Goal: Task Accomplishment & Management: Use online tool/utility

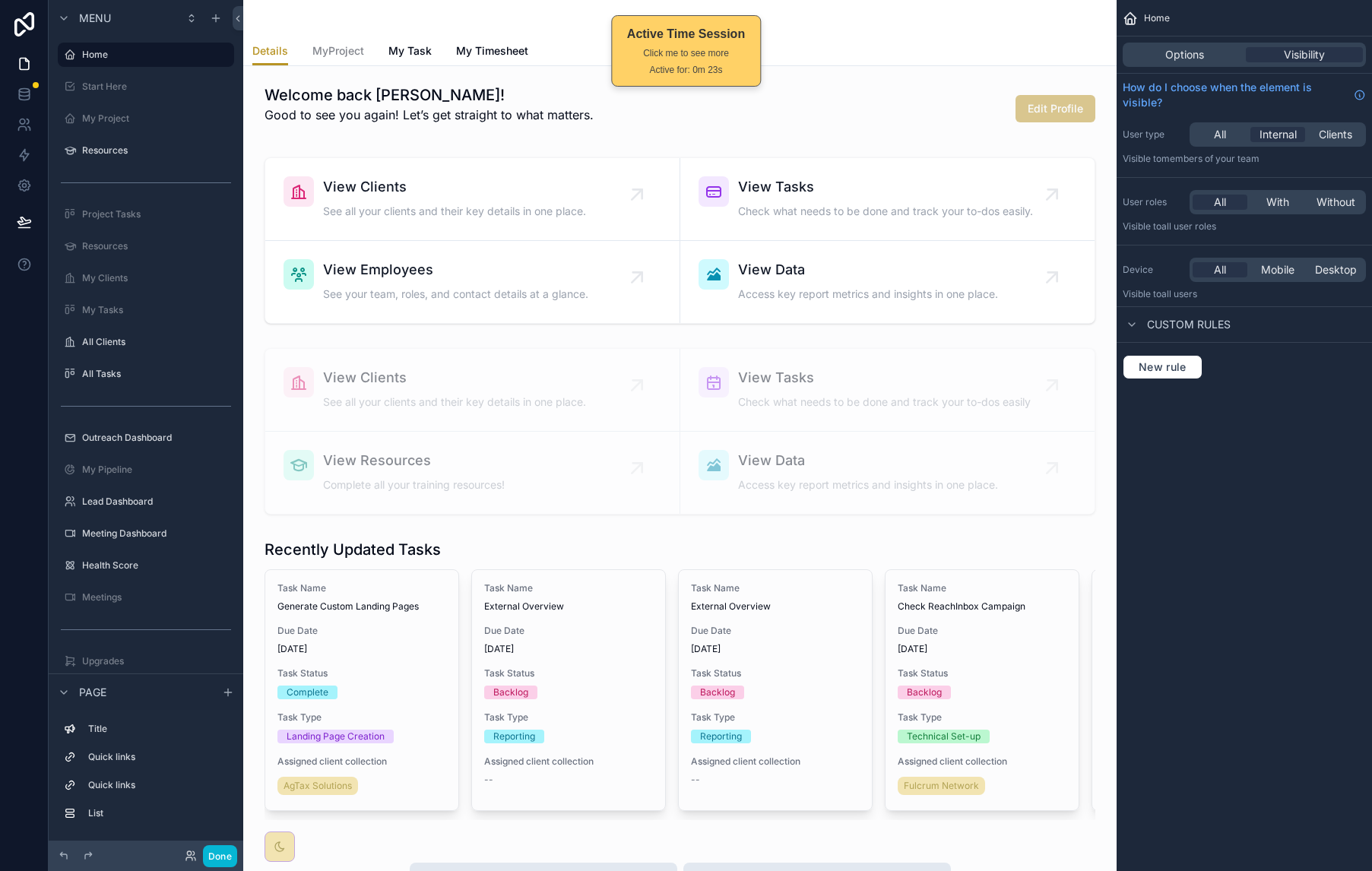
click at [928, 45] on div "Details MyProject My Task My Timesheet" at bounding box center [680, 51] width 855 height 29
click at [220, 847] on button "Done" at bounding box center [219, 856] width 34 height 22
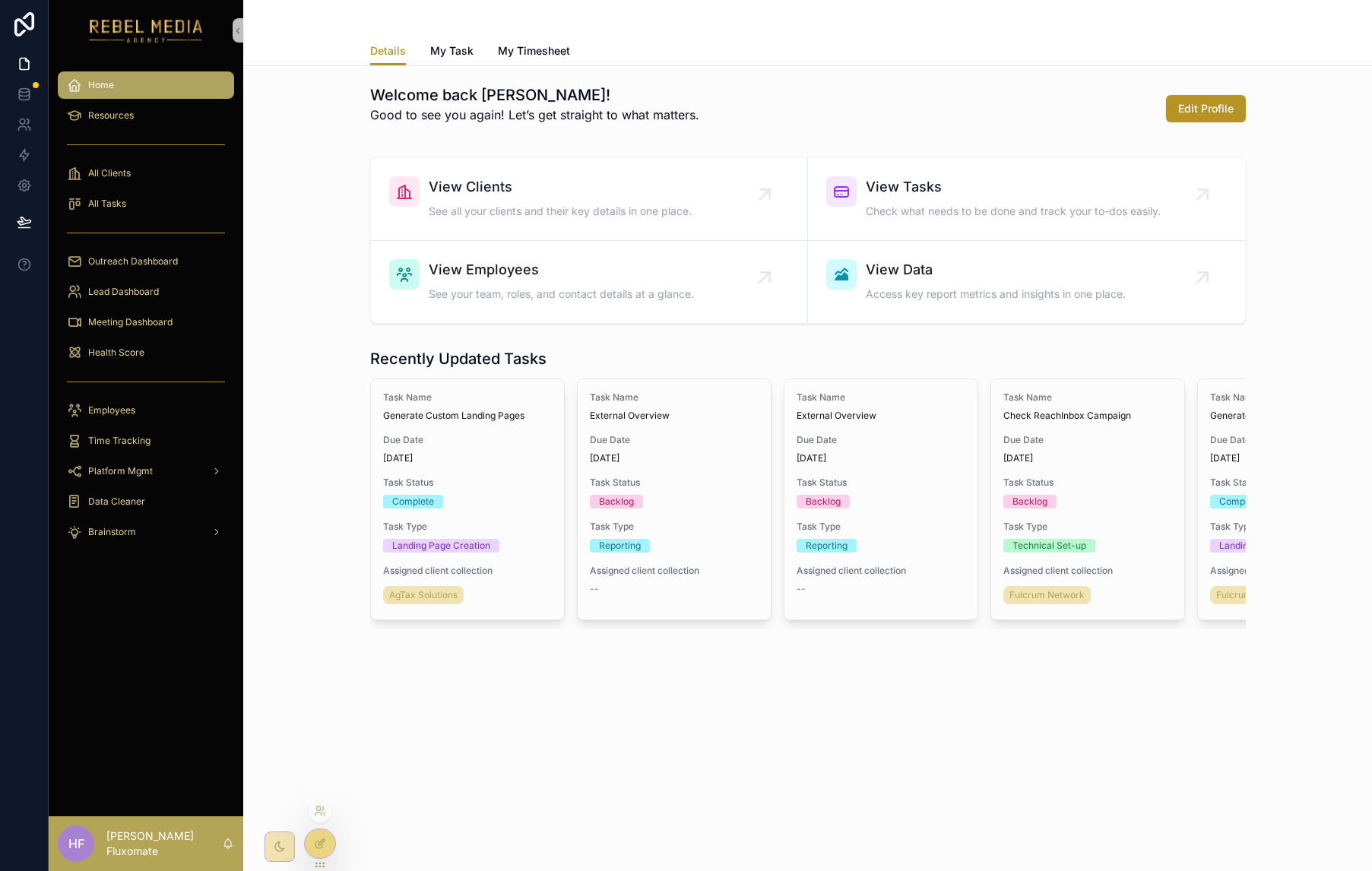
click at [320, 840] on icon at bounding box center [320, 844] width 13 height 13
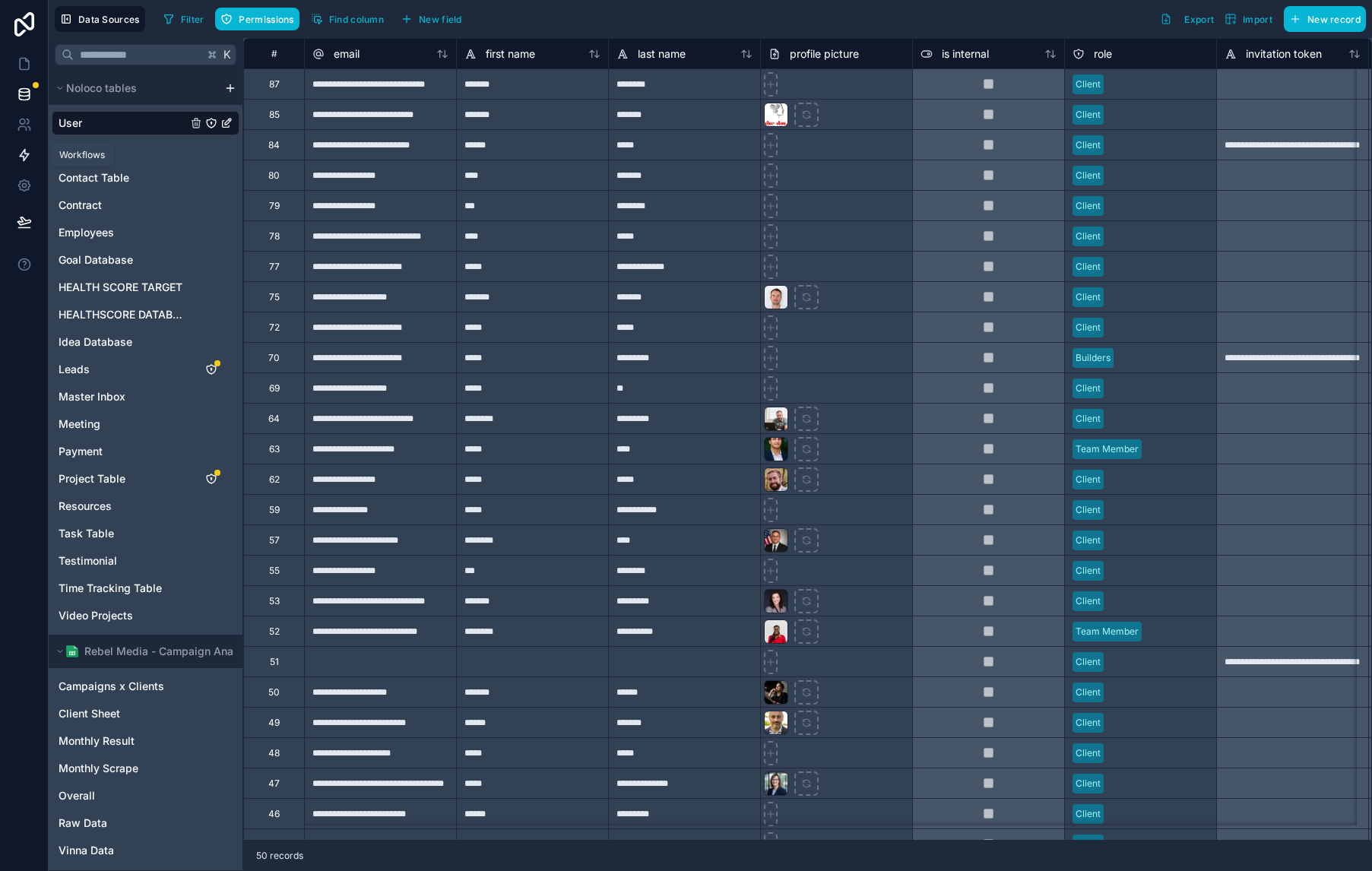
click at [21, 143] on link at bounding box center [23, 154] width 48 height 30
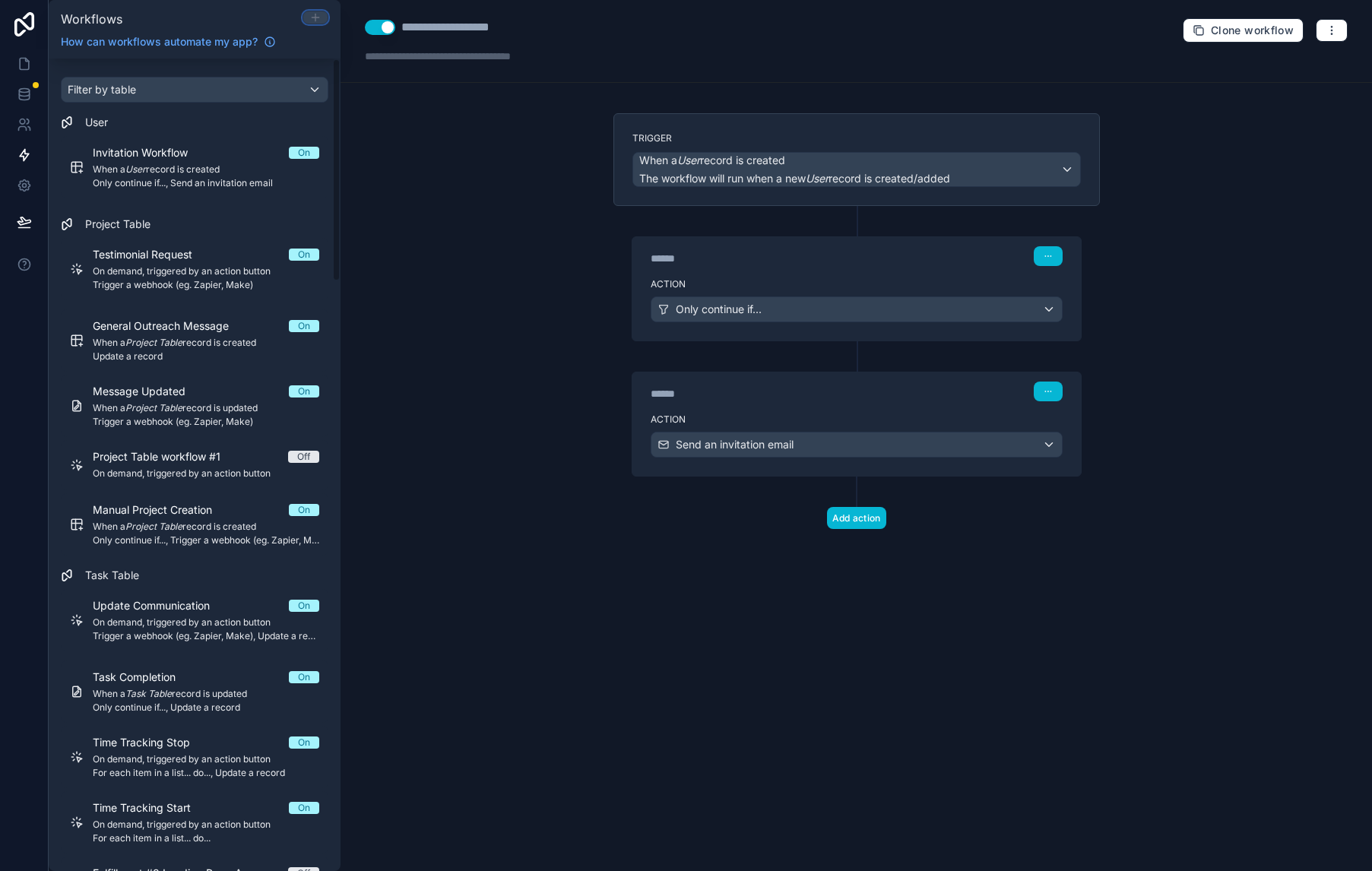
click at [315, 17] on icon at bounding box center [314, 17] width 7 height 0
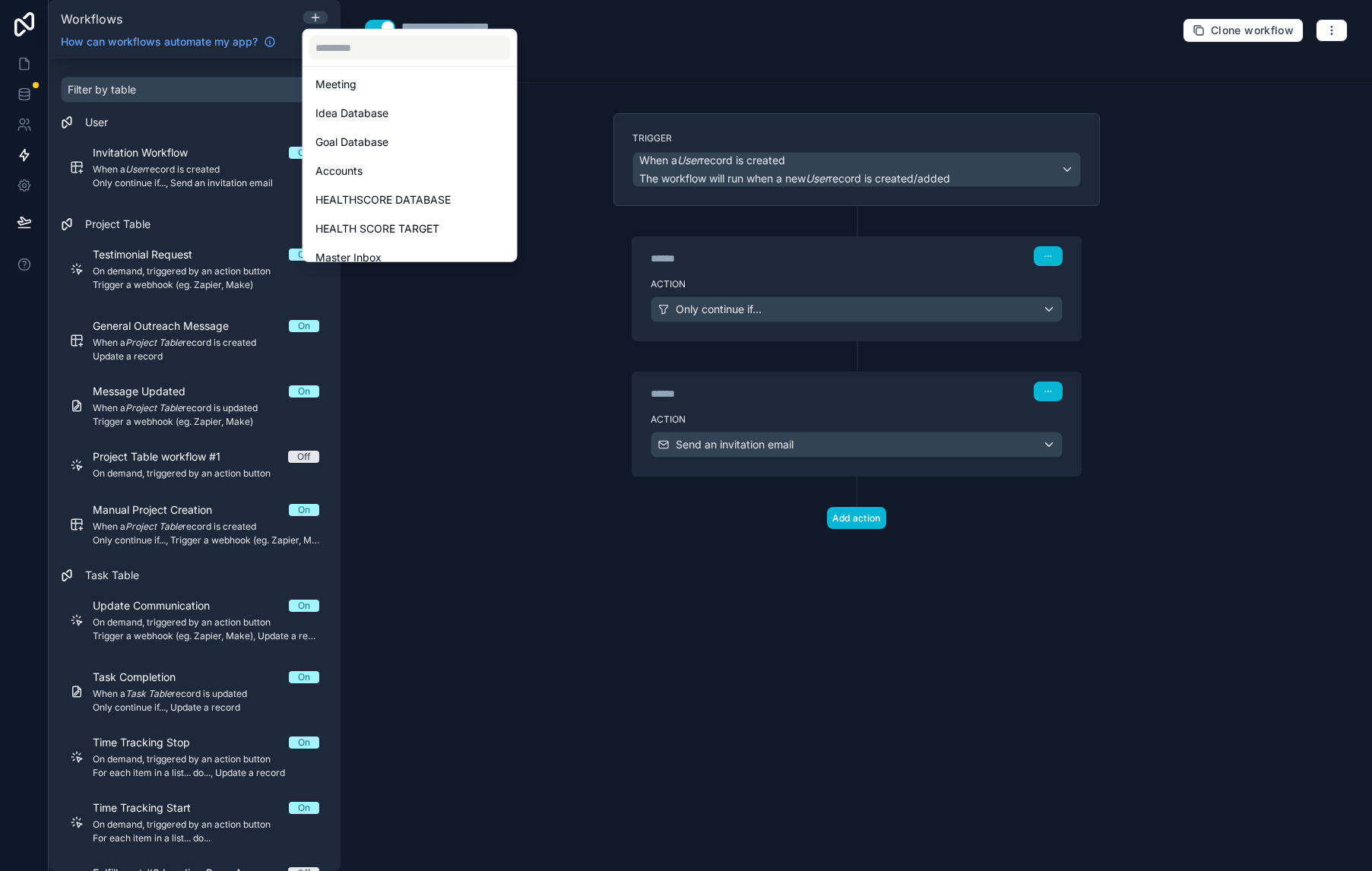
scroll to position [393, 0]
click at [448, 49] on input "text" at bounding box center [410, 48] width 202 height 24
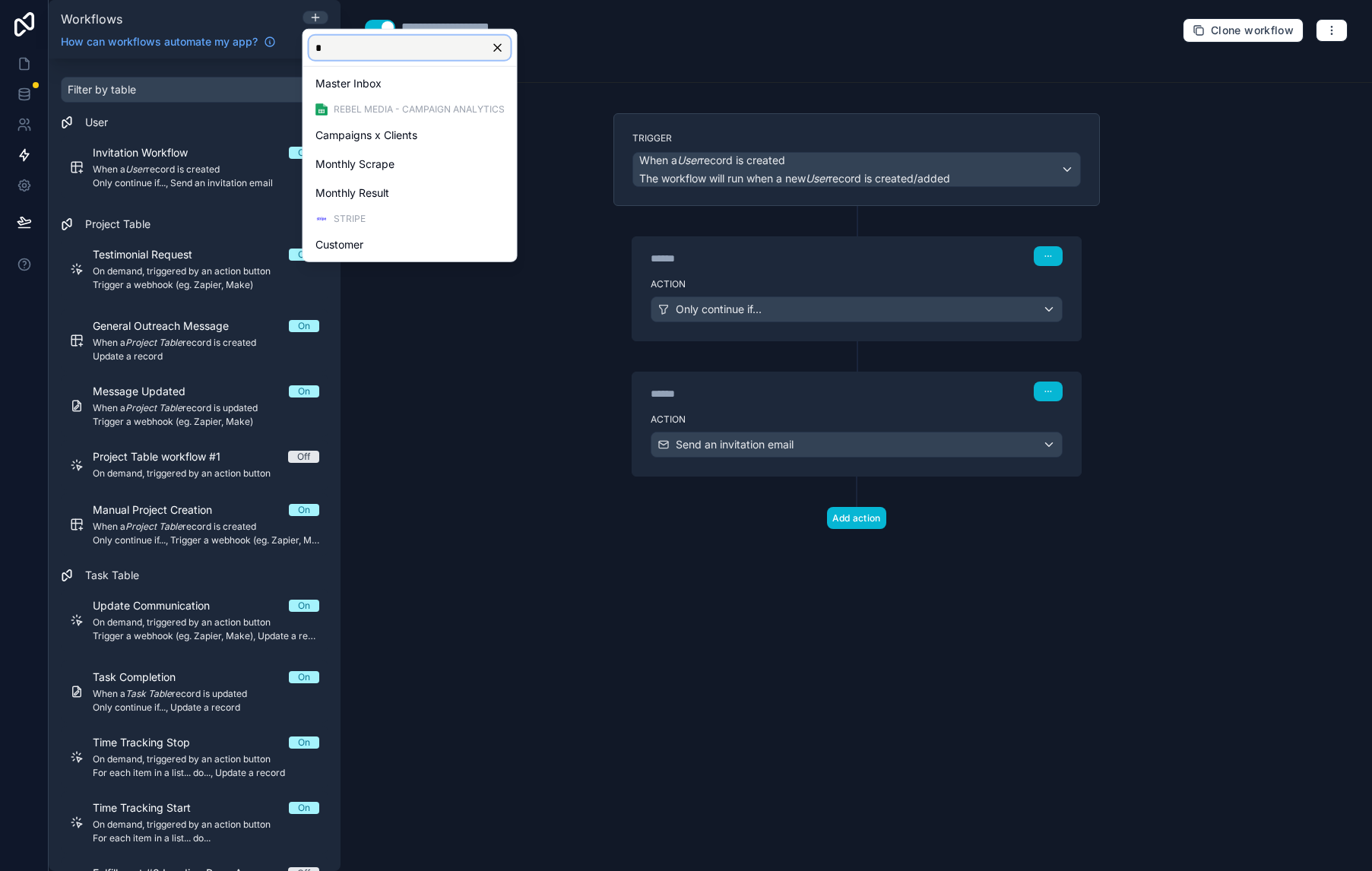
scroll to position [0, 0]
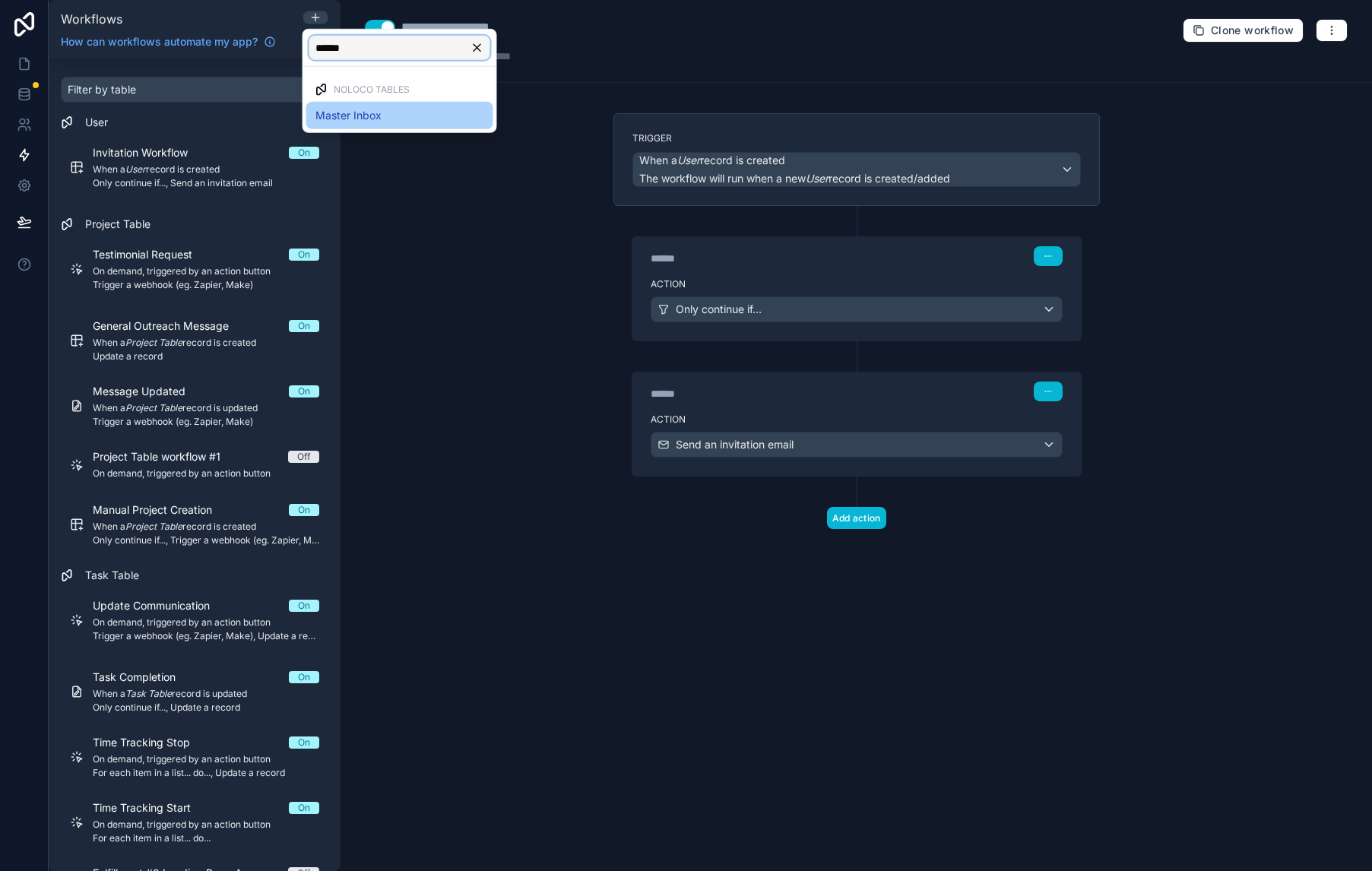
type input "******"
click at [409, 125] on div "Master Inbox" at bounding box center [399, 115] width 187 height 27
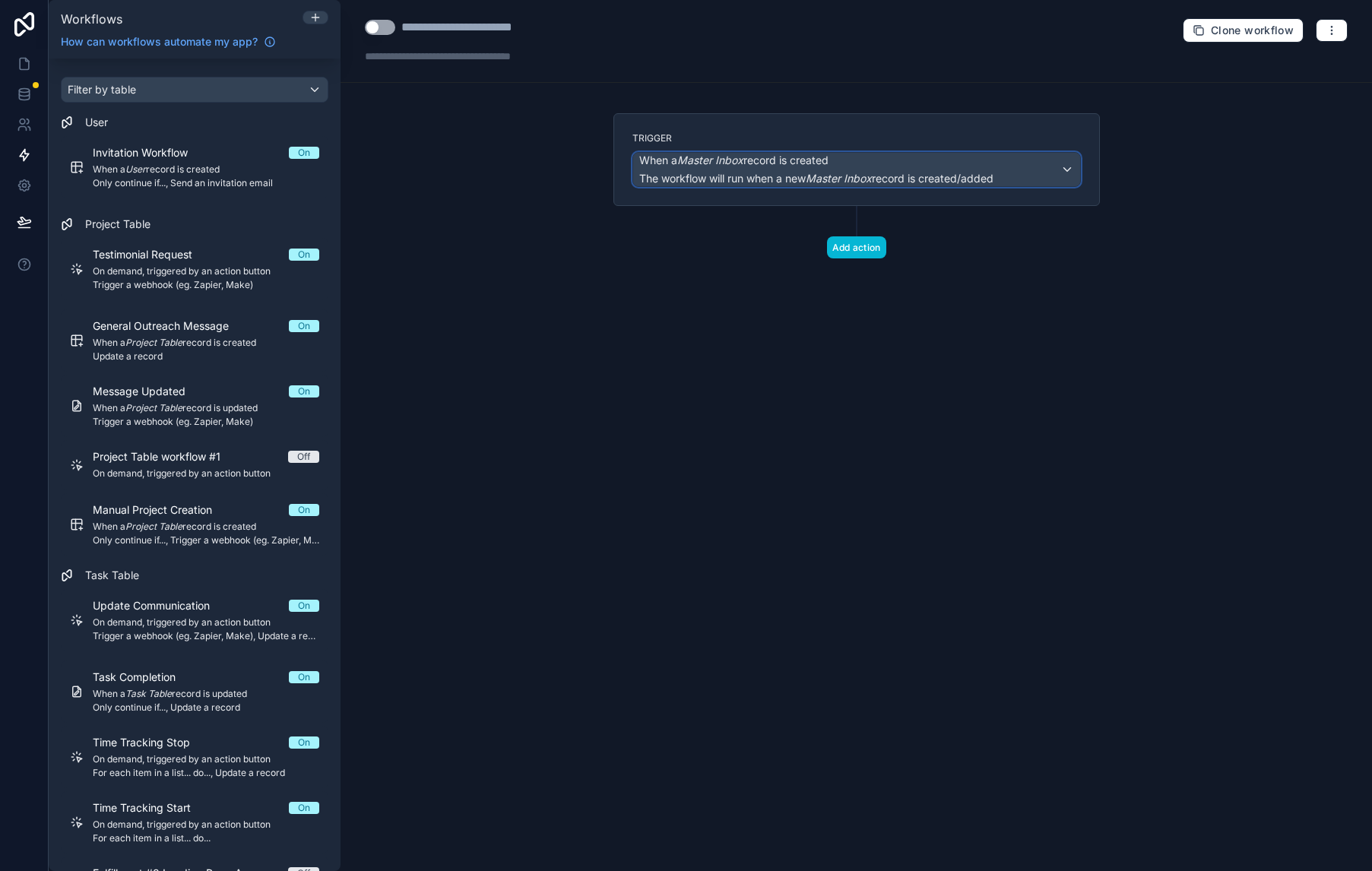
click at [1007, 181] on div "When a Master Inbox record is created The workflow will run when a new Master I…" at bounding box center [856, 170] width 447 height 33
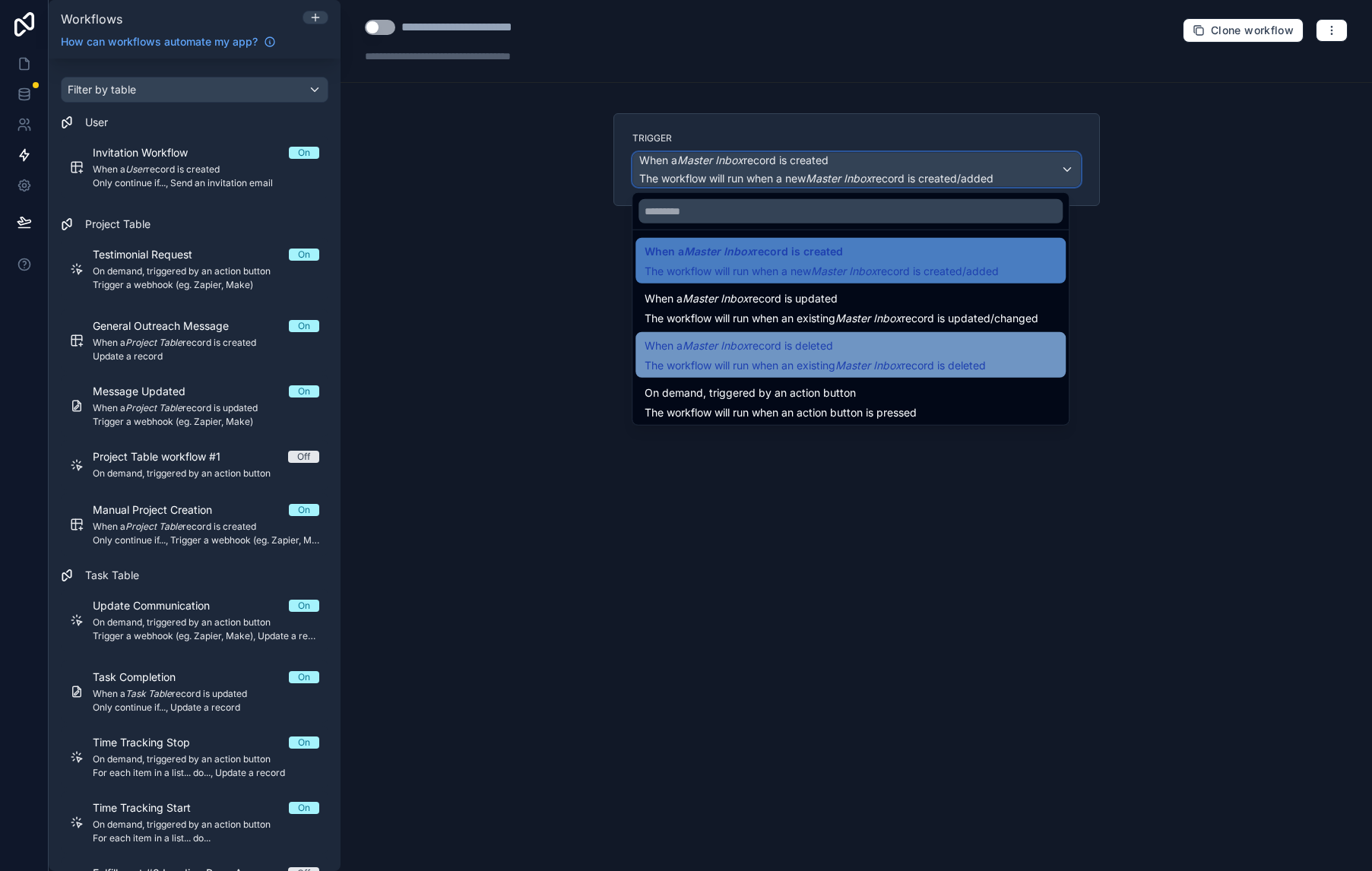
scroll to position [8, 0]
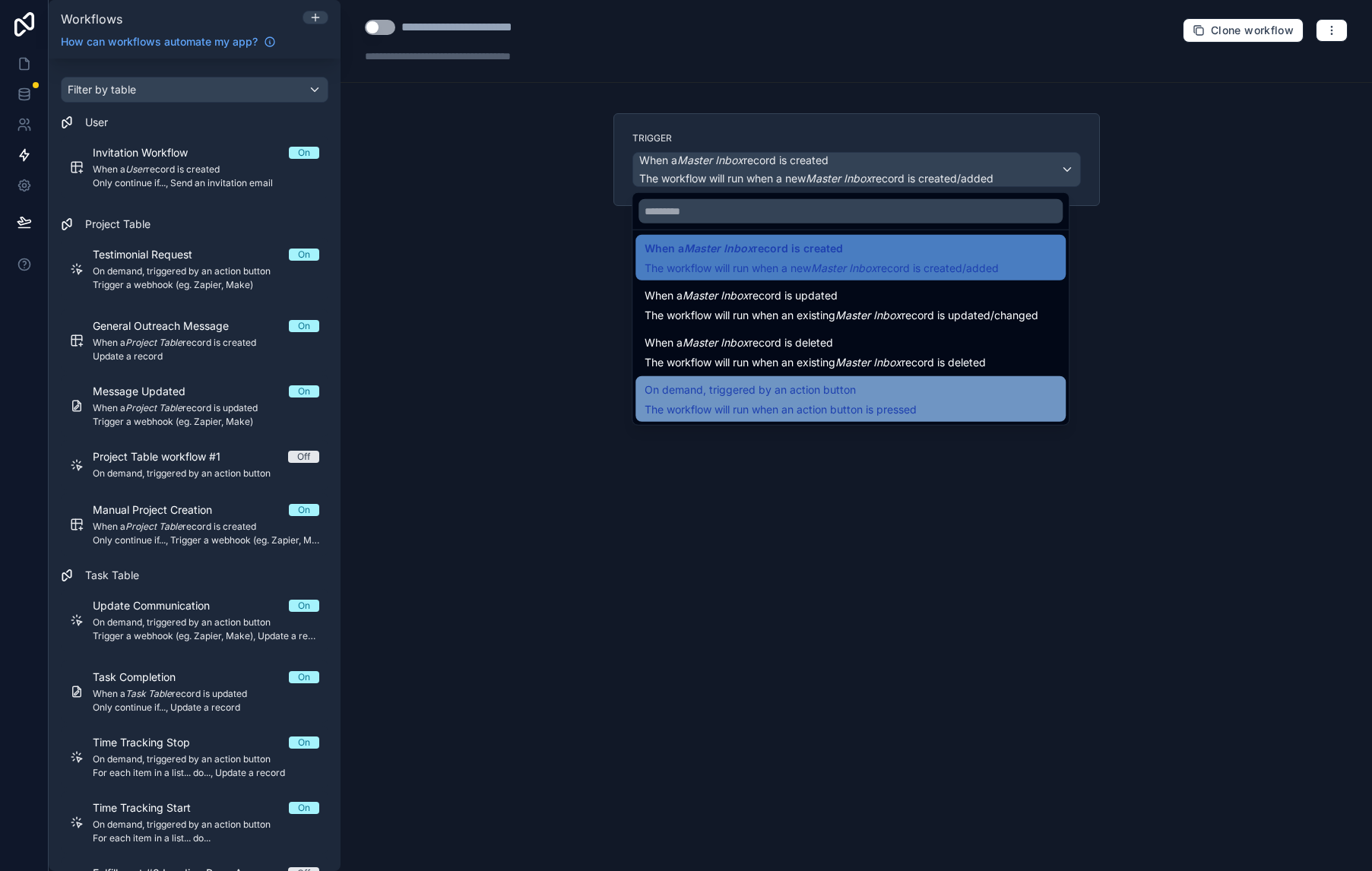
click at [941, 397] on div "On demand, triggered by an action button The workflow will run when an action b…" at bounding box center [850, 400] width 412 height 37
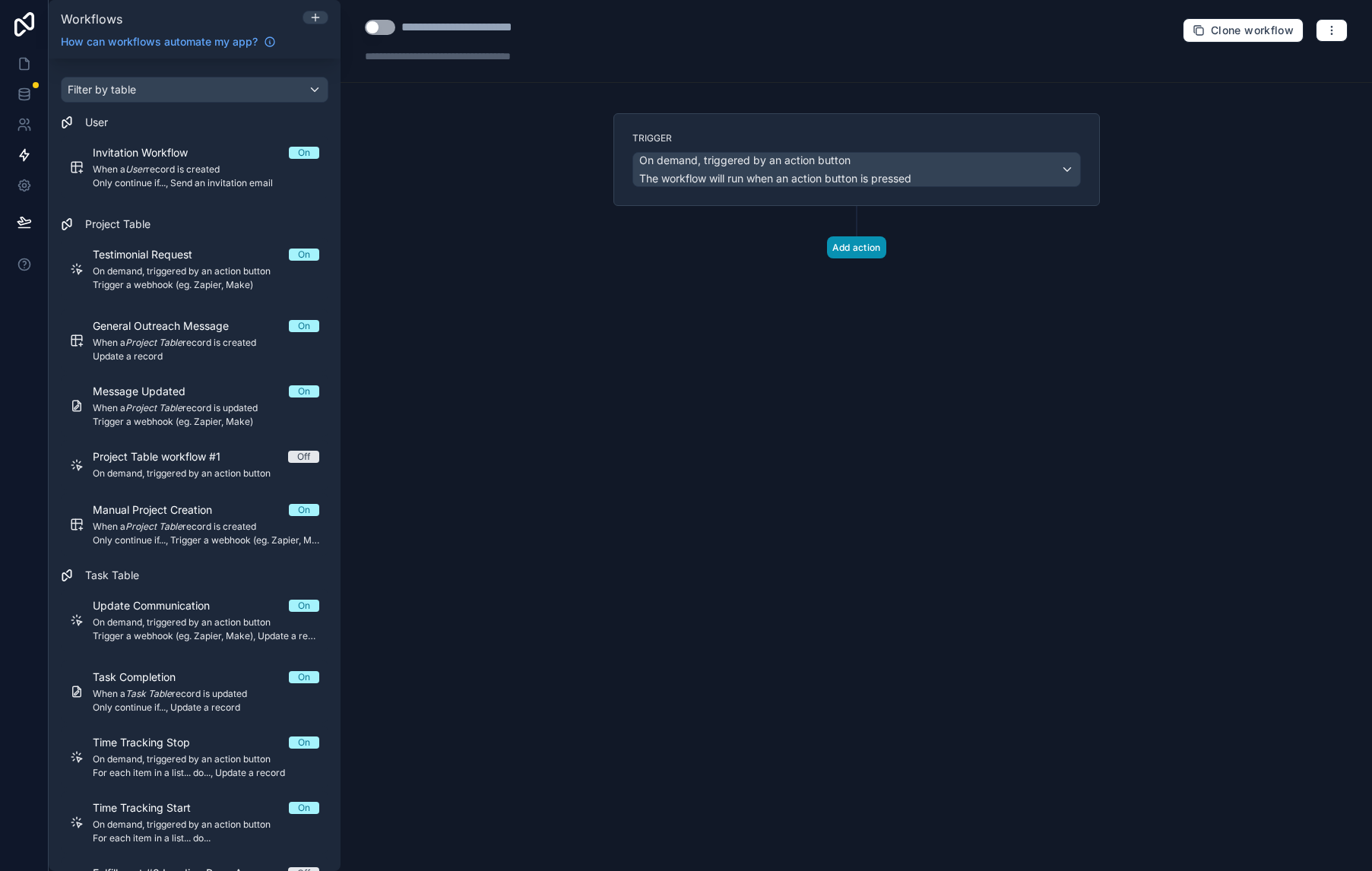
click at [857, 246] on button "Add action" at bounding box center [856, 247] width 59 height 22
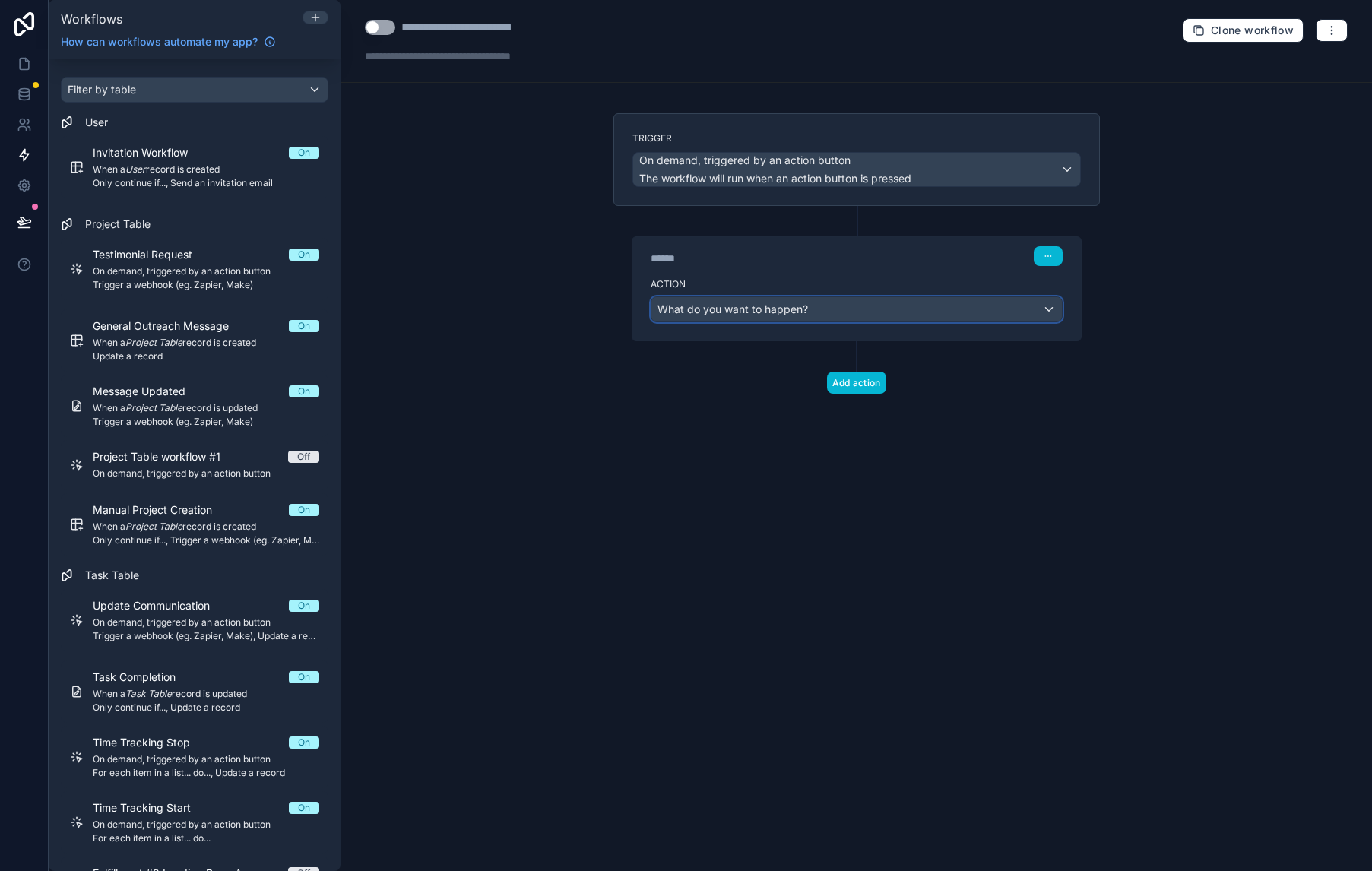
click at [976, 314] on div "What do you want to happen?" at bounding box center [856, 308] width 410 height 24
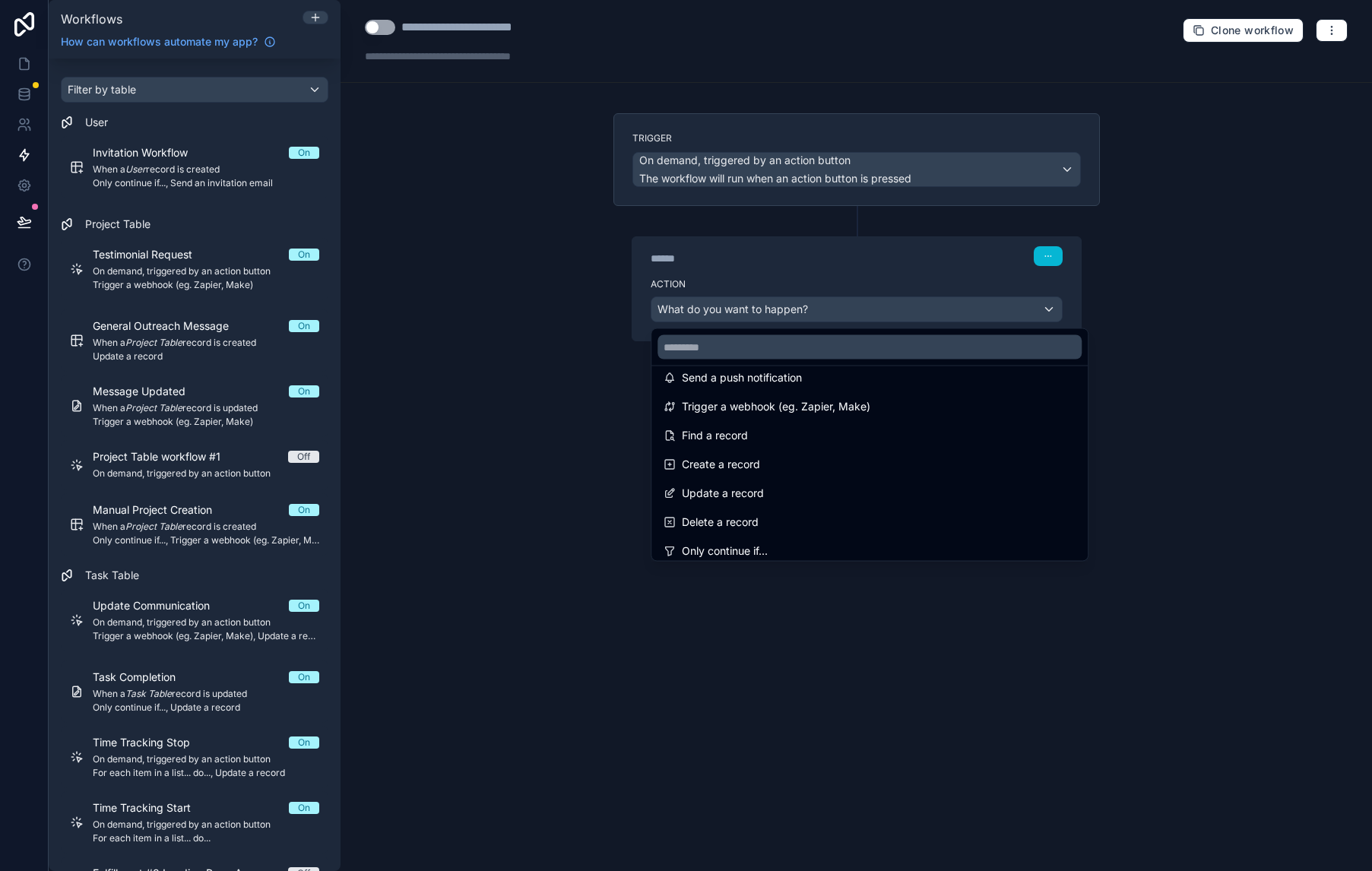
scroll to position [0, 0]
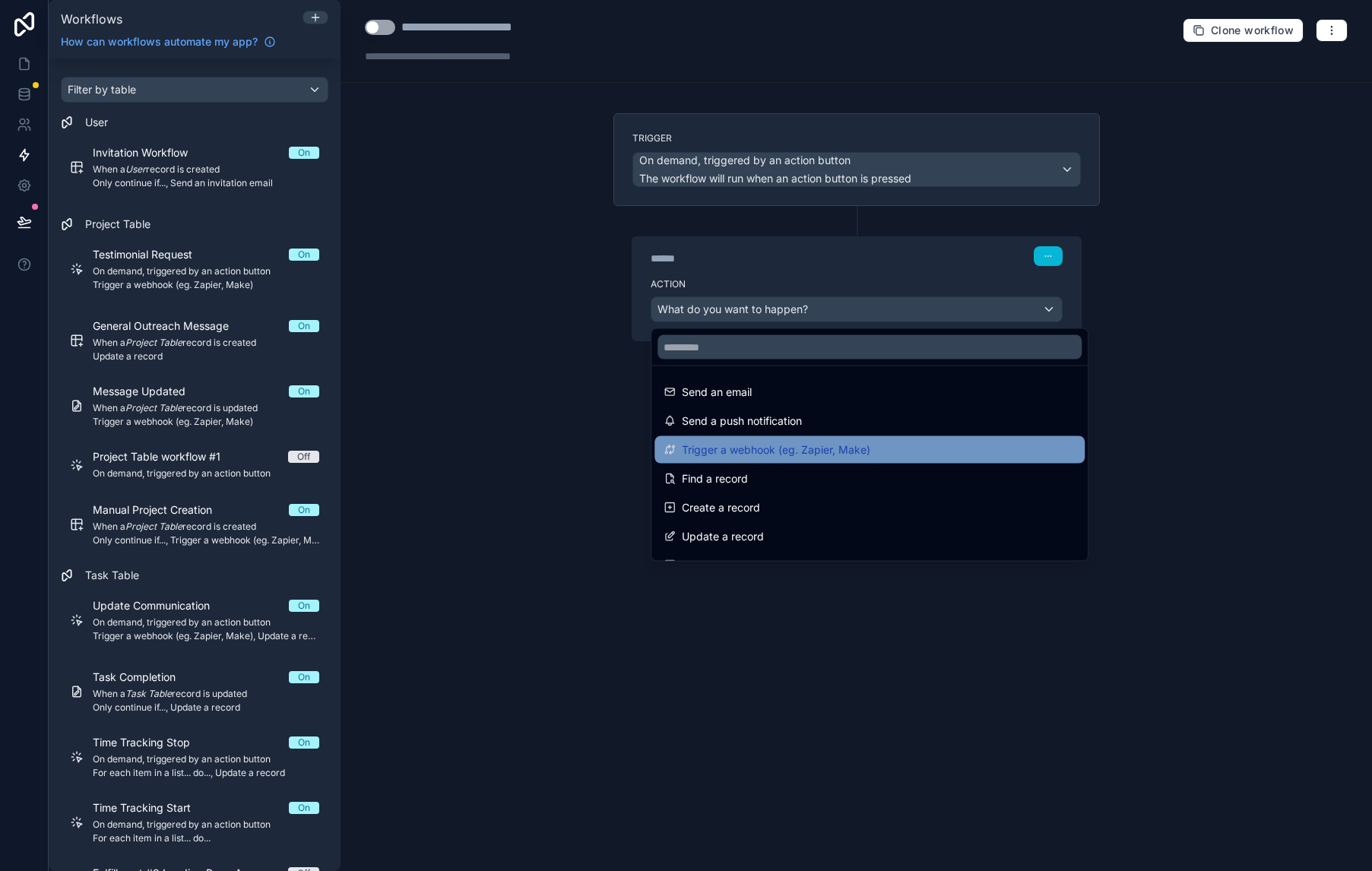
click at [941, 460] on div "Trigger a webhook (eg. Zapier, Make)" at bounding box center [870, 450] width 431 height 27
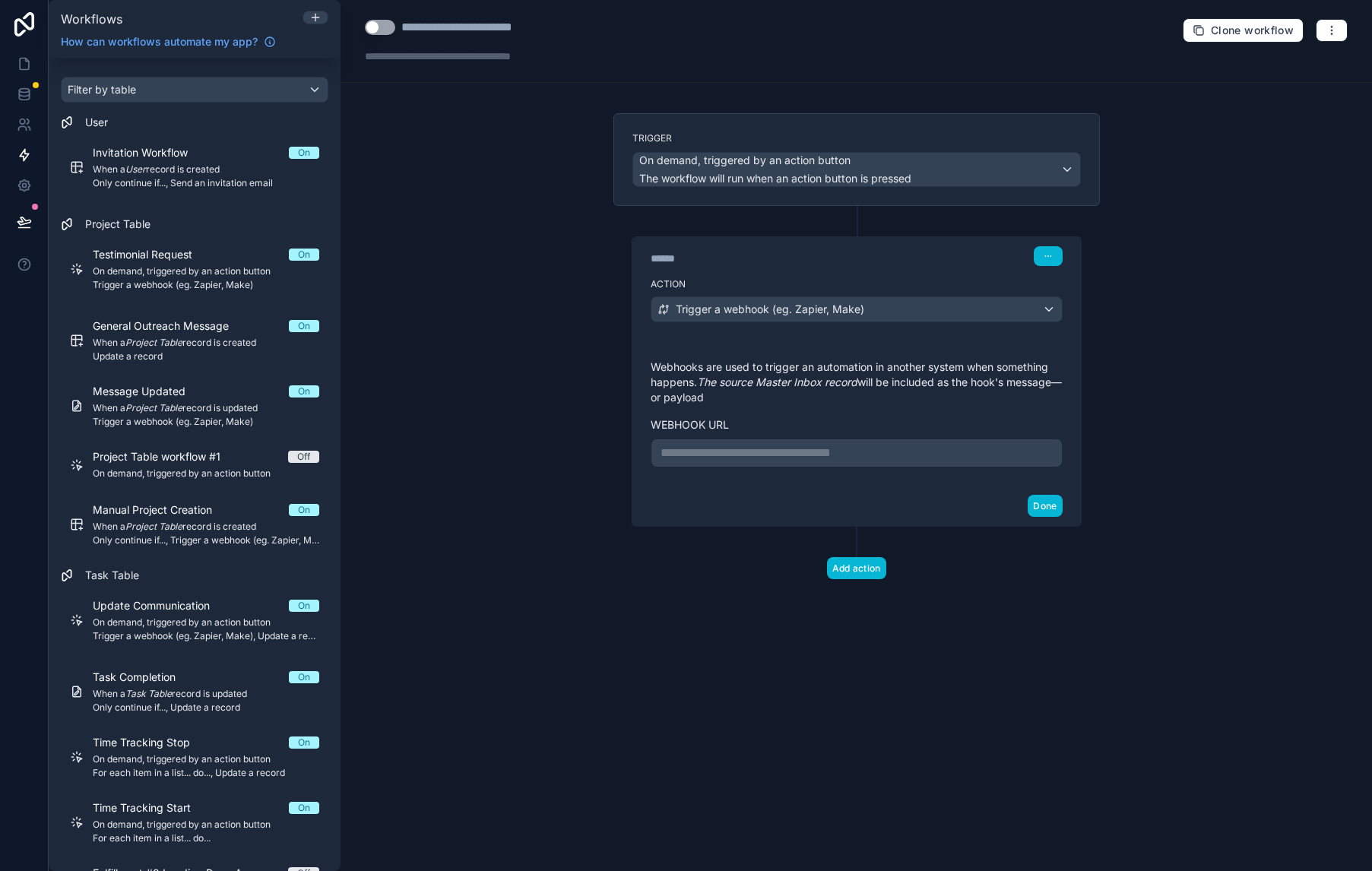
click at [941, 460] on p "**********" at bounding box center [856, 453] width 392 height 18
click at [1176, 276] on div "**********" at bounding box center [856, 436] width 1032 height 871
click at [836, 451] on p "**********" at bounding box center [856, 453] width 392 height 18
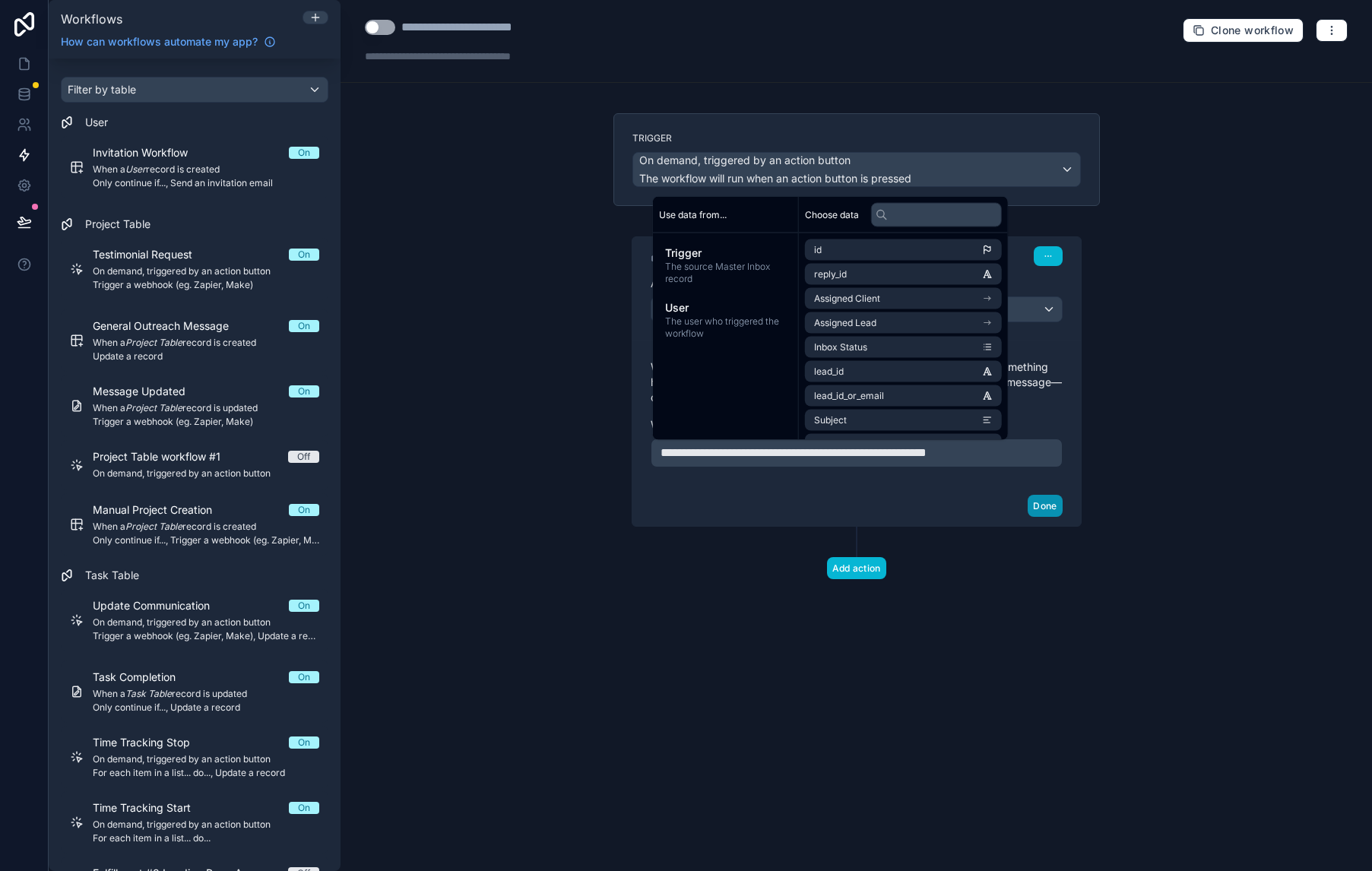
click at [1055, 512] on button "Done" at bounding box center [1044, 505] width 34 height 22
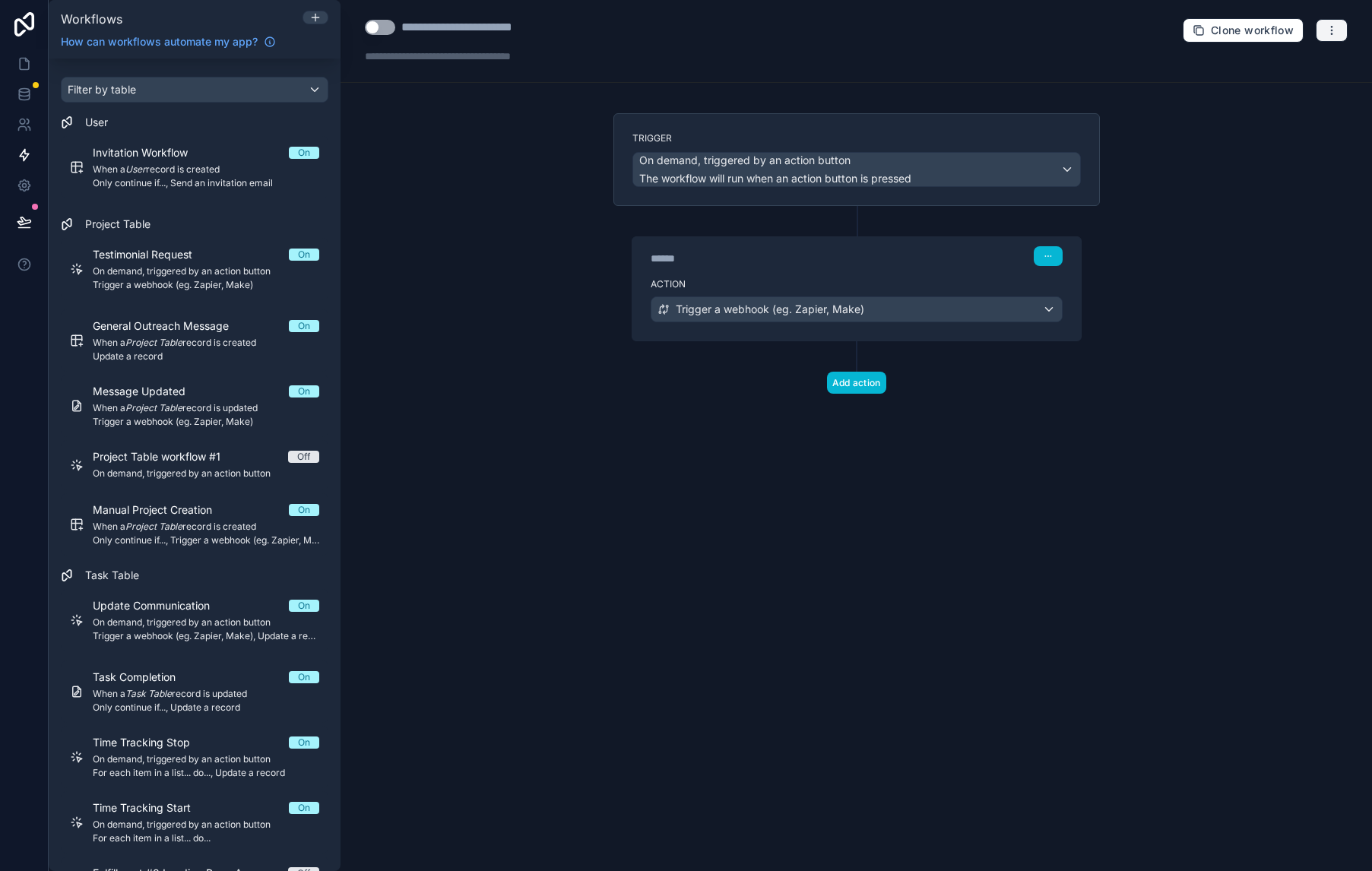
click at [1334, 29] on icon "button" at bounding box center [1331, 30] width 13 height 13
click at [1287, 70] on span "Test workflow" at bounding box center [1291, 67] width 73 height 13
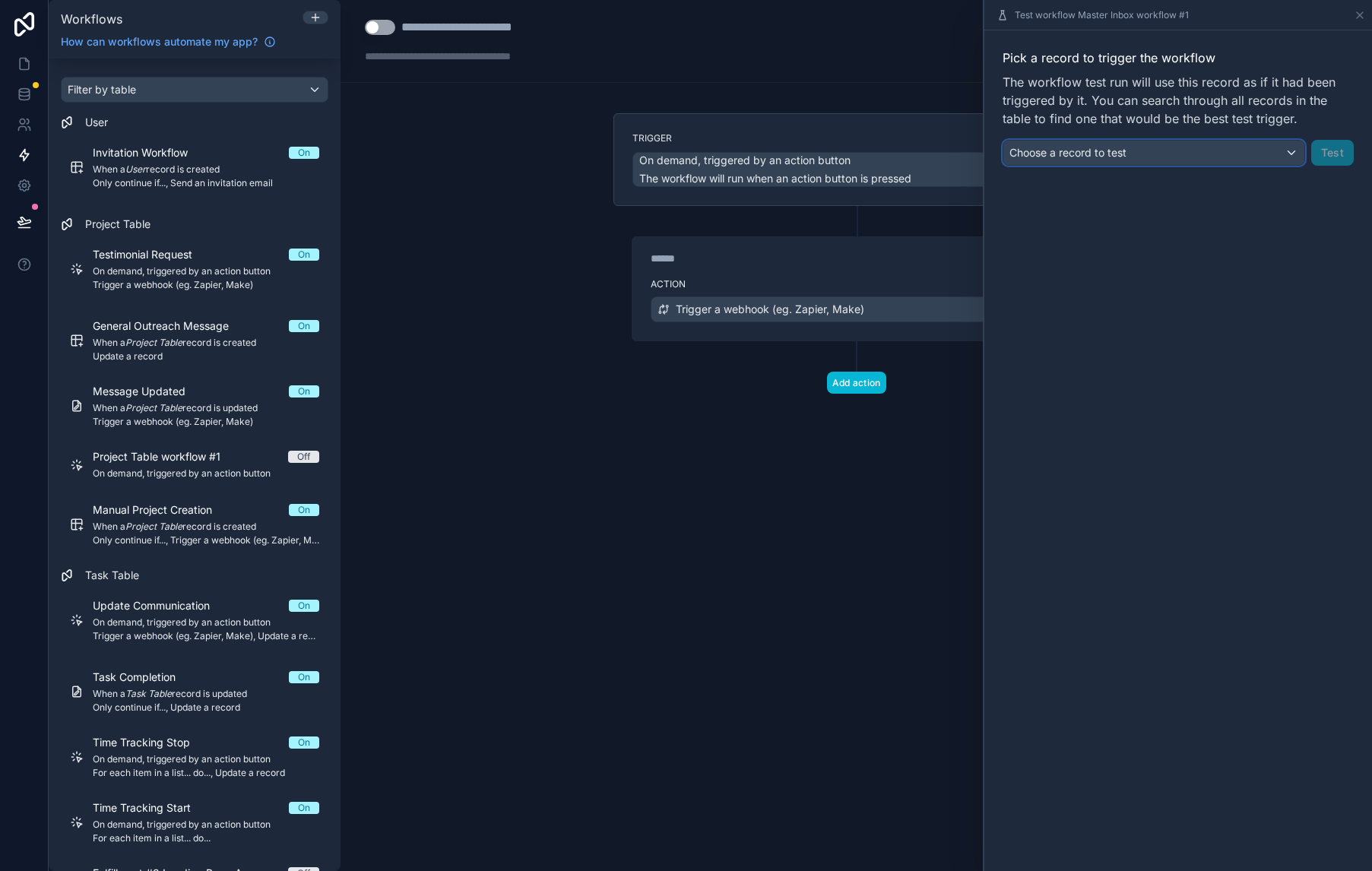
click at [1250, 145] on div "Choose a record to test" at bounding box center [1154, 152] width 301 height 24
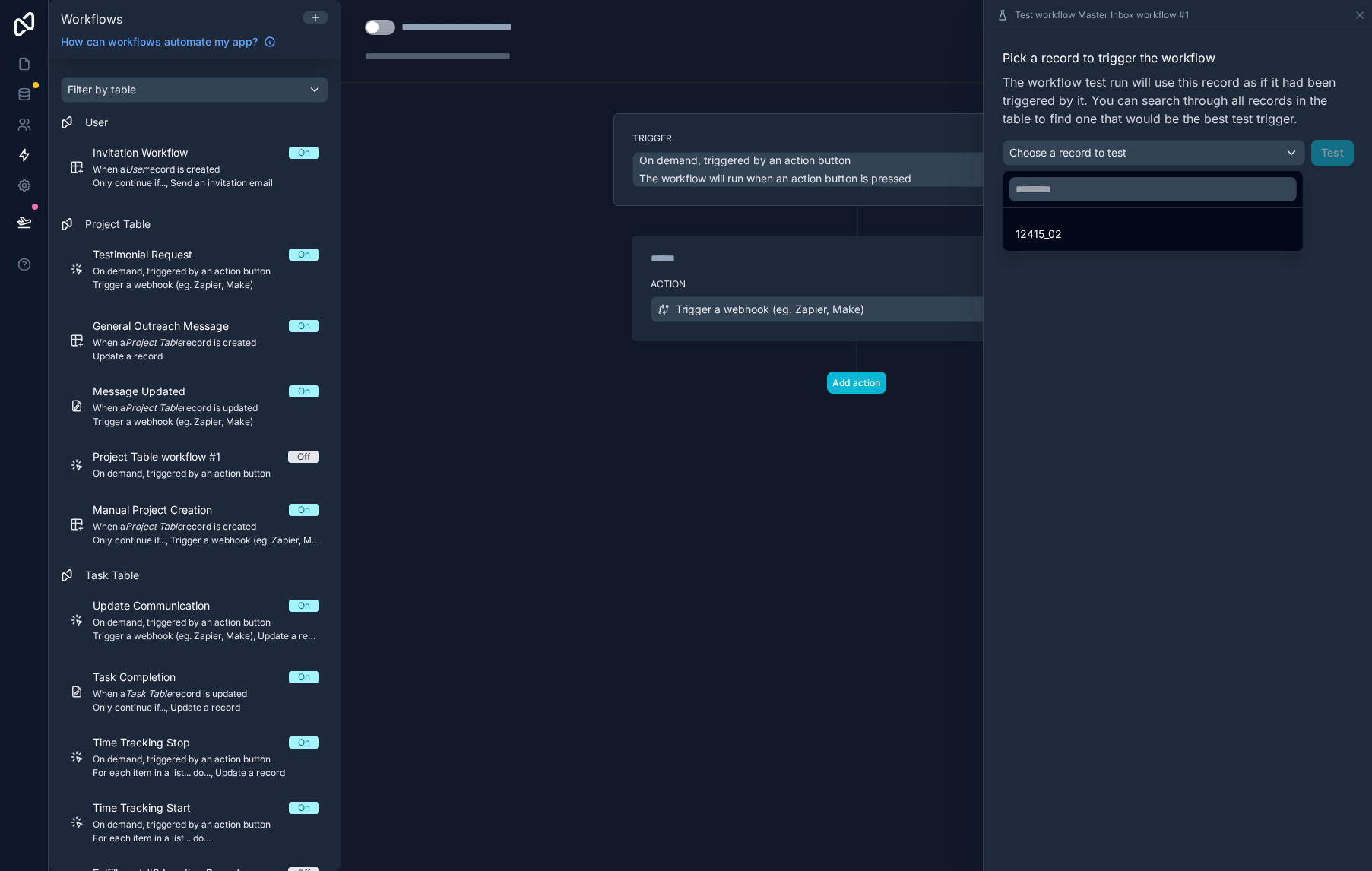
drag, startPoint x: 1150, startPoint y: 236, endPoint x: 1179, endPoint y: 220, distance: 33.1
click at [1150, 236] on div "12415_02" at bounding box center [1153, 234] width 275 height 18
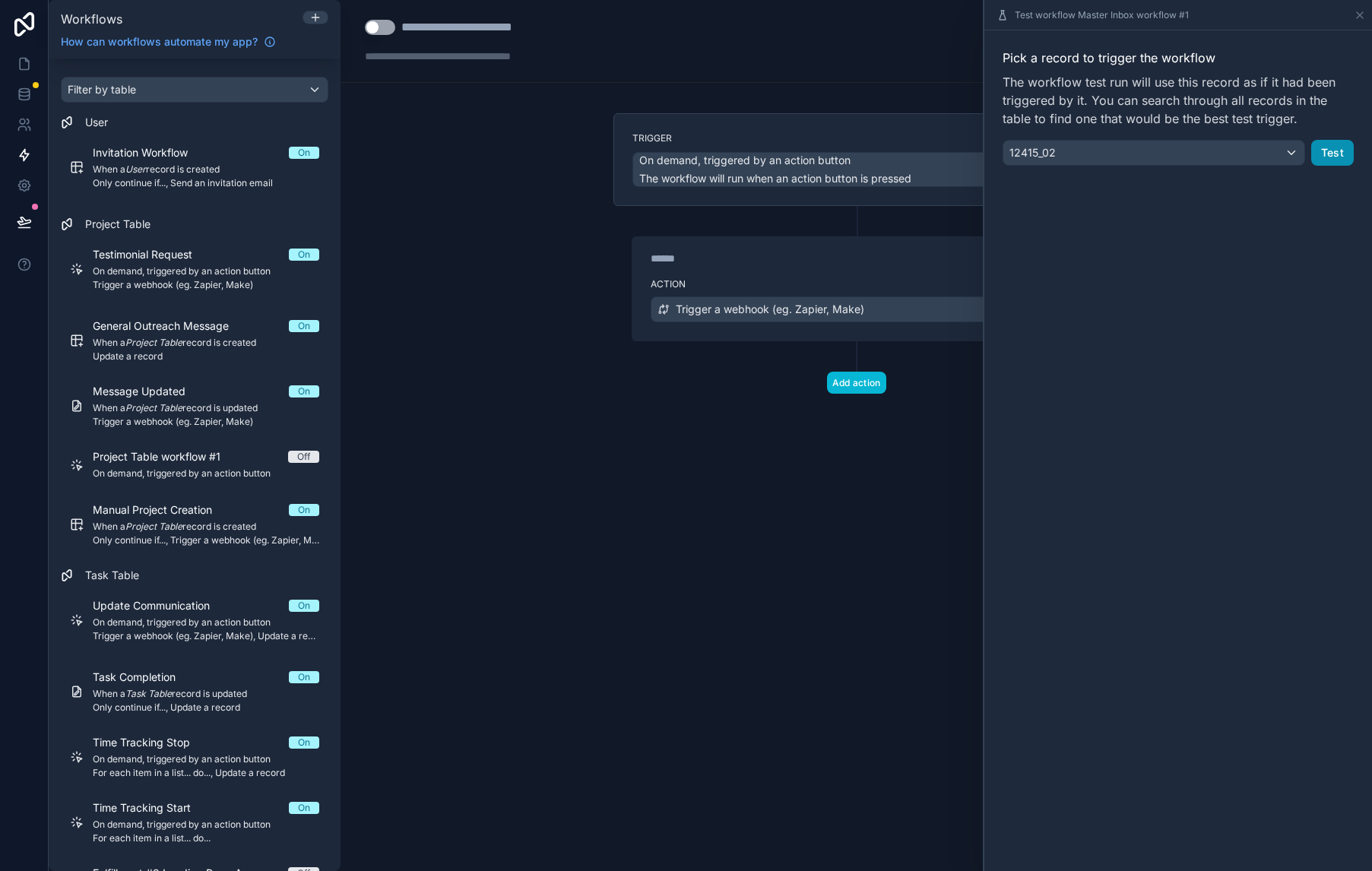
click at [1334, 154] on button "Test" at bounding box center [1332, 152] width 43 height 26
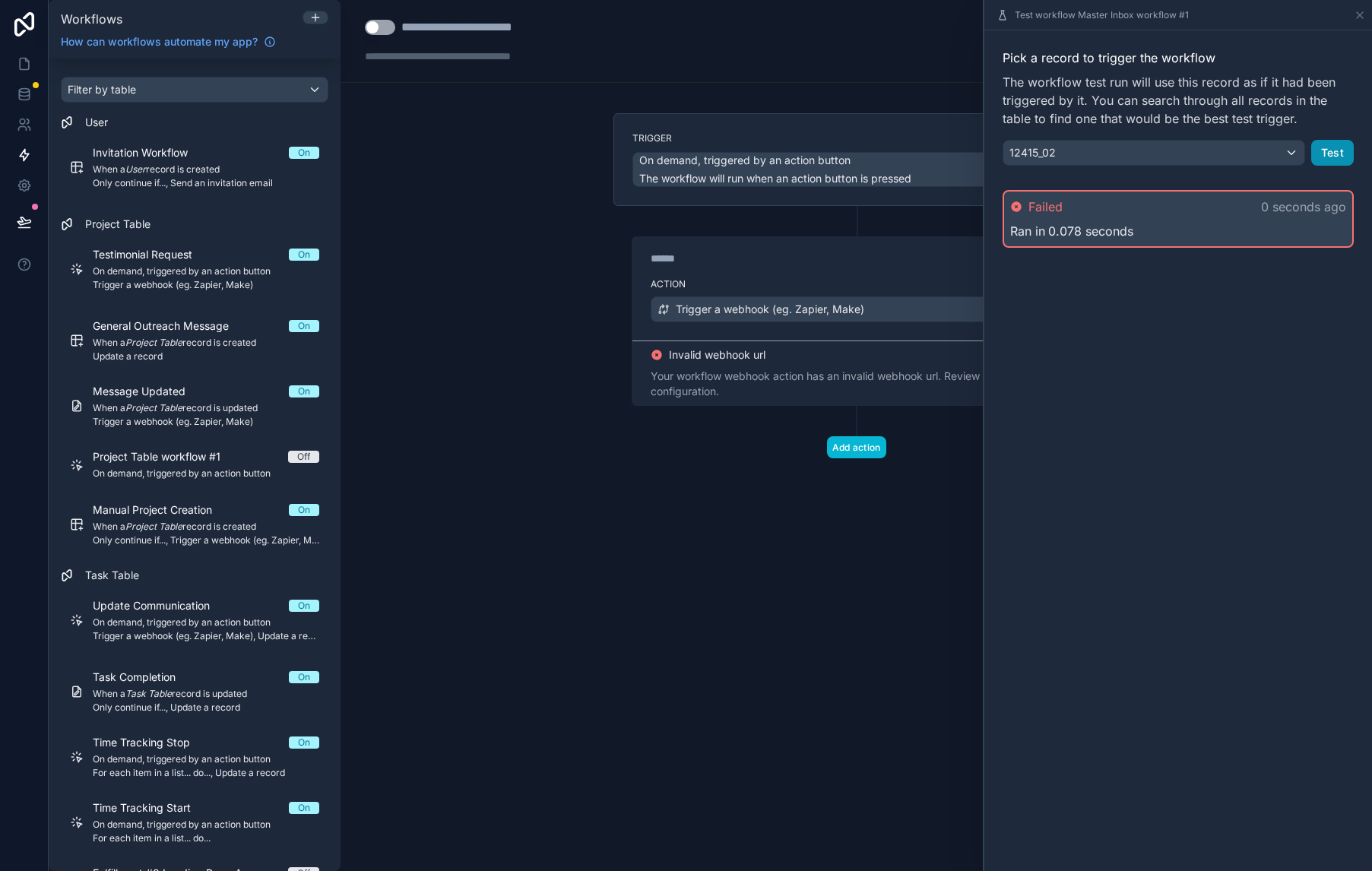
click at [1327, 155] on button "Test" at bounding box center [1332, 152] width 43 height 26
click at [1275, 153] on div "12415_02" at bounding box center [1154, 152] width 301 height 24
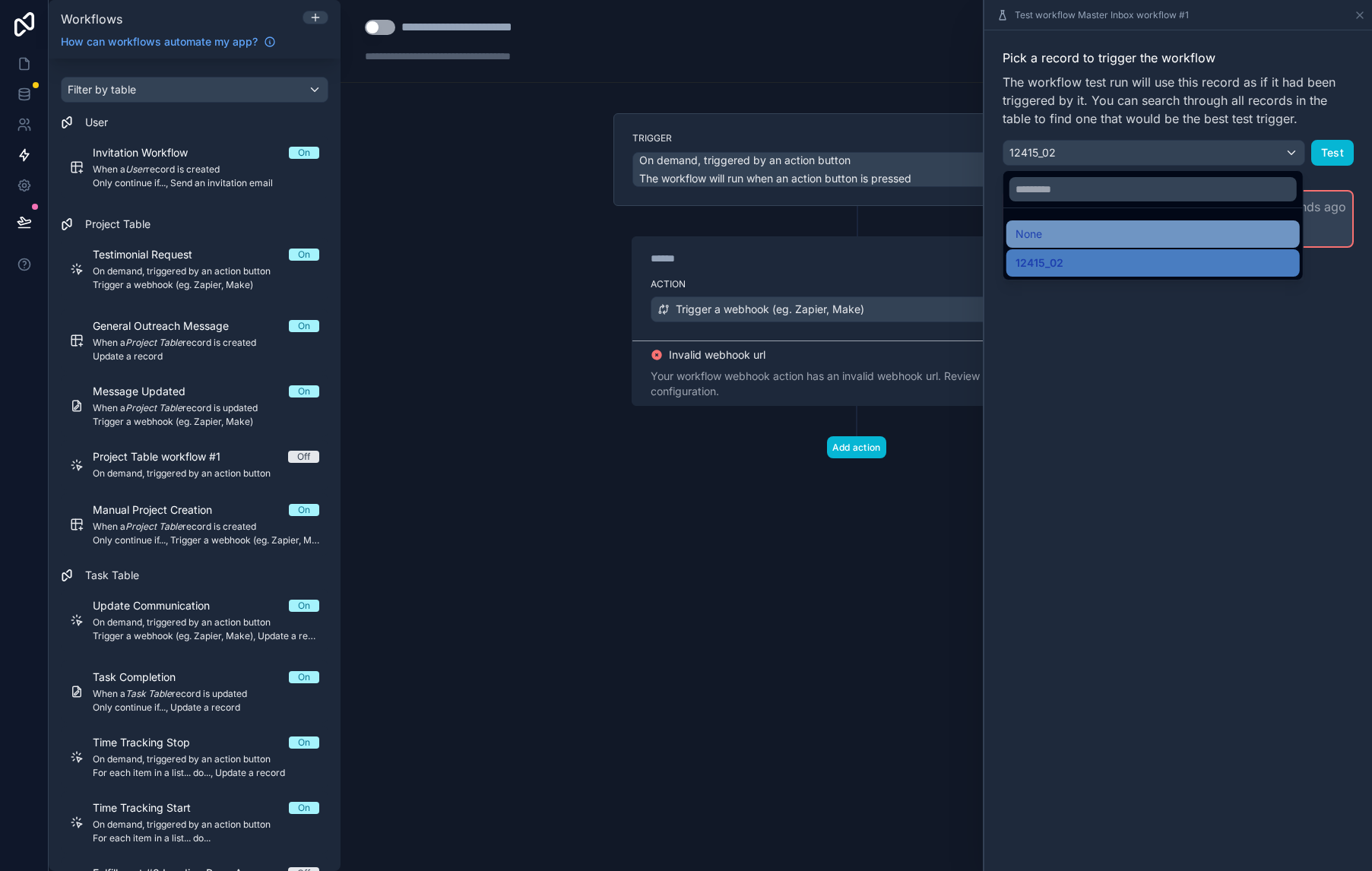
click at [1204, 243] on div "None" at bounding box center [1153, 234] width 294 height 27
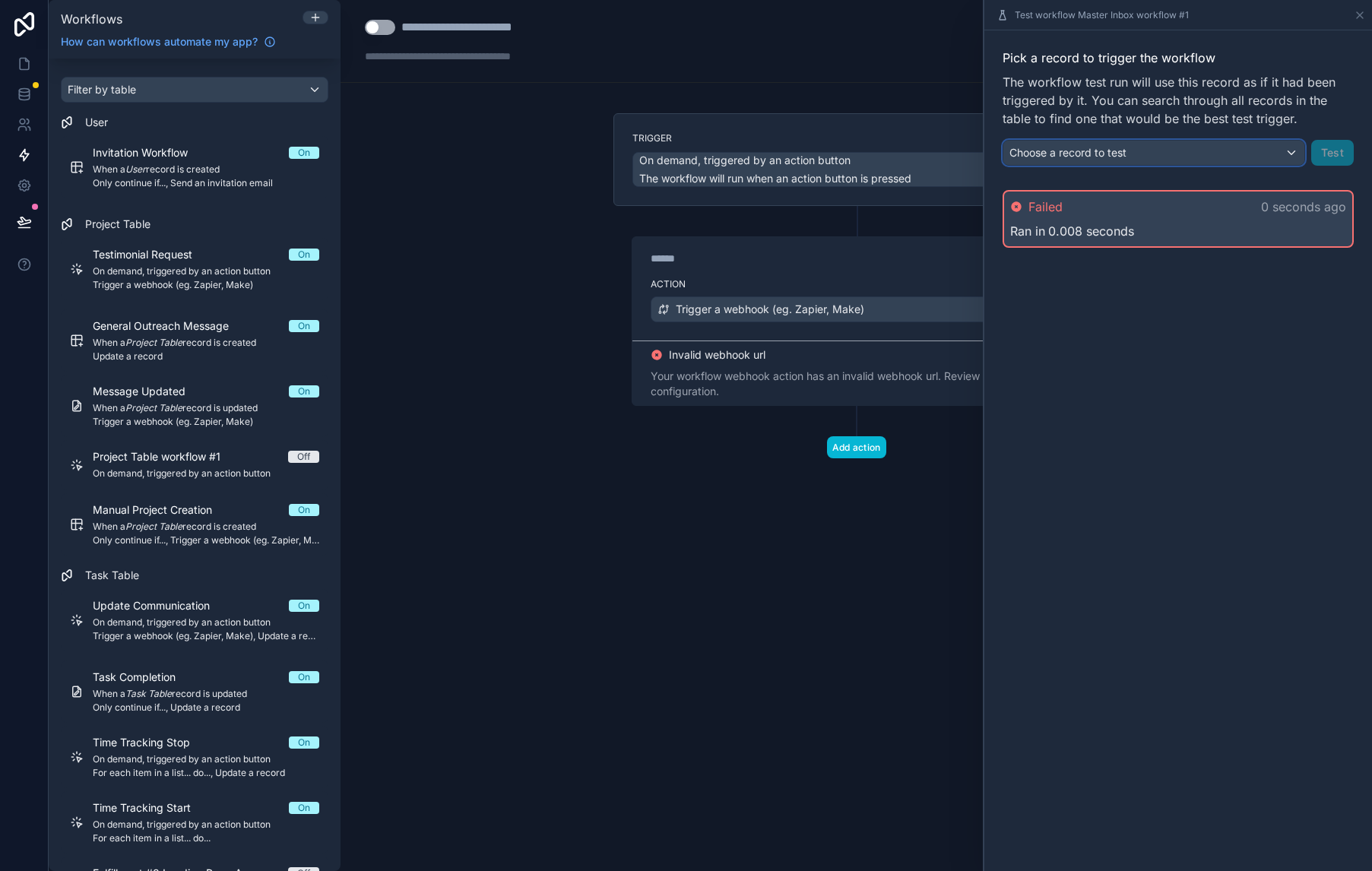
click at [1250, 159] on div "Choose a record to test" at bounding box center [1154, 152] width 301 height 24
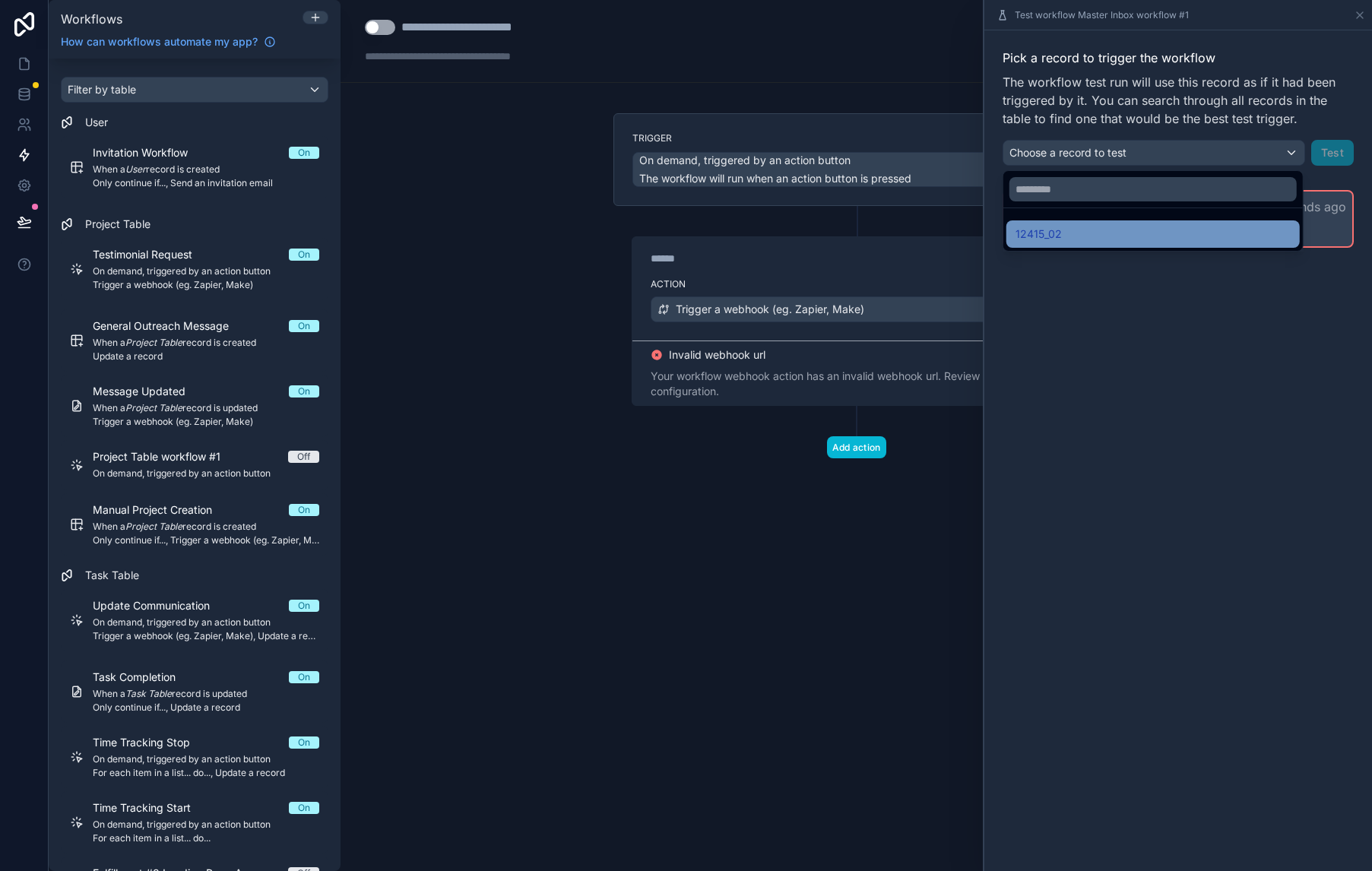
click at [1218, 228] on div "12415_02" at bounding box center [1153, 234] width 275 height 18
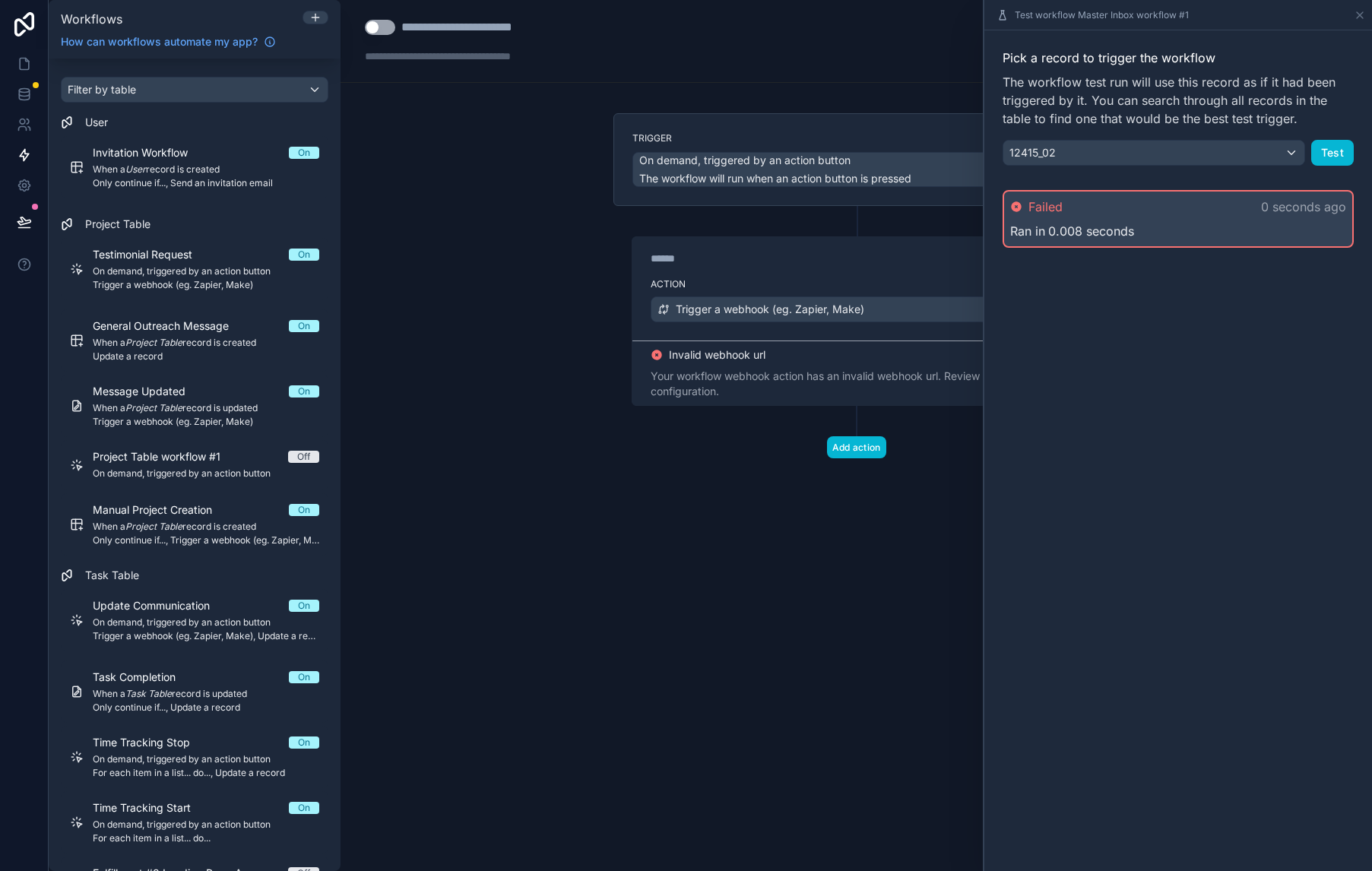
click at [904, 532] on div "**********" at bounding box center [856, 436] width 1032 height 871
click at [1326, 148] on button "Test" at bounding box center [1332, 152] width 43 height 26
click at [1359, 10] on icon at bounding box center [1359, 15] width 13 height 13
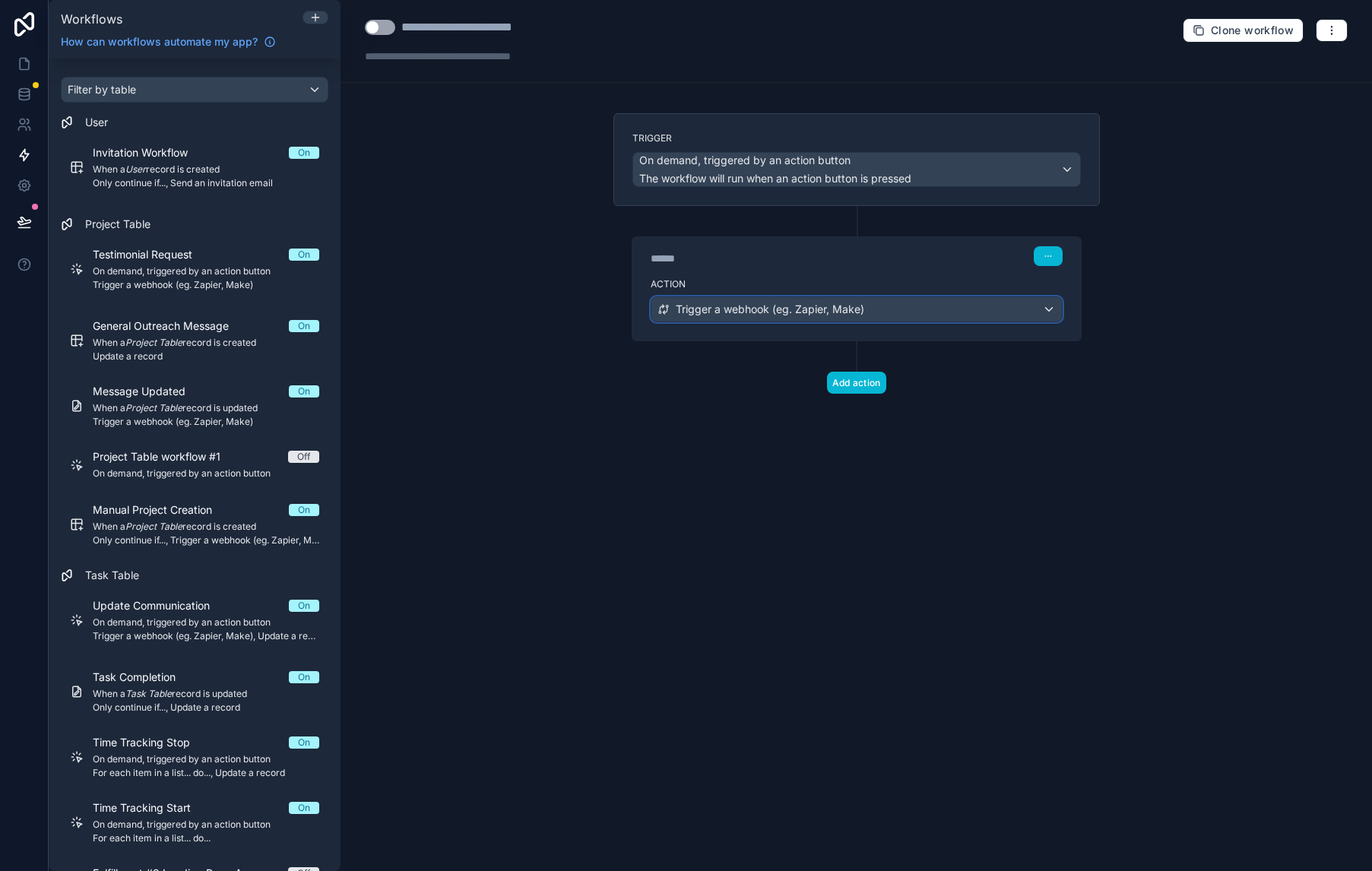
click at [940, 317] on div "Trigger a webhook (eg. Zapier, Make)" at bounding box center [856, 308] width 410 height 24
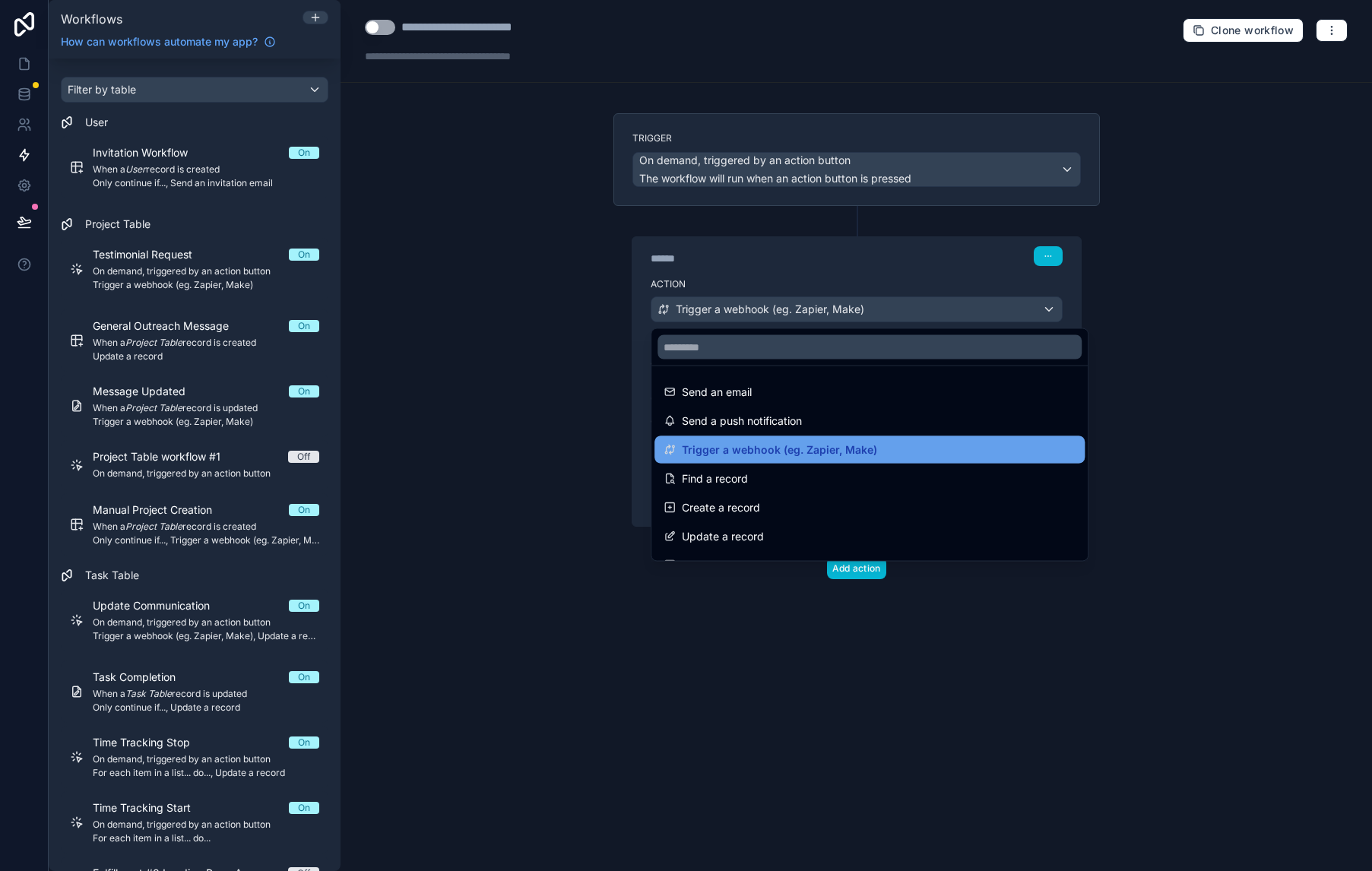
click at [899, 456] on div "Trigger a webhook (eg. Zapier, Make)" at bounding box center [869, 450] width 412 height 18
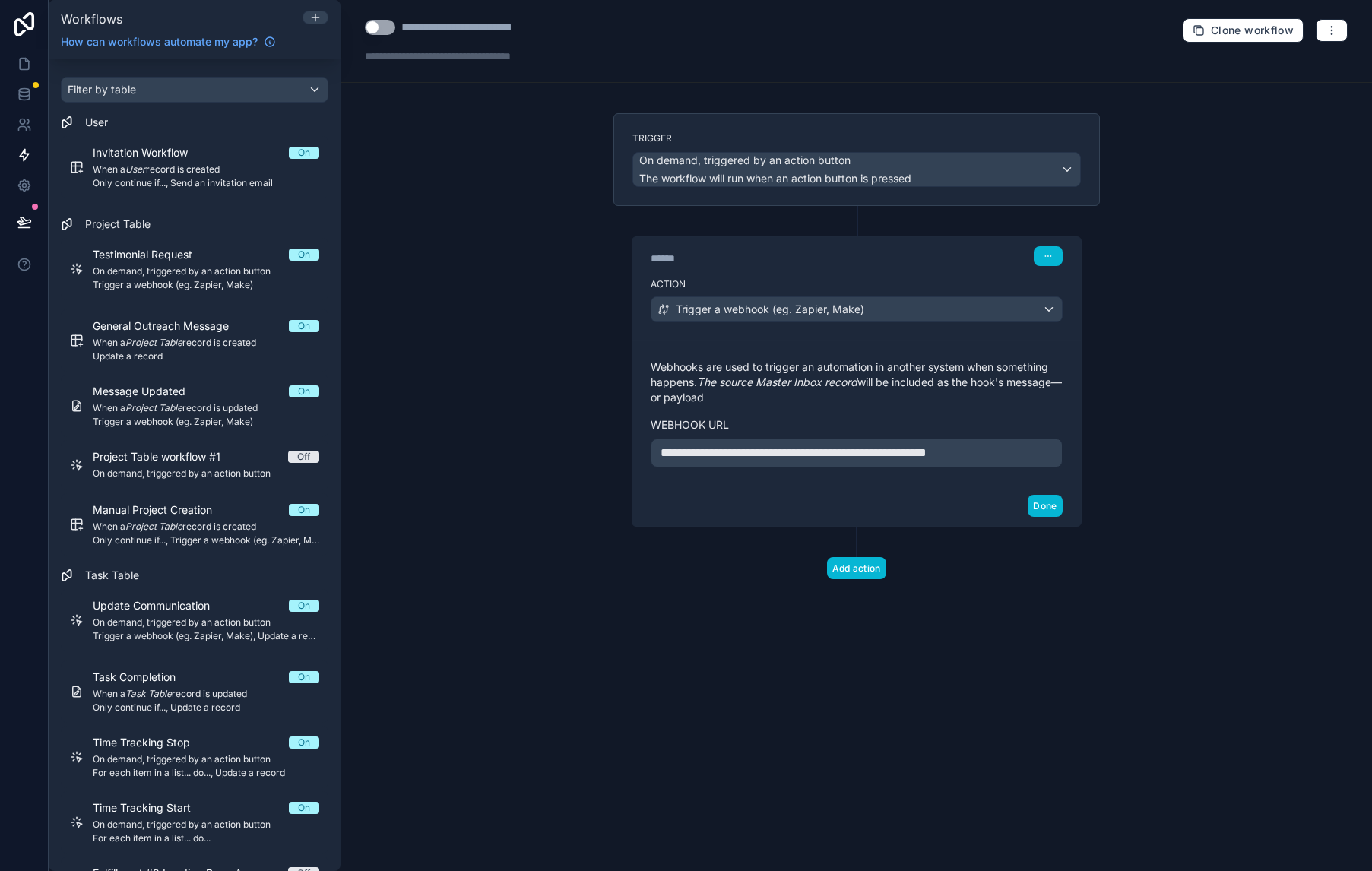
click at [900, 445] on p "**********" at bounding box center [856, 453] width 392 height 18
click at [1053, 512] on button "Done" at bounding box center [1044, 505] width 34 height 22
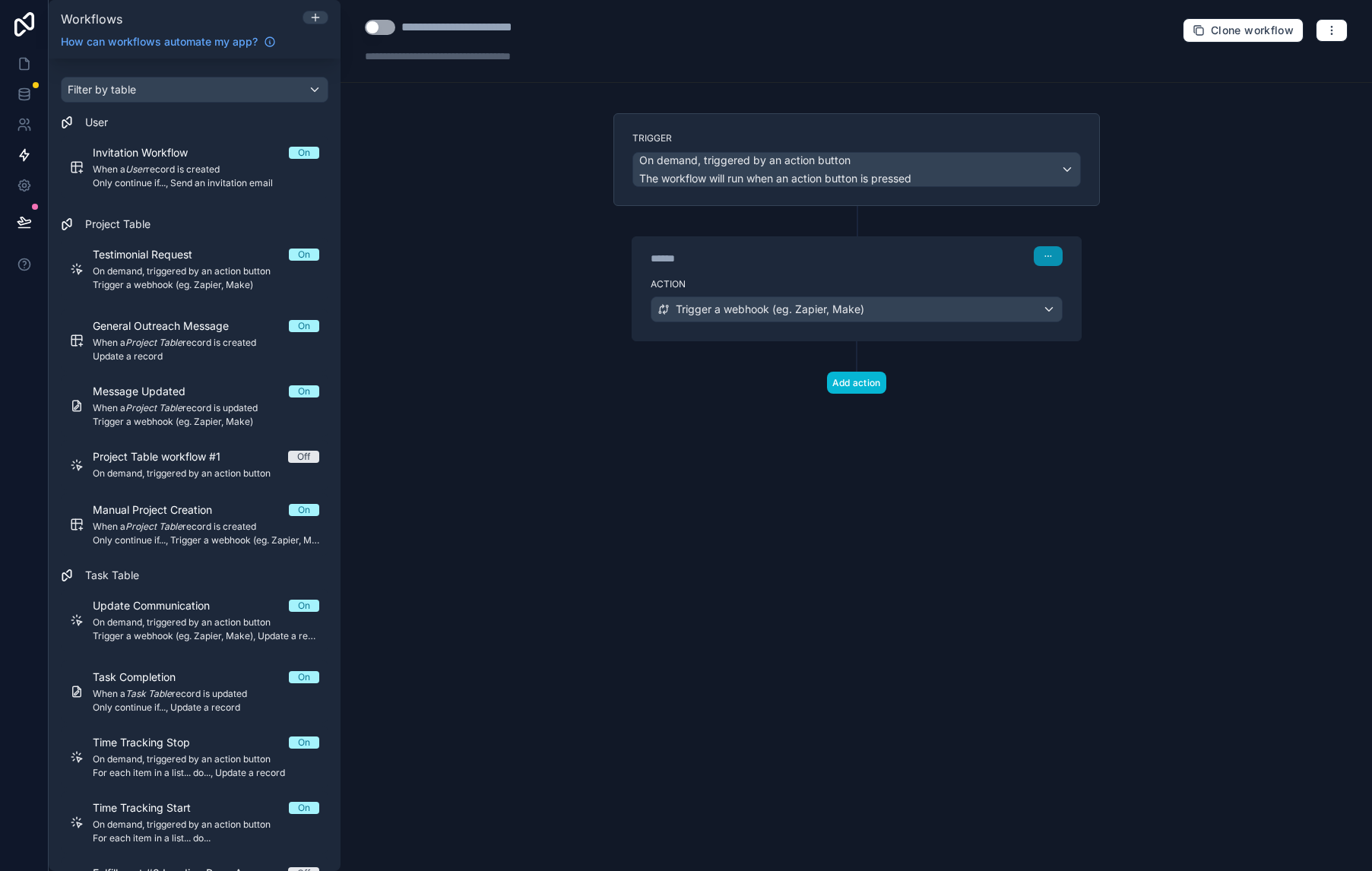
click at [1048, 260] on icon "button" at bounding box center [1047, 255] width 9 height 9
click at [1180, 223] on div "**********" at bounding box center [856, 436] width 1032 height 871
click at [1340, 27] on button "button" at bounding box center [1331, 31] width 32 height 23
click at [1289, 69] on span "Test workflow" at bounding box center [1291, 67] width 73 height 13
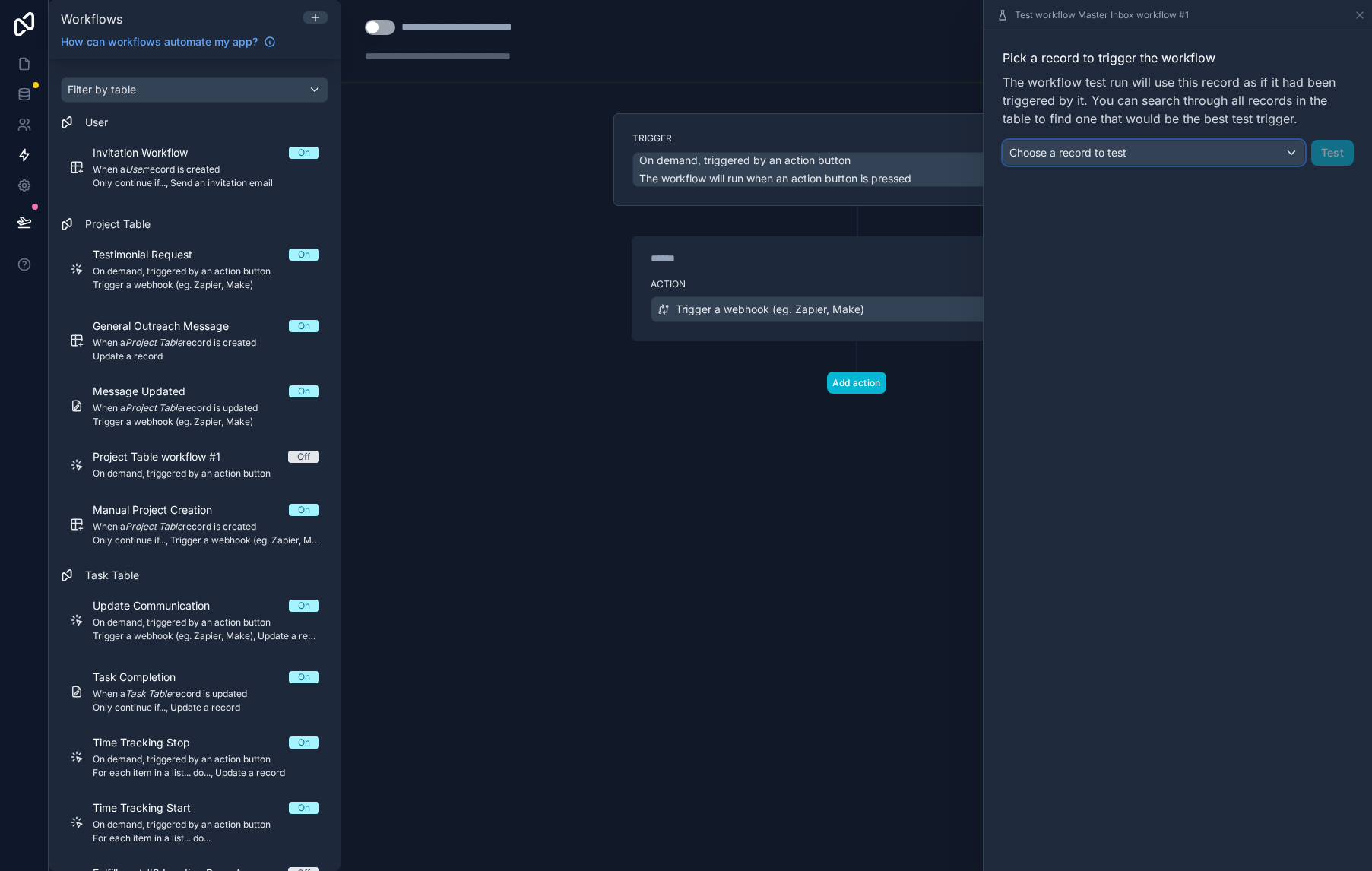
click at [1234, 152] on div "Choose a record to test" at bounding box center [1154, 152] width 301 height 24
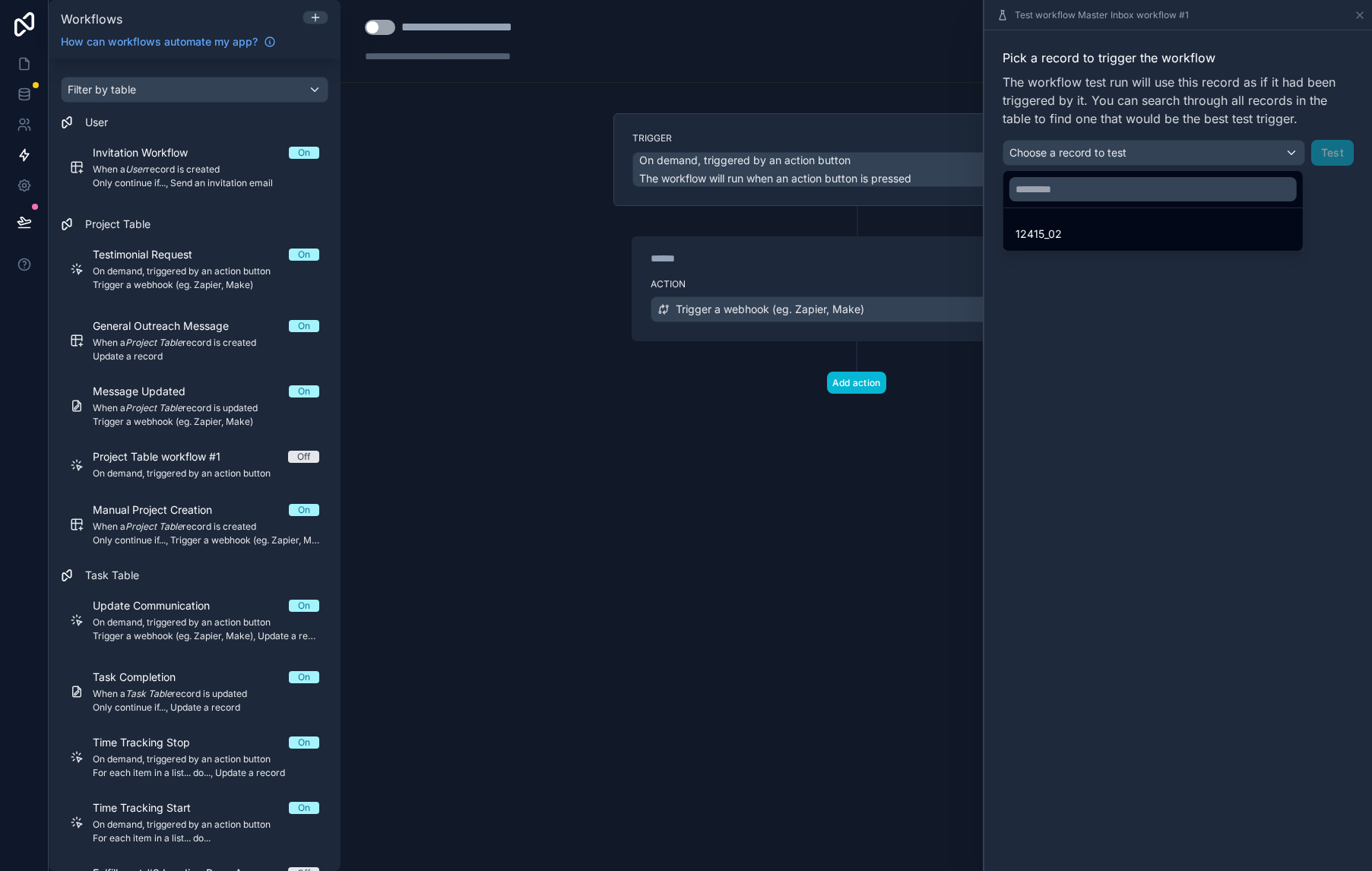
drag, startPoint x: 1166, startPoint y: 223, endPoint x: 1177, endPoint y: 219, distance: 11.7
click at [1165, 223] on div "12415_02" at bounding box center [1153, 234] width 294 height 27
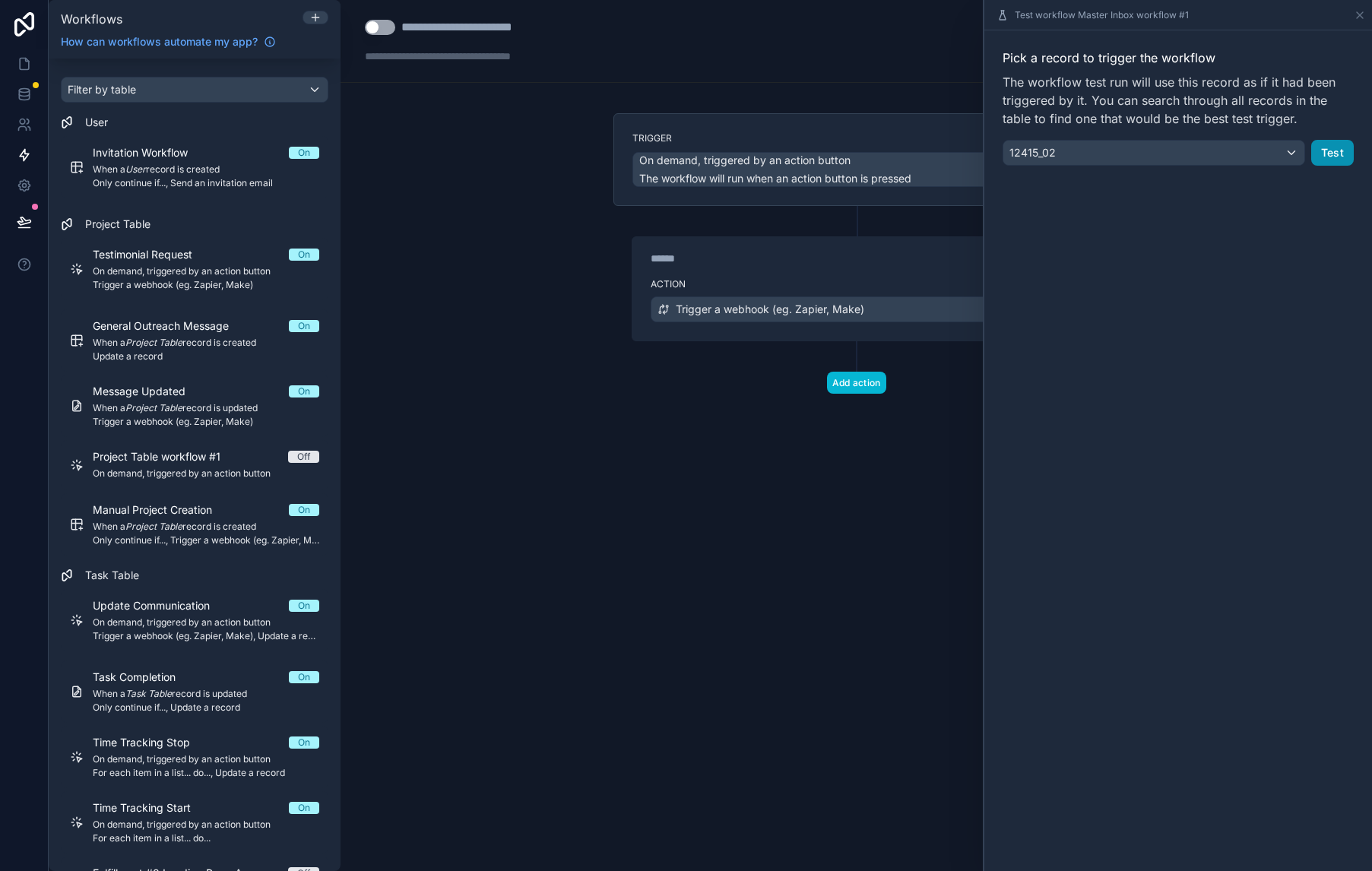
click at [1337, 149] on button "Test" at bounding box center [1332, 152] width 43 height 26
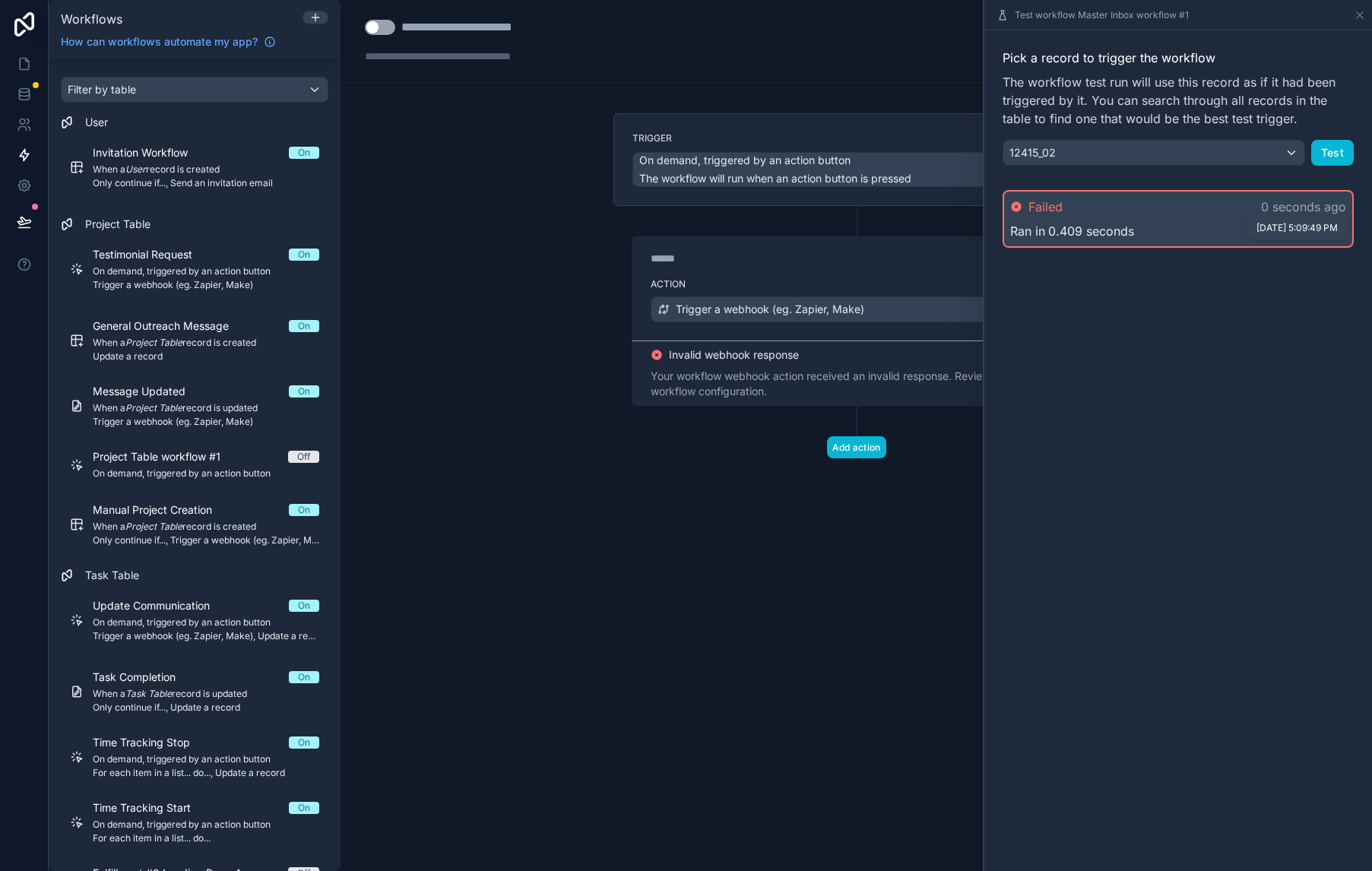
click at [1298, 222] on span "9/5/2025, 5:09:49 PM" at bounding box center [1297, 228] width 81 height 12
click at [1331, 153] on button "Test" at bounding box center [1332, 152] width 43 height 26
drag, startPoint x: 843, startPoint y: 536, endPoint x: 871, endPoint y: 496, distance: 48.8
click at [843, 536] on div "**********" at bounding box center [856, 436] width 1032 height 871
drag, startPoint x: 885, startPoint y: 487, endPoint x: 831, endPoint y: 499, distance: 55.3
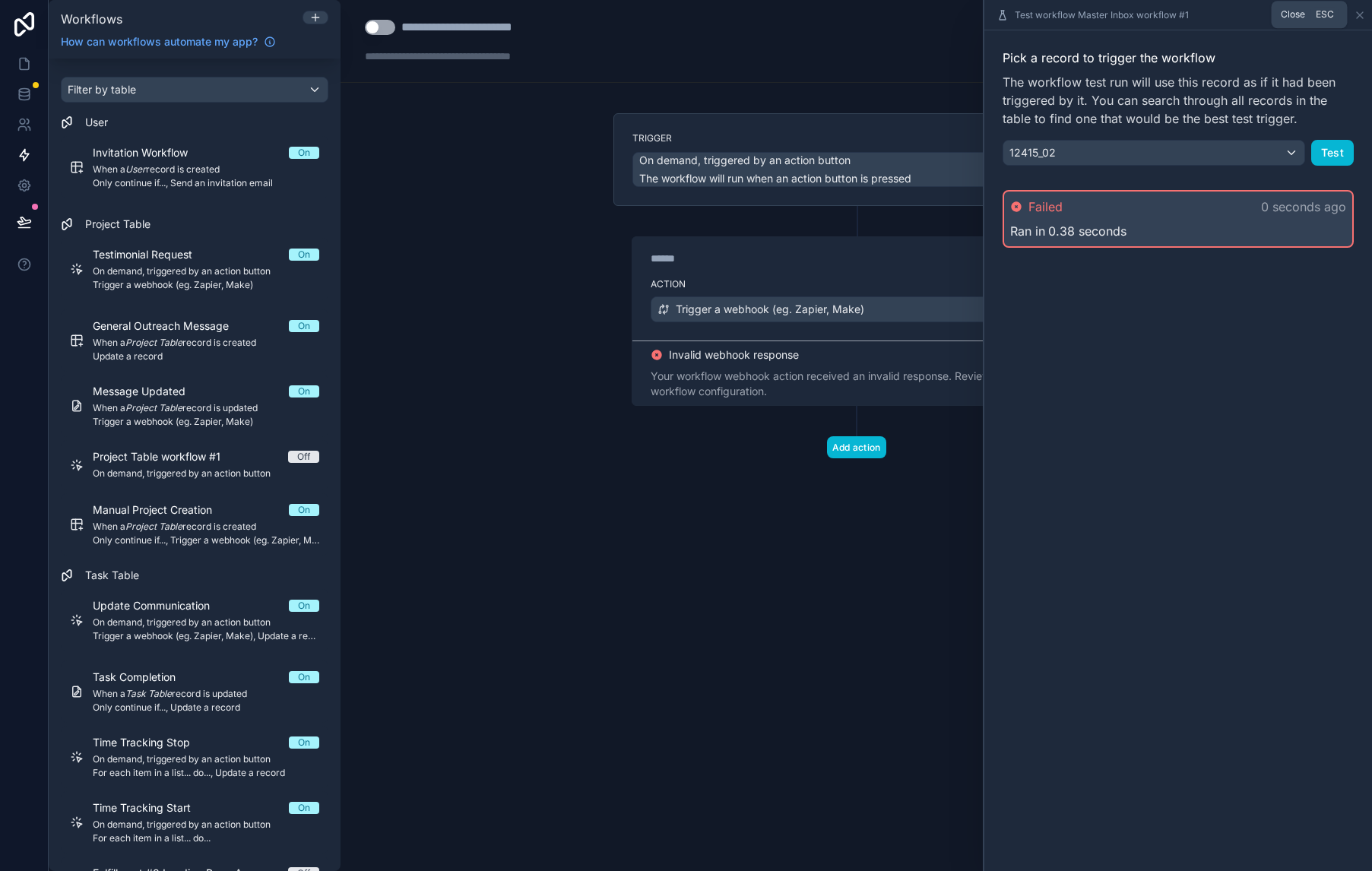
click at [1360, 13] on icon at bounding box center [1359, 15] width 13 height 13
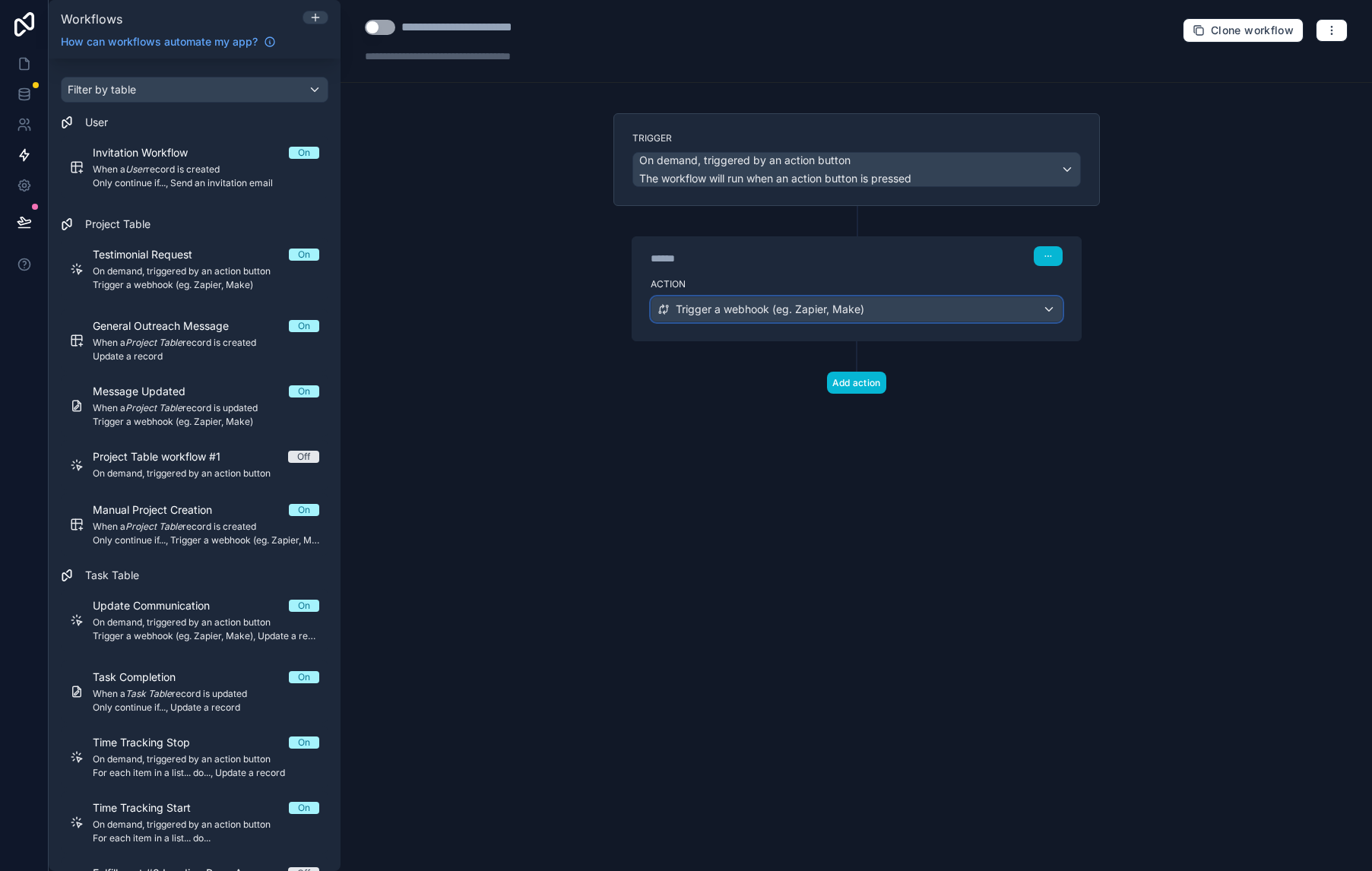
click at [880, 310] on div "Trigger a webhook (eg. Zapier, Make)" at bounding box center [856, 308] width 410 height 24
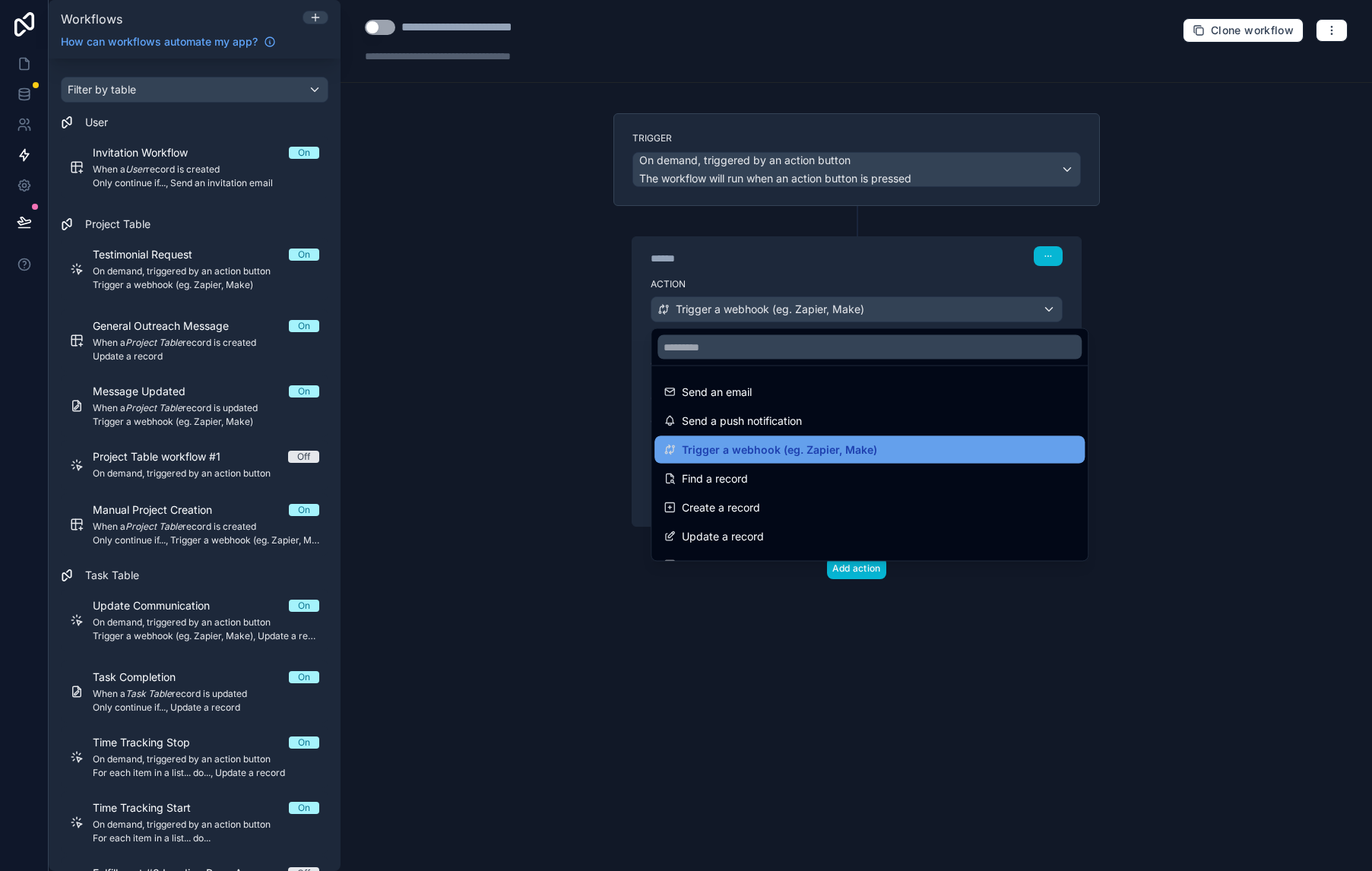
click at [915, 443] on div "Trigger a webhook (eg. Zapier, Make)" at bounding box center [869, 450] width 412 height 18
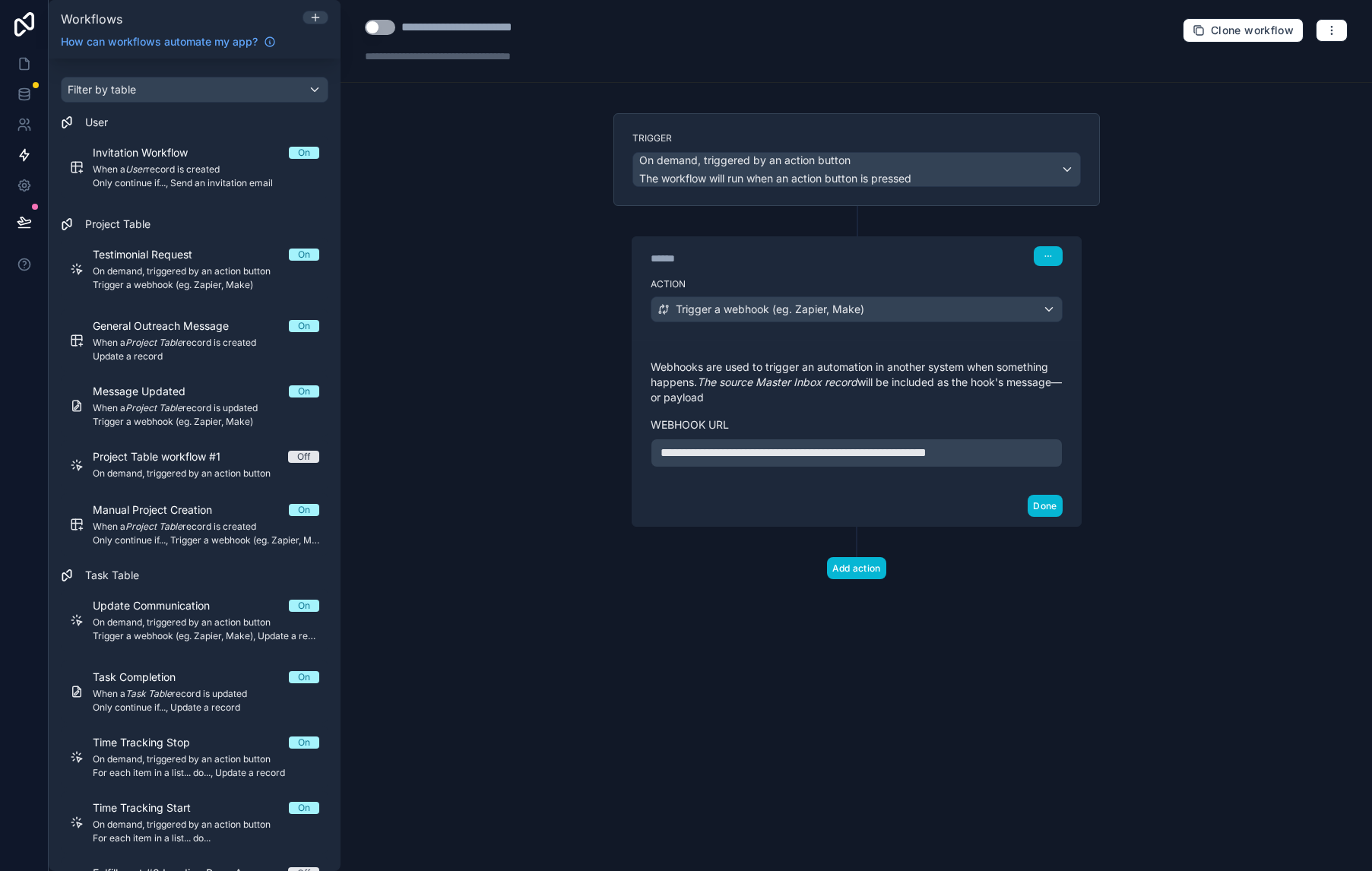
click at [830, 453] on span "**********" at bounding box center [793, 453] width 266 height 12
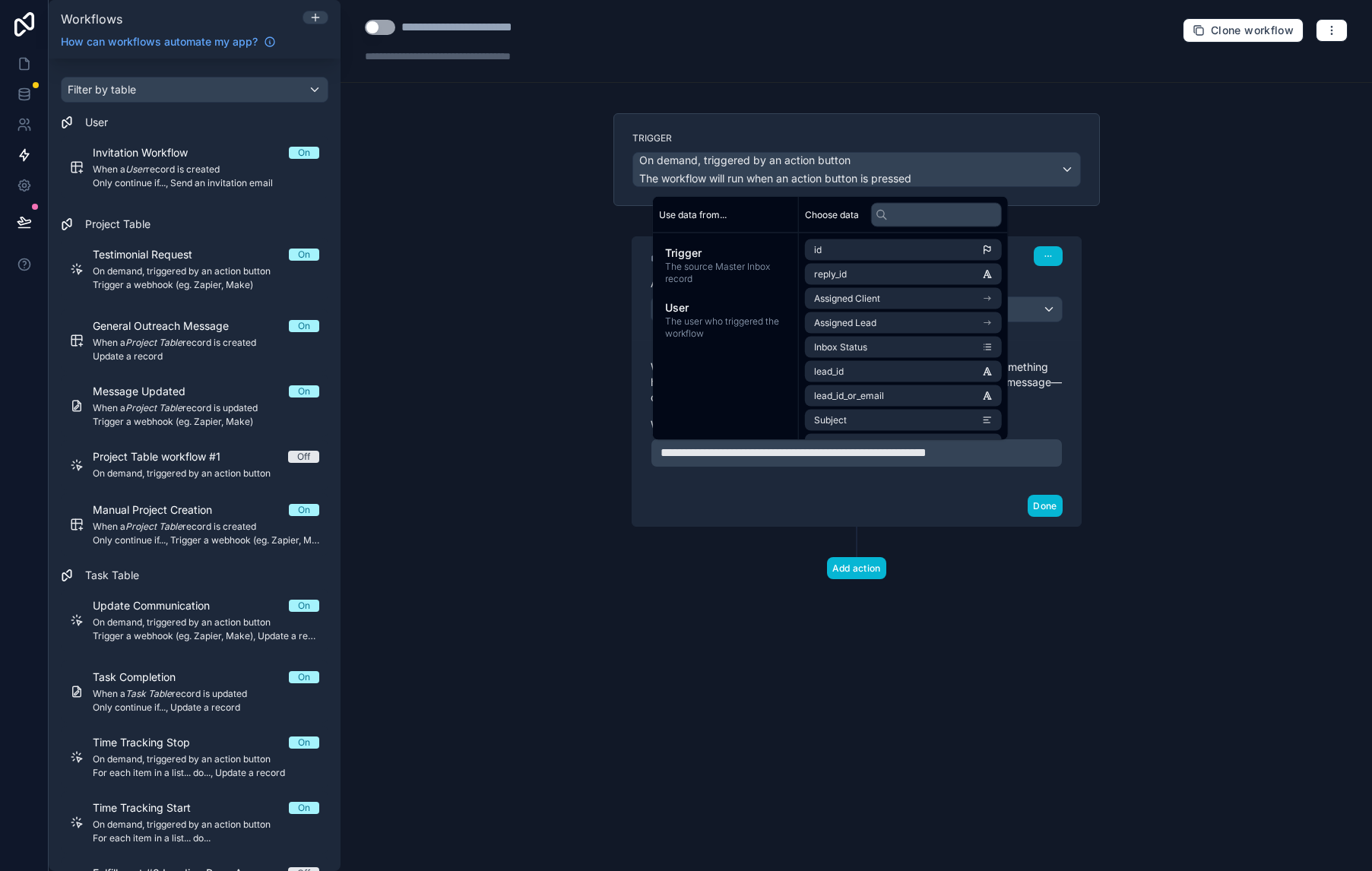
drag, startPoint x: 906, startPoint y: 510, endPoint x: 950, endPoint y: 522, distance: 45.6
click at [906, 510] on div "Done" at bounding box center [856, 506] width 448 height 41
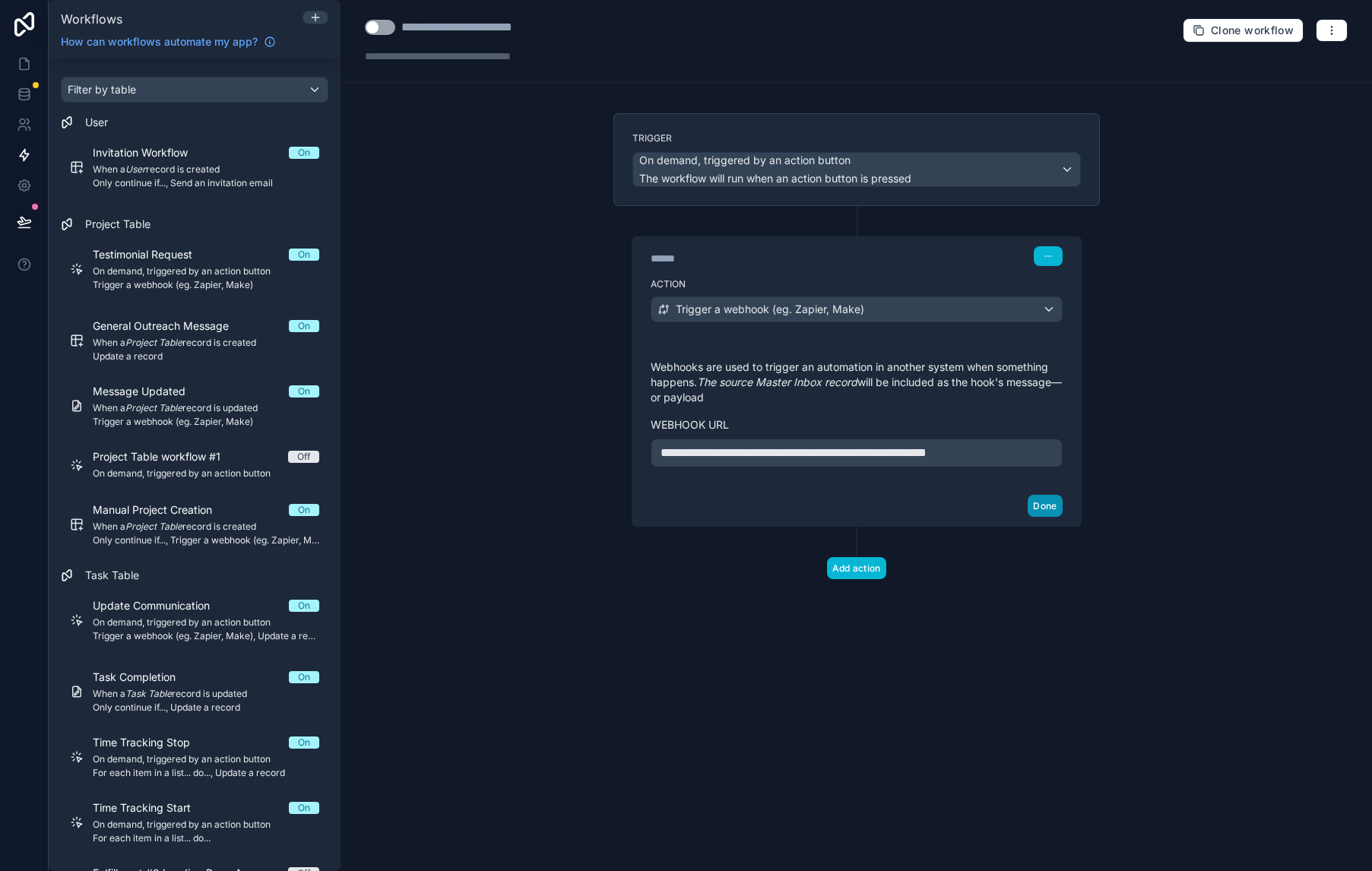
drag, startPoint x: 1046, startPoint y: 510, endPoint x: 1036, endPoint y: 503, distance: 12.2
click at [1046, 510] on button "Done" at bounding box center [1044, 505] width 34 height 22
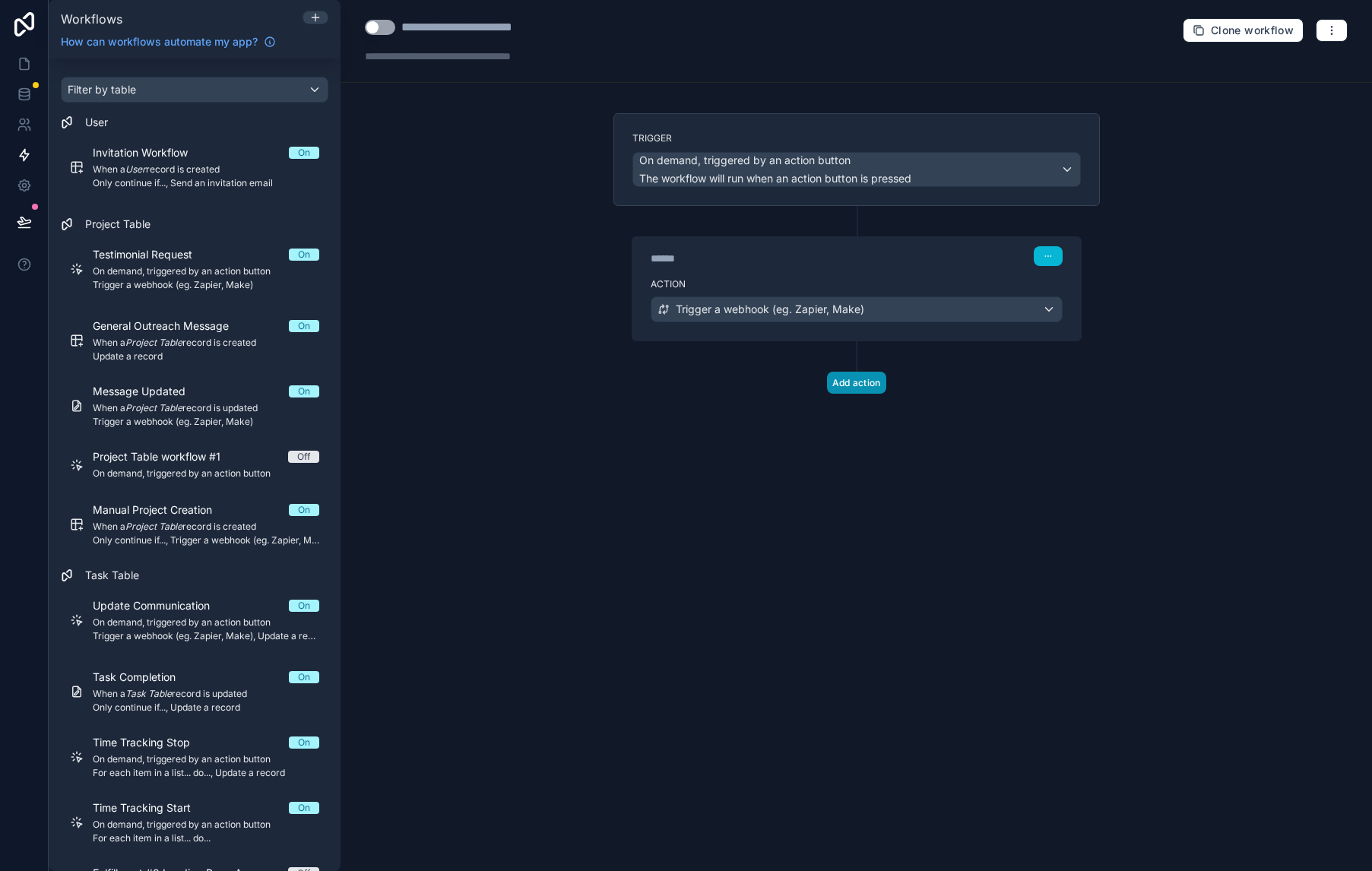
click at [848, 375] on button "Add action" at bounding box center [856, 382] width 59 height 22
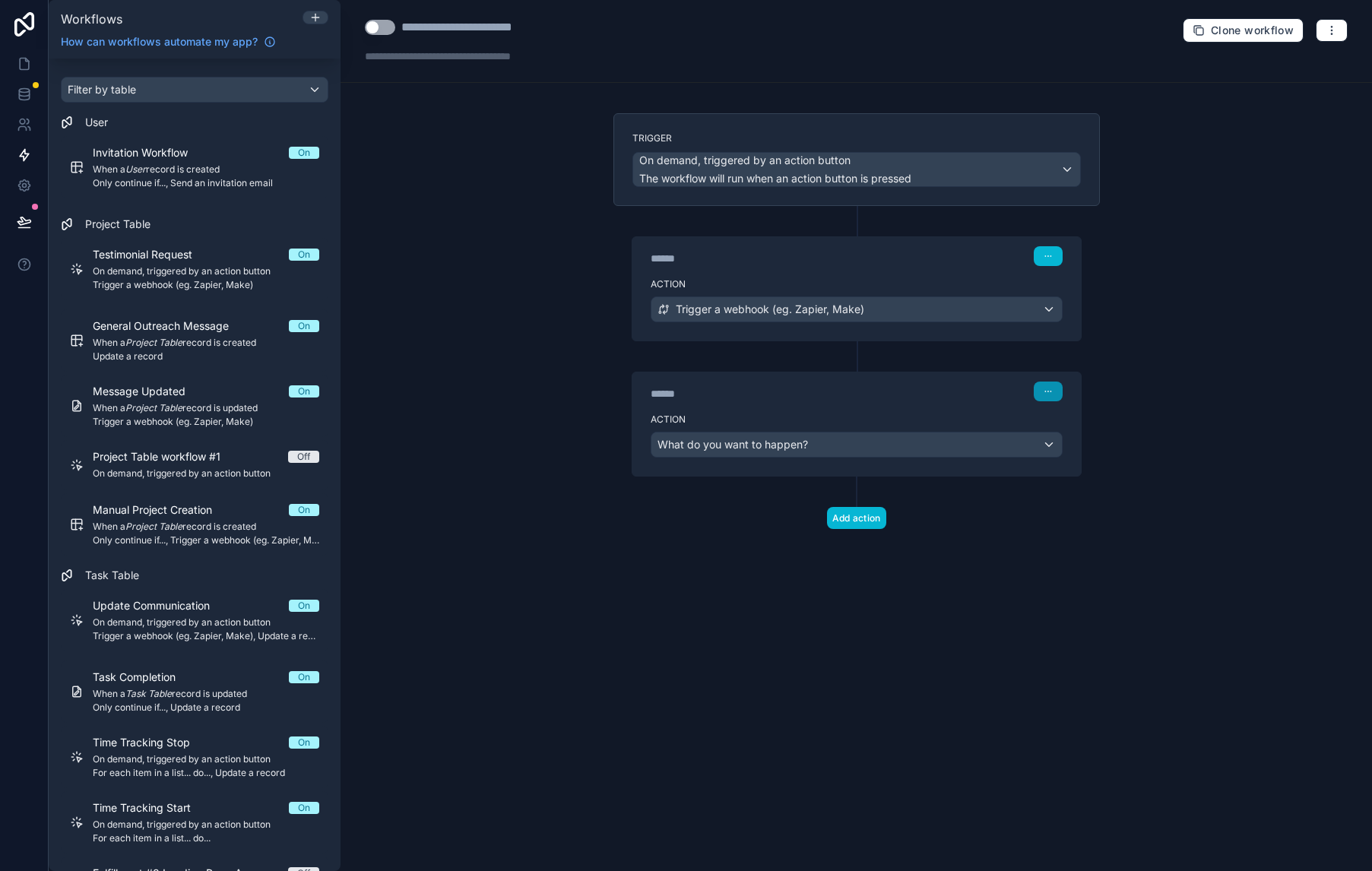
click at [1053, 382] on button "button" at bounding box center [1048, 391] width 29 height 19
drag, startPoint x: 1068, startPoint y: 438, endPoint x: 1074, endPoint y: 448, distance: 11.7
click at [1074, 448] on button "Delete" at bounding box center [1083, 452] width 104 height 24
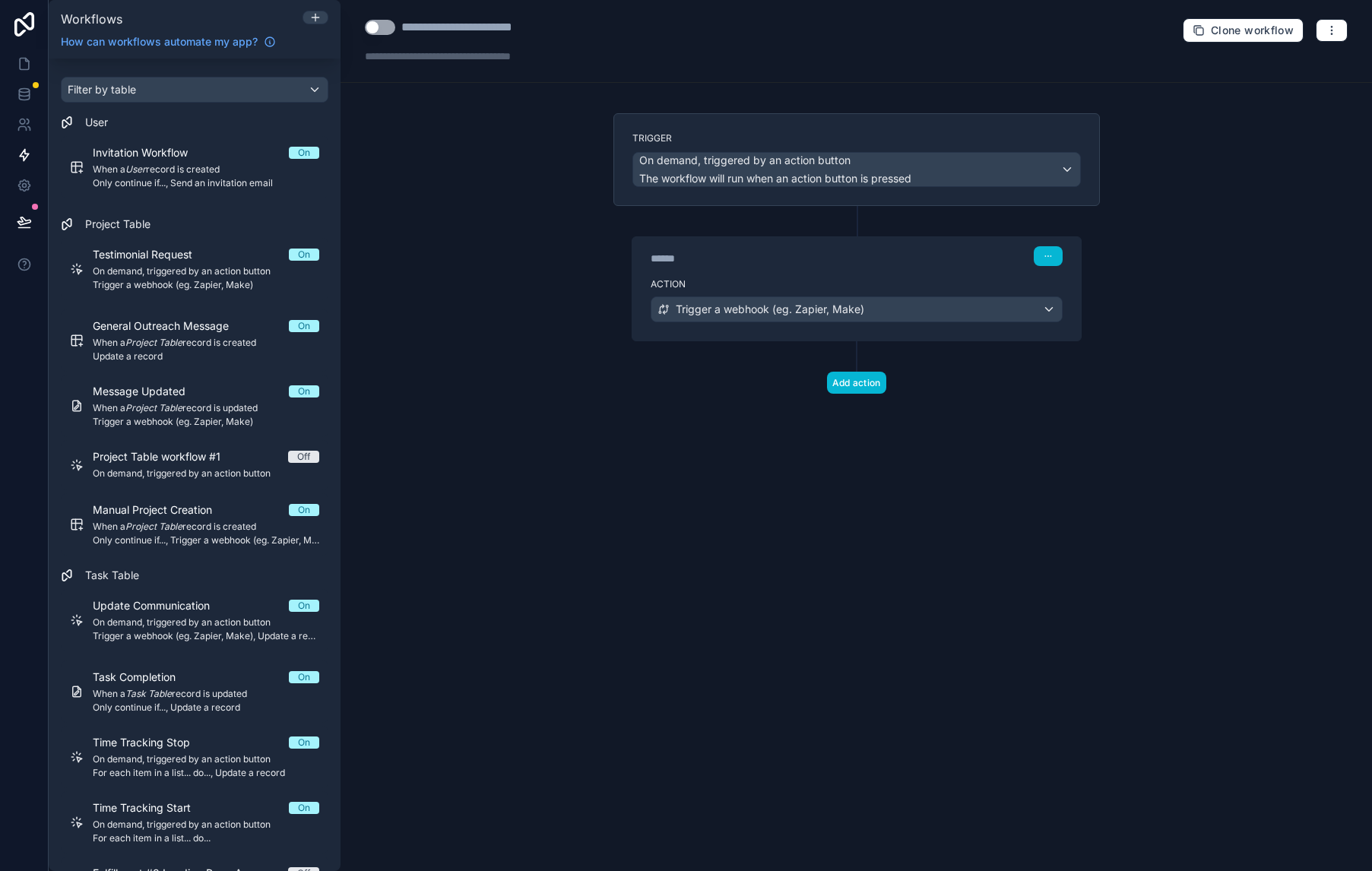
click at [384, 30] on button "Use setting" at bounding box center [379, 27] width 30 height 16
drag, startPoint x: 1337, startPoint y: 29, endPoint x: 1347, endPoint y: 48, distance: 21.5
click at [1338, 29] on button "button" at bounding box center [1331, 31] width 32 height 23
click at [1273, 72] on span "Test workflow" at bounding box center [1291, 67] width 73 height 13
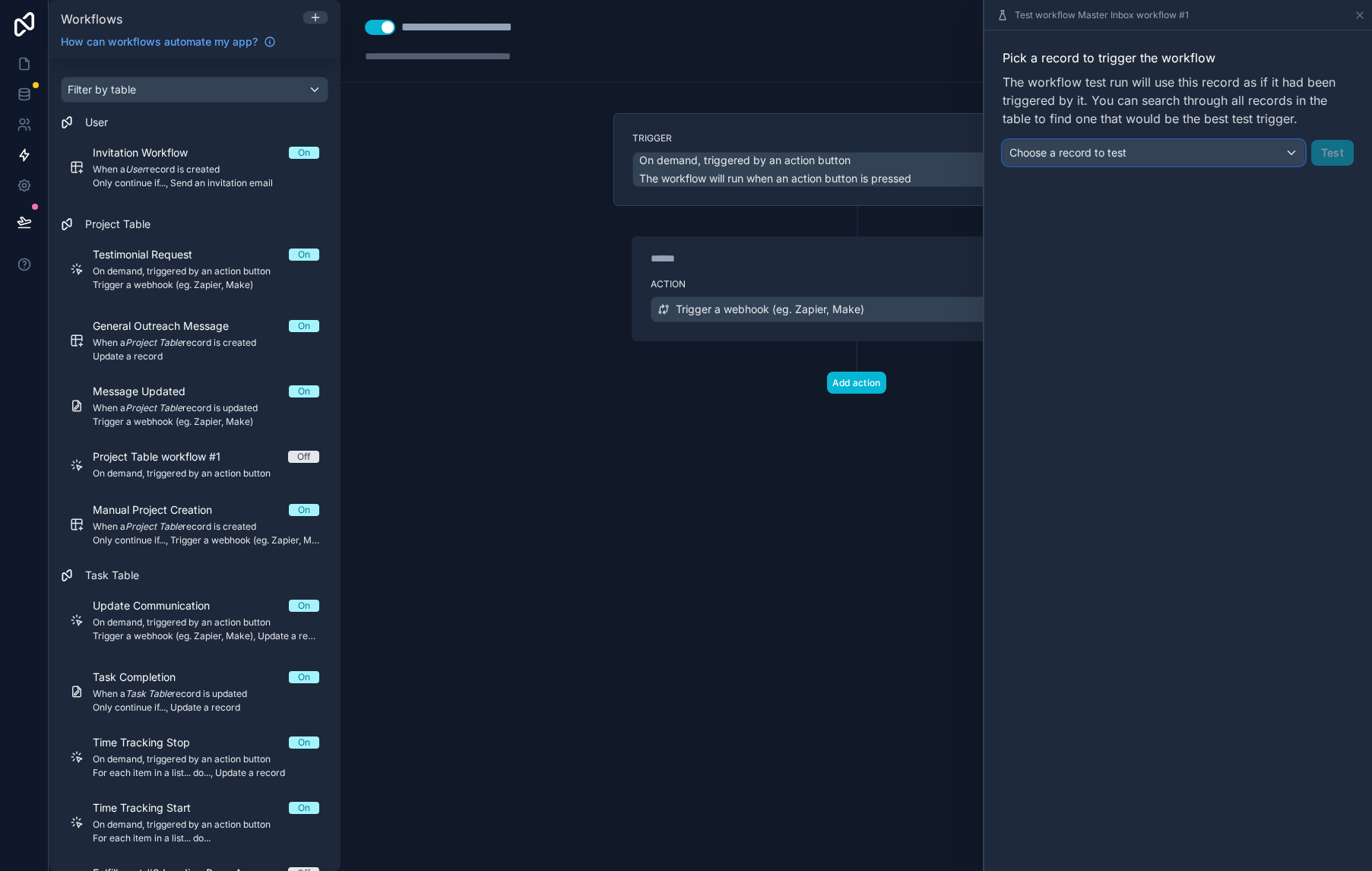
click at [1267, 150] on div "Choose a record to test" at bounding box center [1154, 152] width 301 height 24
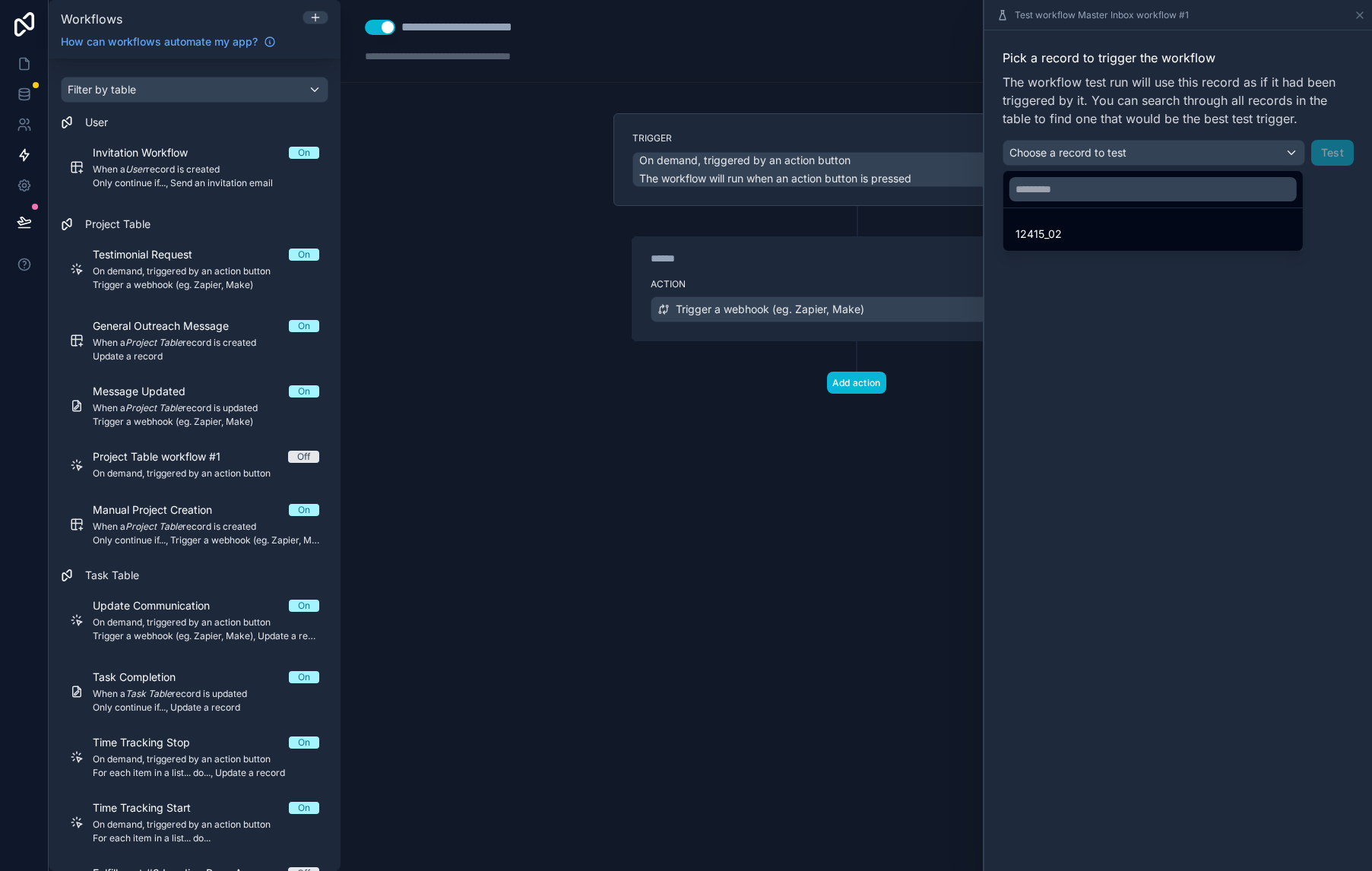
click at [1234, 234] on div "12415_02" at bounding box center [1153, 234] width 275 height 18
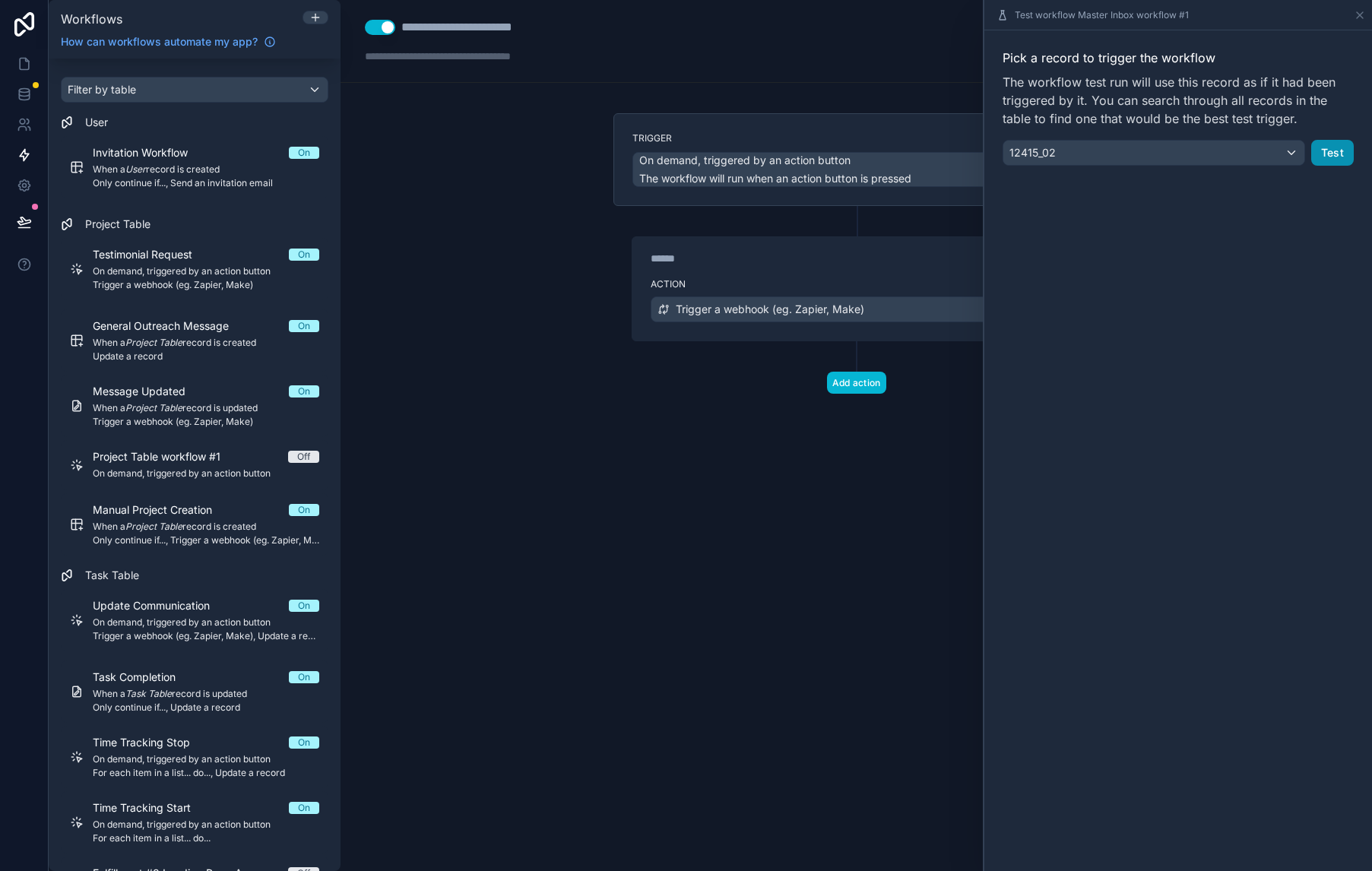
click at [1341, 160] on button "Test" at bounding box center [1332, 152] width 43 height 26
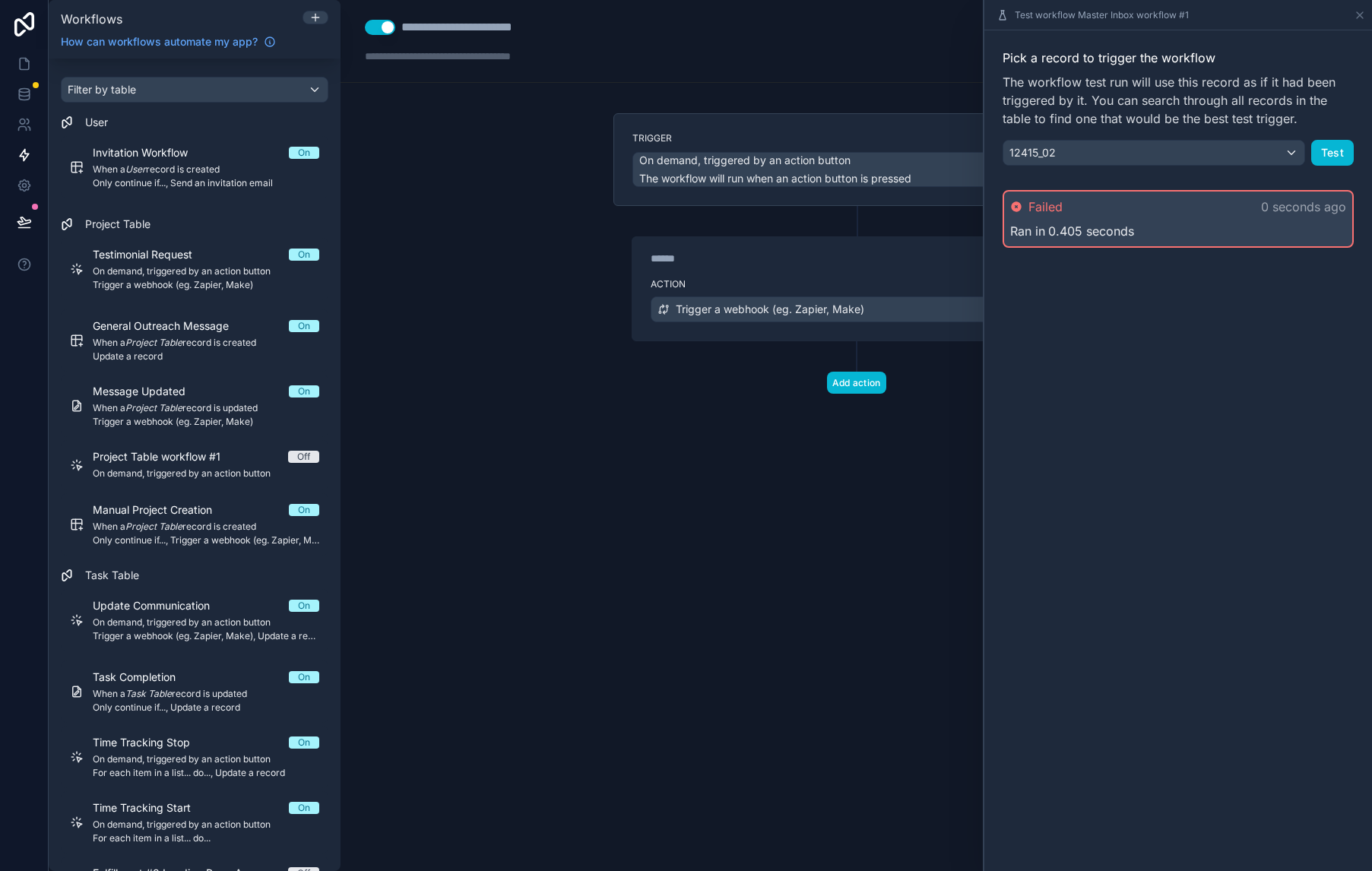
click at [753, 473] on div "**********" at bounding box center [856, 436] width 1032 height 871
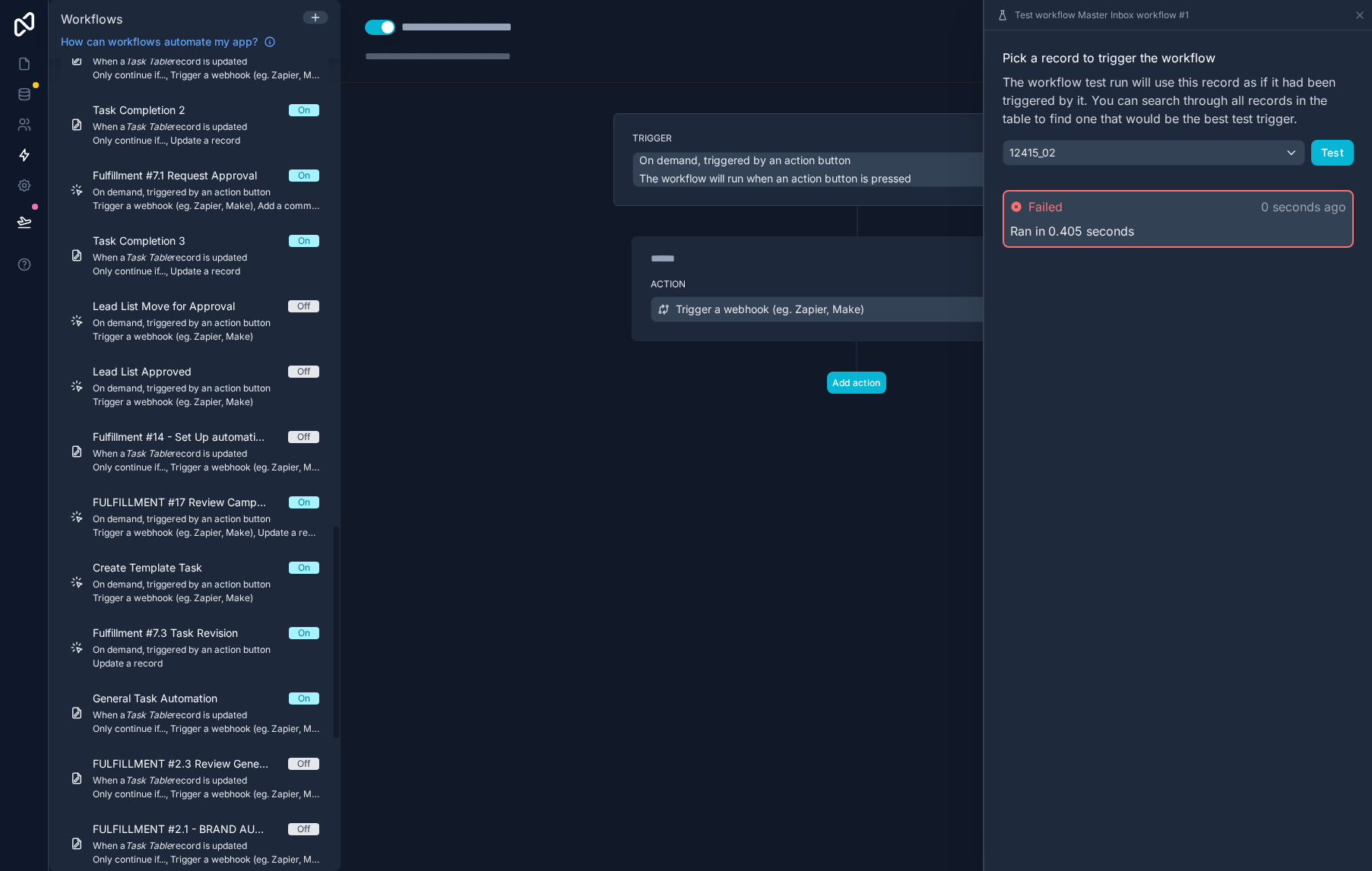
scroll to position [2254, 0]
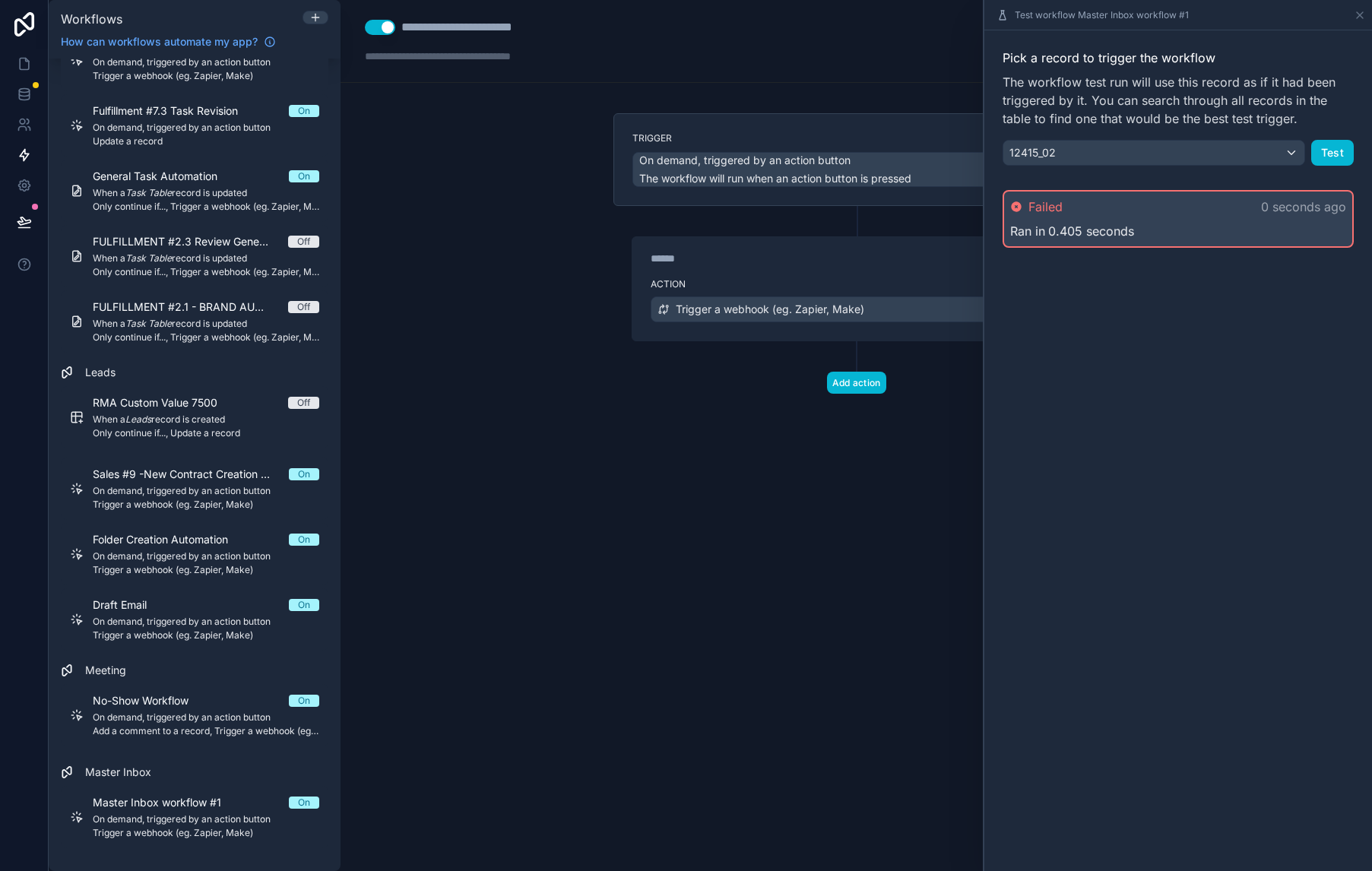
drag, startPoint x: 789, startPoint y: 287, endPoint x: 809, endPoint y: 281, distance: 20.9
click at [793, 287] on label "Action" at bounding box center [856, 284] width 412 height 13
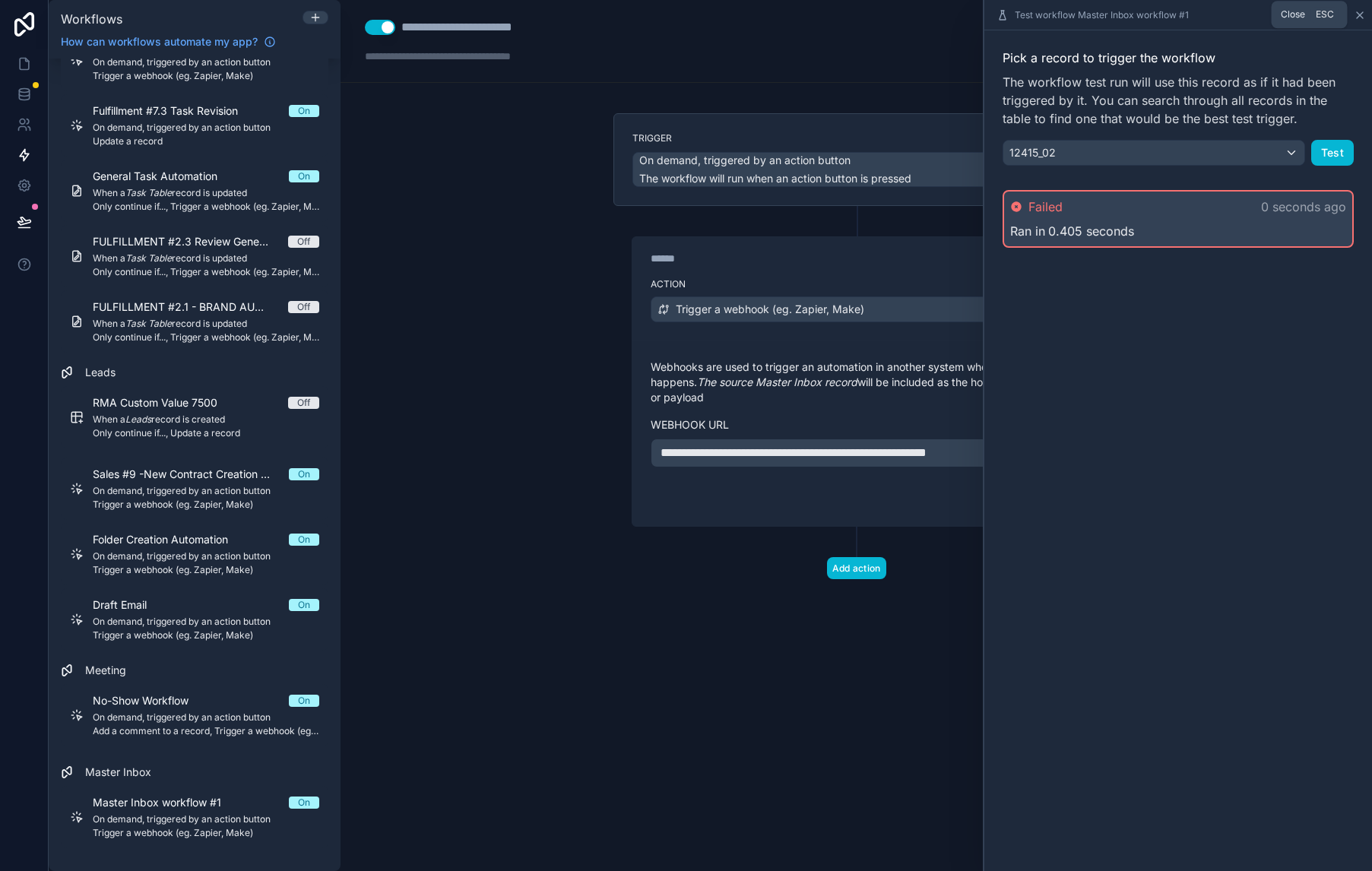
click at [1359, 12] on icon at bounding box center [1359, 15] width 13 height 13
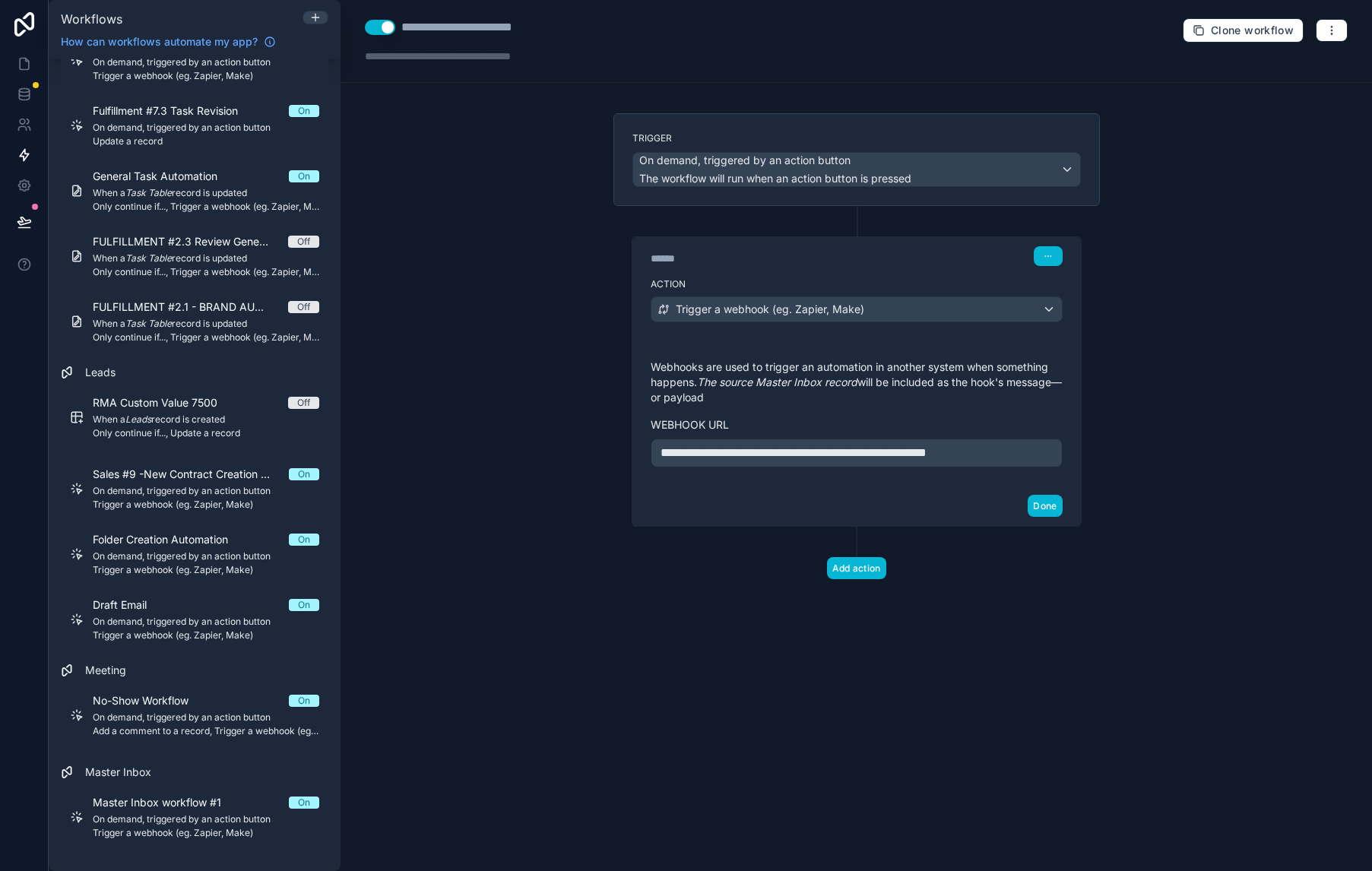
click at [476, 30] on div "**********" at bounding box center [481, 27] width 160 height 18
drag, startPoint x: 558, startPoint y: 26, endPoint x: 532, endPoint y: 30, distance: 26.3
click at [536, 30] on div "**********" at bounding box center [481, 27] width 160 height 18
click at [514, 55] on div at bounding box center [470, 56] width 212 height 16
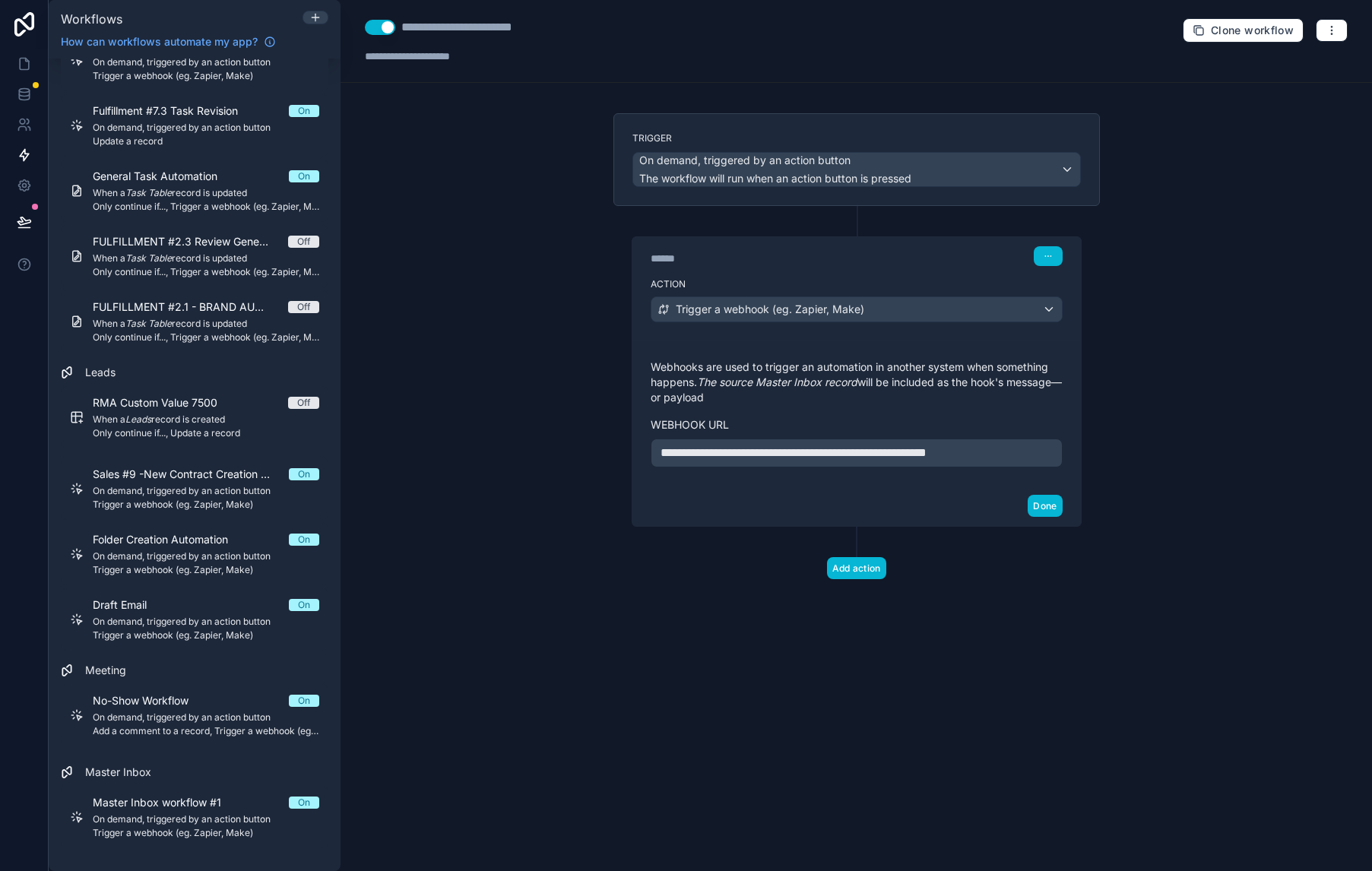
click at [549, 217] on div "**********" at bounding box center [856, 436] width 1032 height 871
click at [1061, 519] on div "Done" at bounding box center [856, 506] width 448 height 41
click at [1049, 517] on button "Done" at bounding box center [1044, 505] width 34 height 22
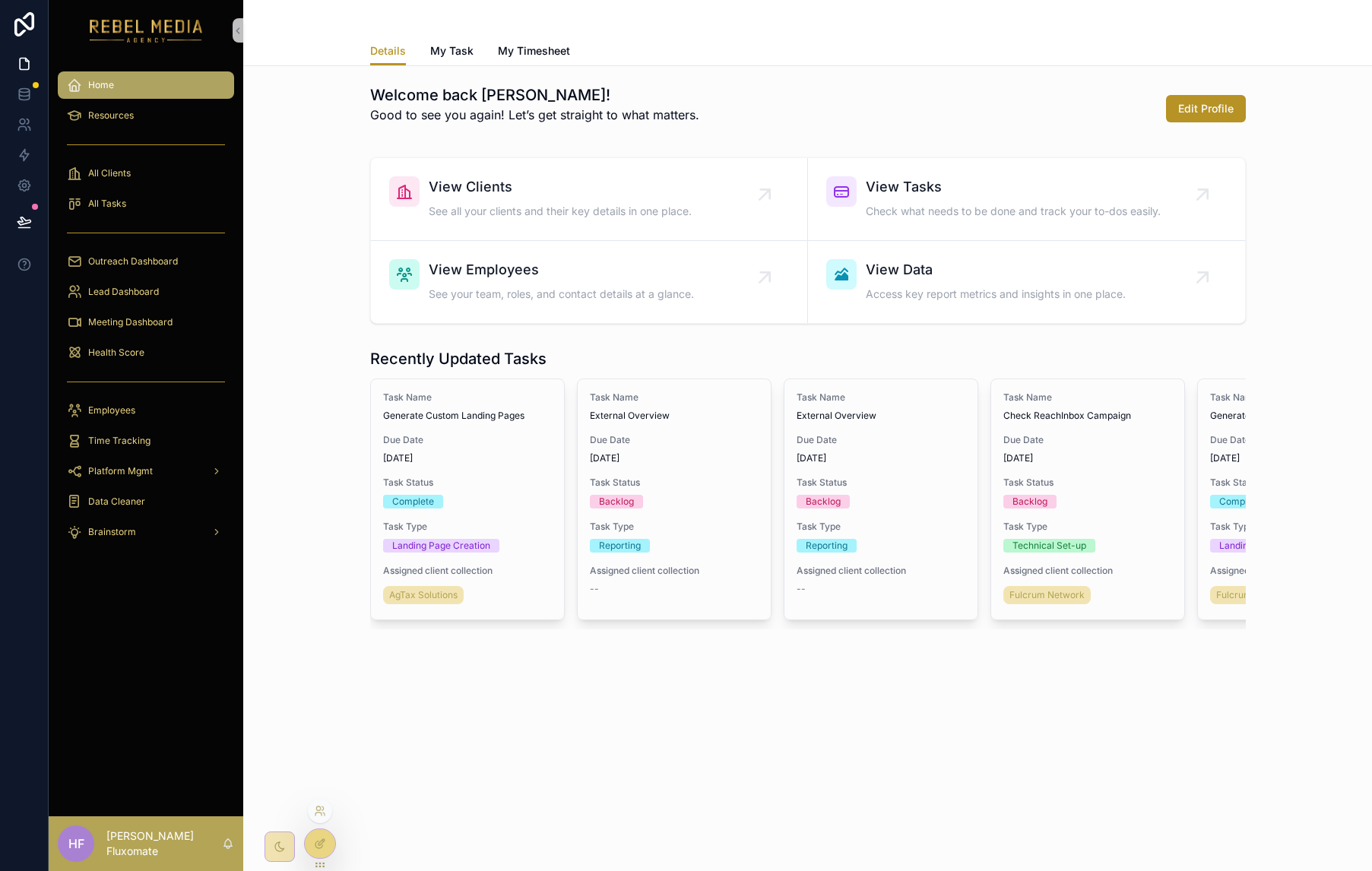
click at [323, 852] on div at bounding box center [319, 844] width 30 height 29
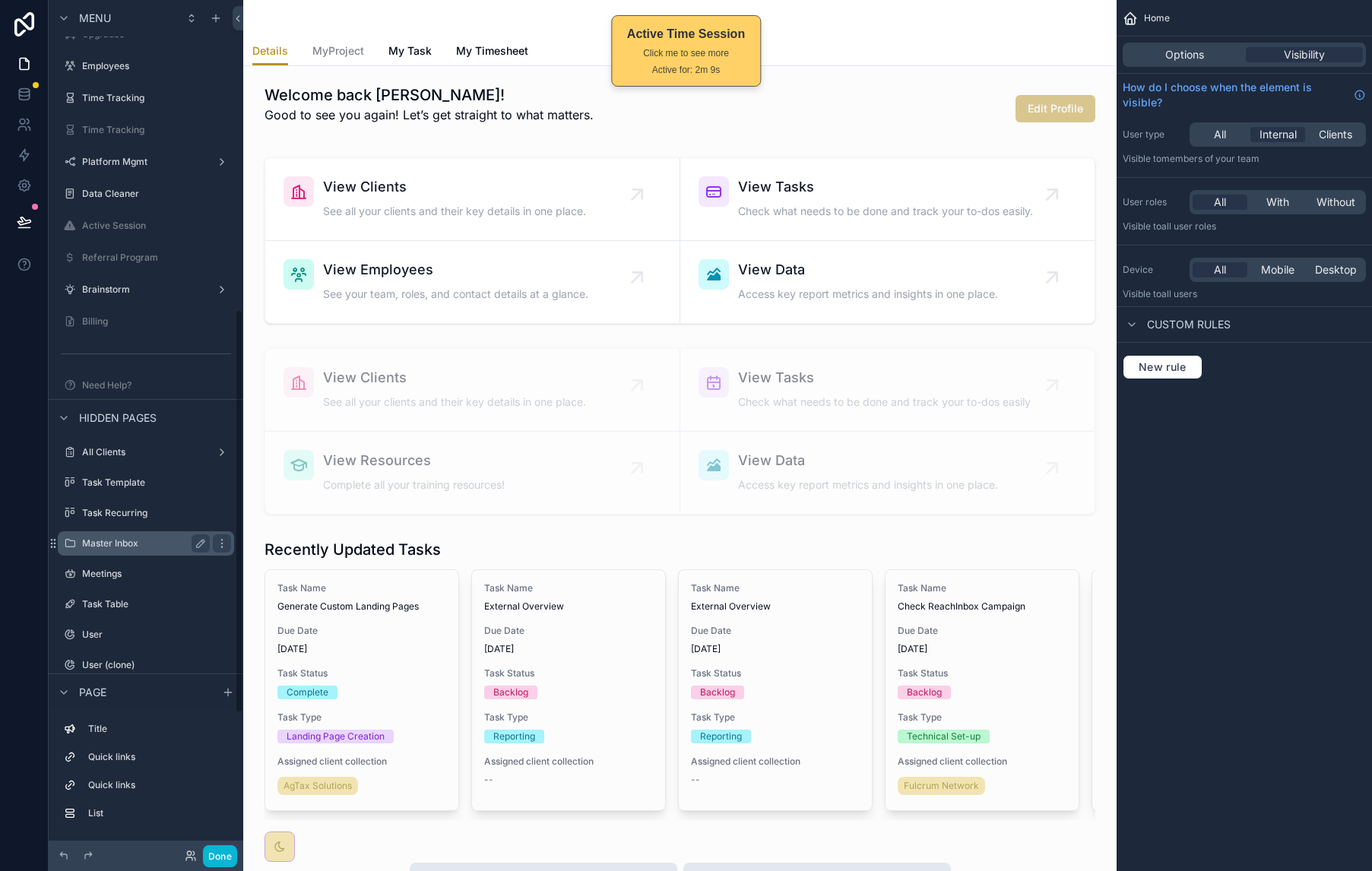
scroll to position [653, 0]
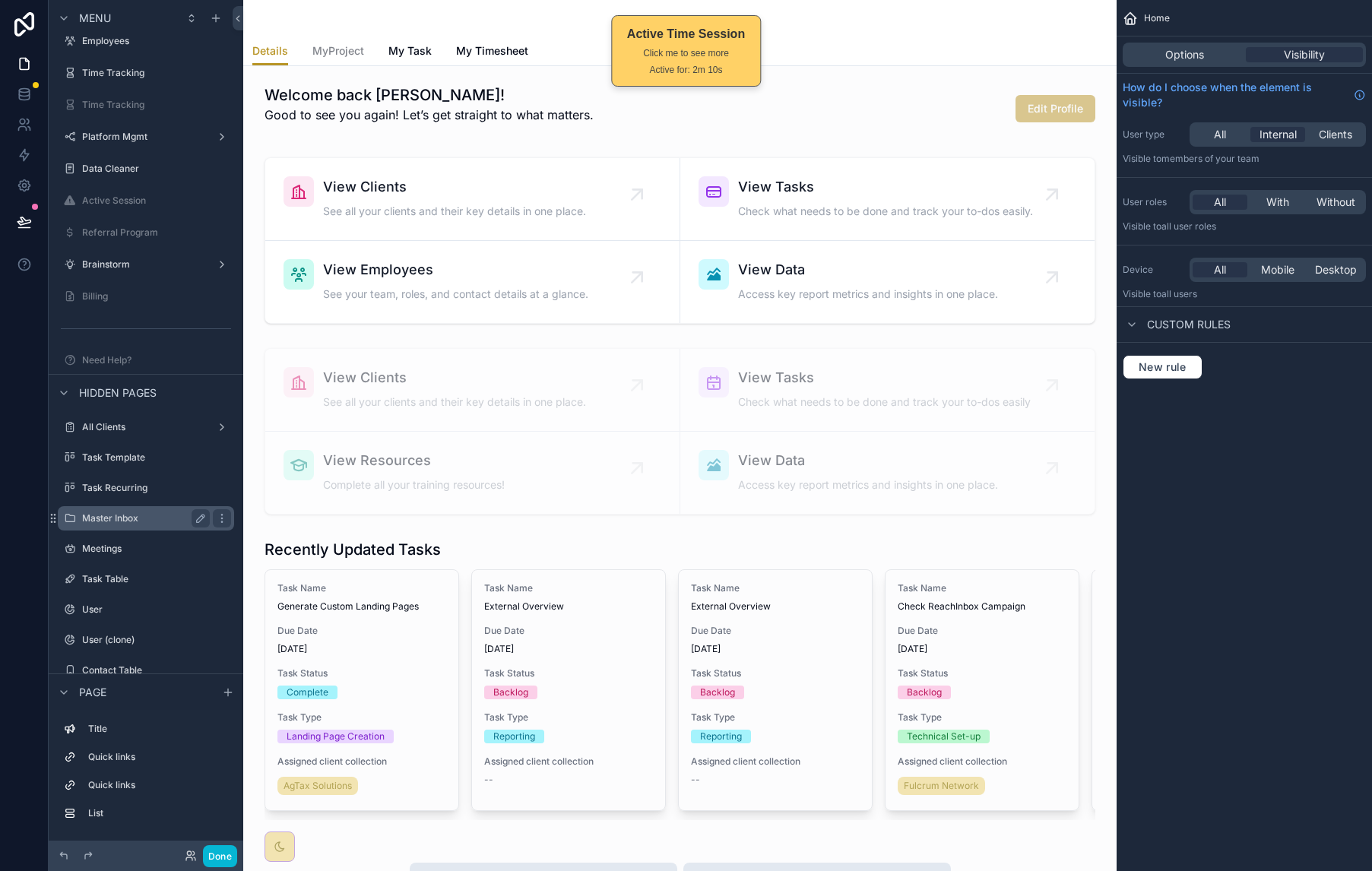
click at [139, 519] on label "Master Inbox" at bounding box center [143, 518] width 121 height 13
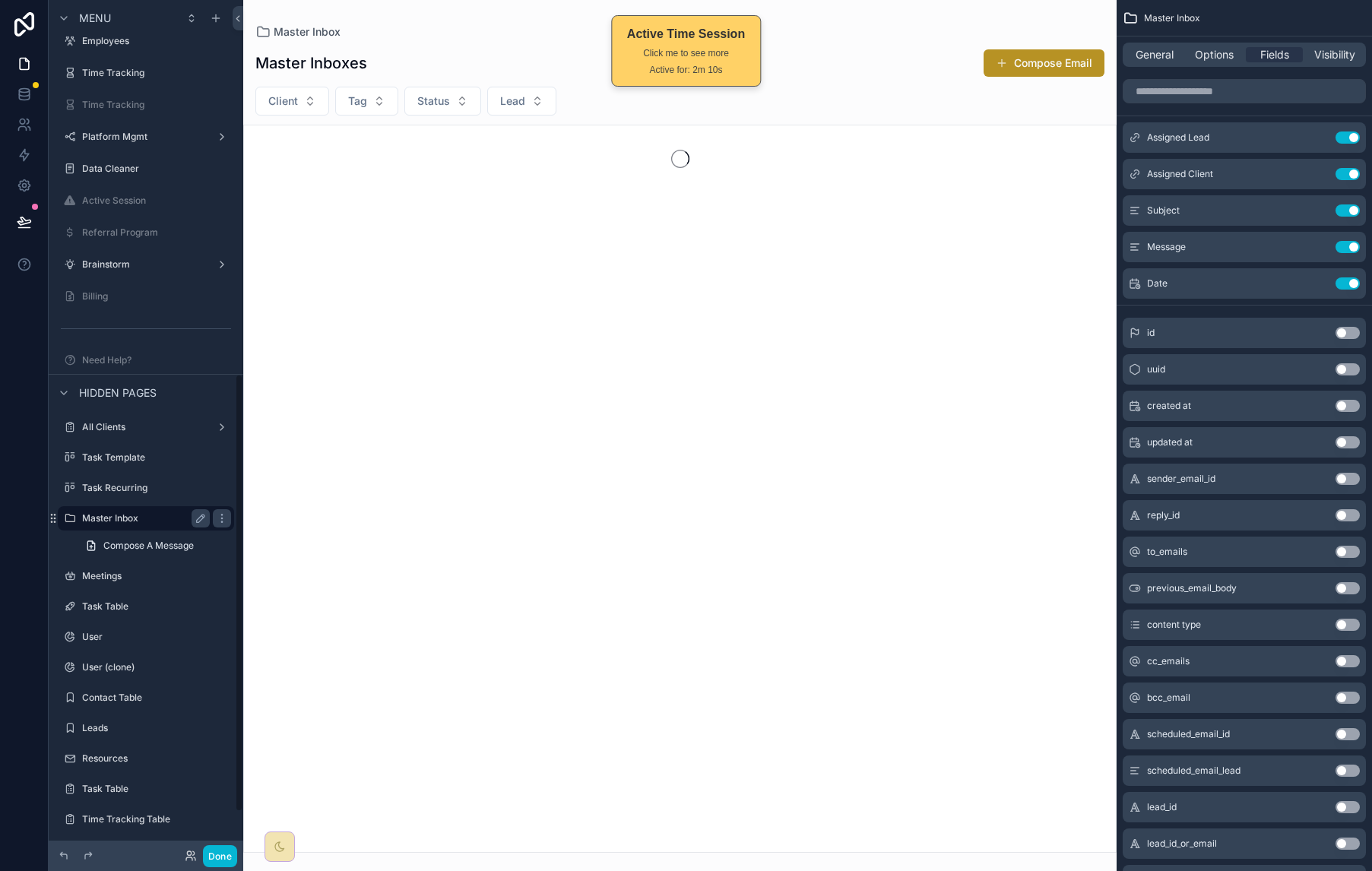
scroll to position [727, 0]
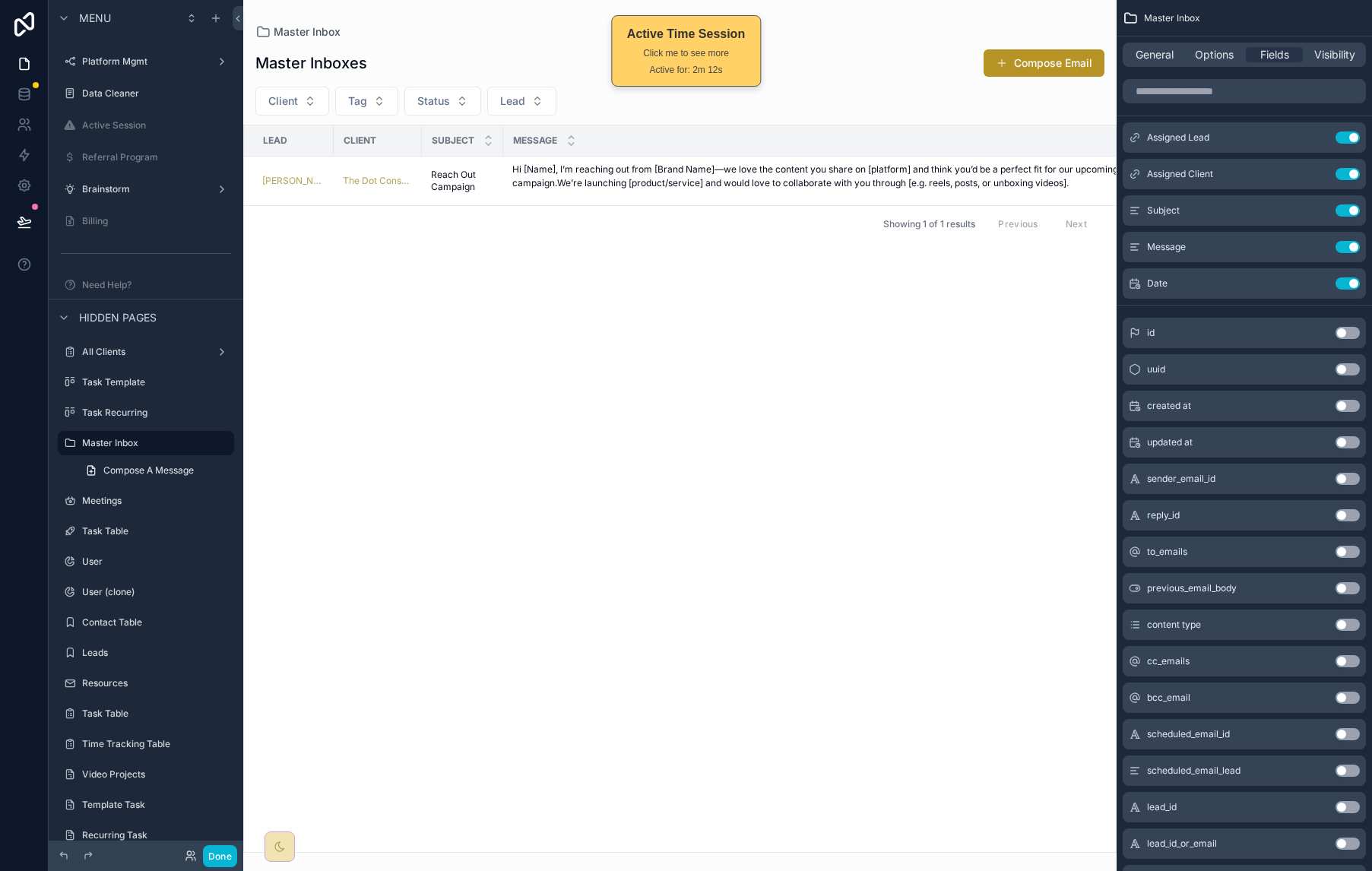
click at [866, 194] on div "scrollable content" at bounding box center [680, 436] width 874 height 871
click at [1029, 64] on button "Compose Email" at bounding box center [1043, 63] width 121 height 27
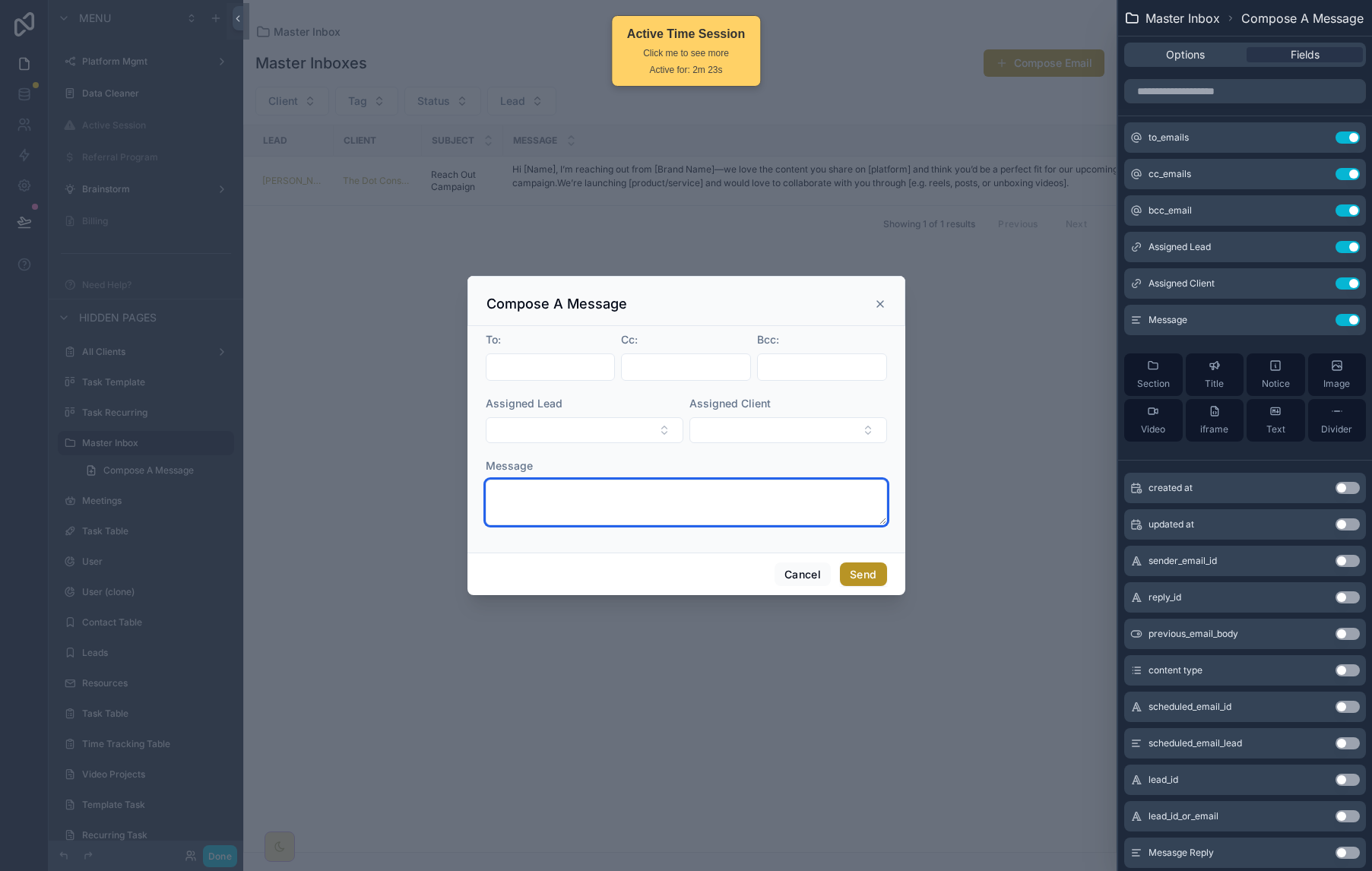
click at [681, 504] on textarea "scrollable content" at bounding box center [686, 502] width 401 height 46
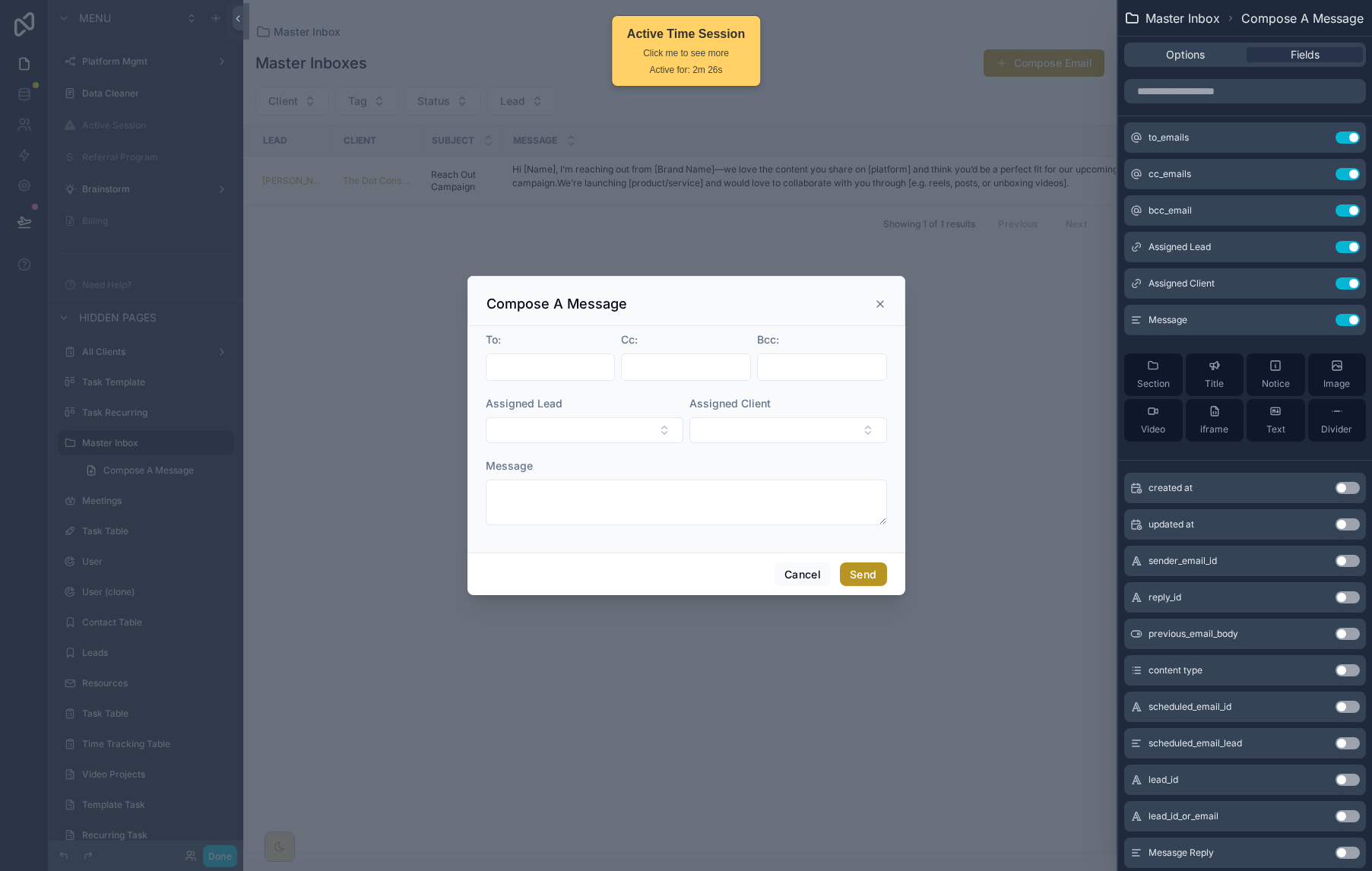
click at [874, 304] on icon "scrollable content" at bounding box center [879, 304] width 13 height 13
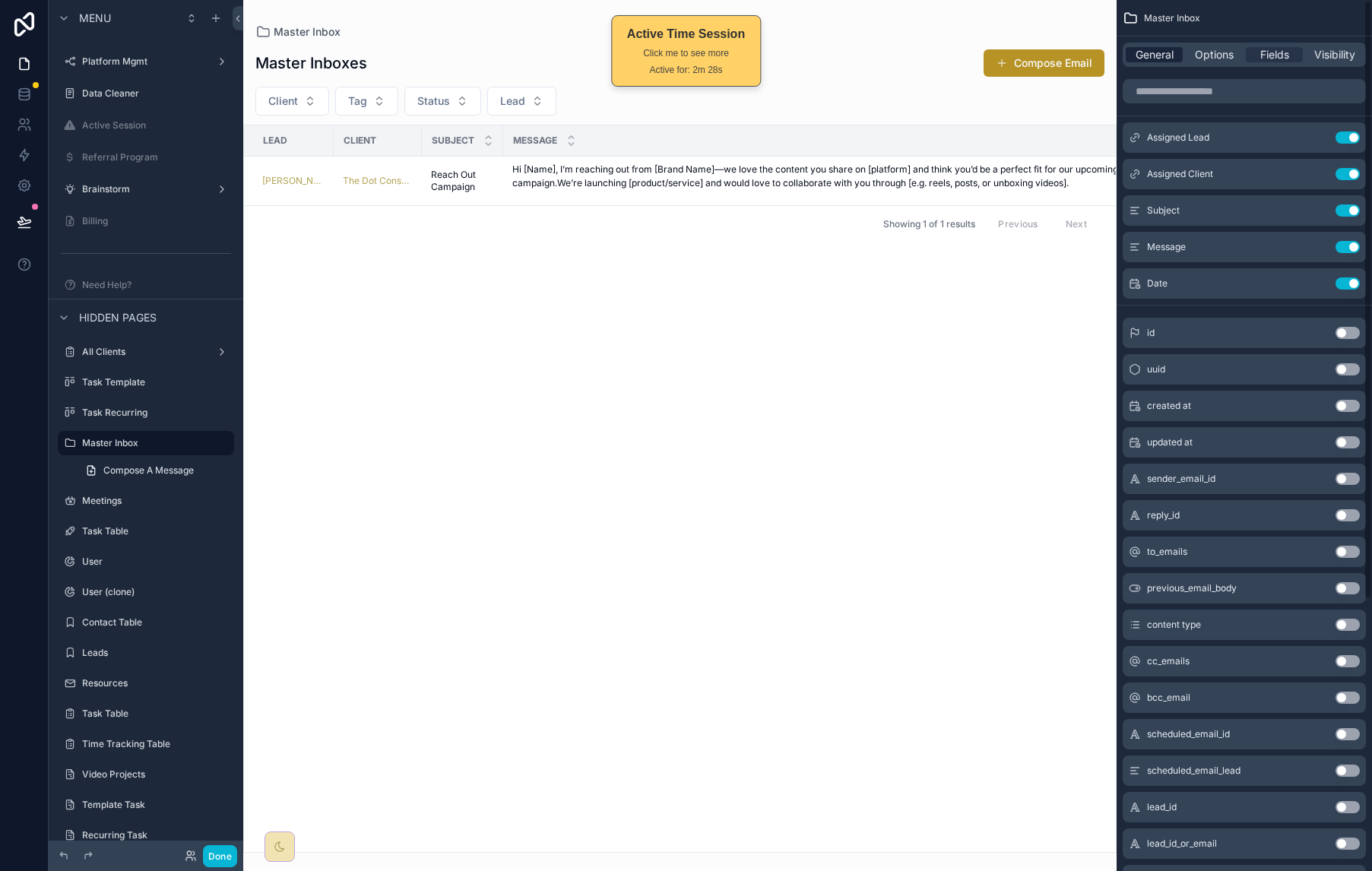
click at [1160, 57] on span "General" at bounding box center [1154, 55] width 38 height 16
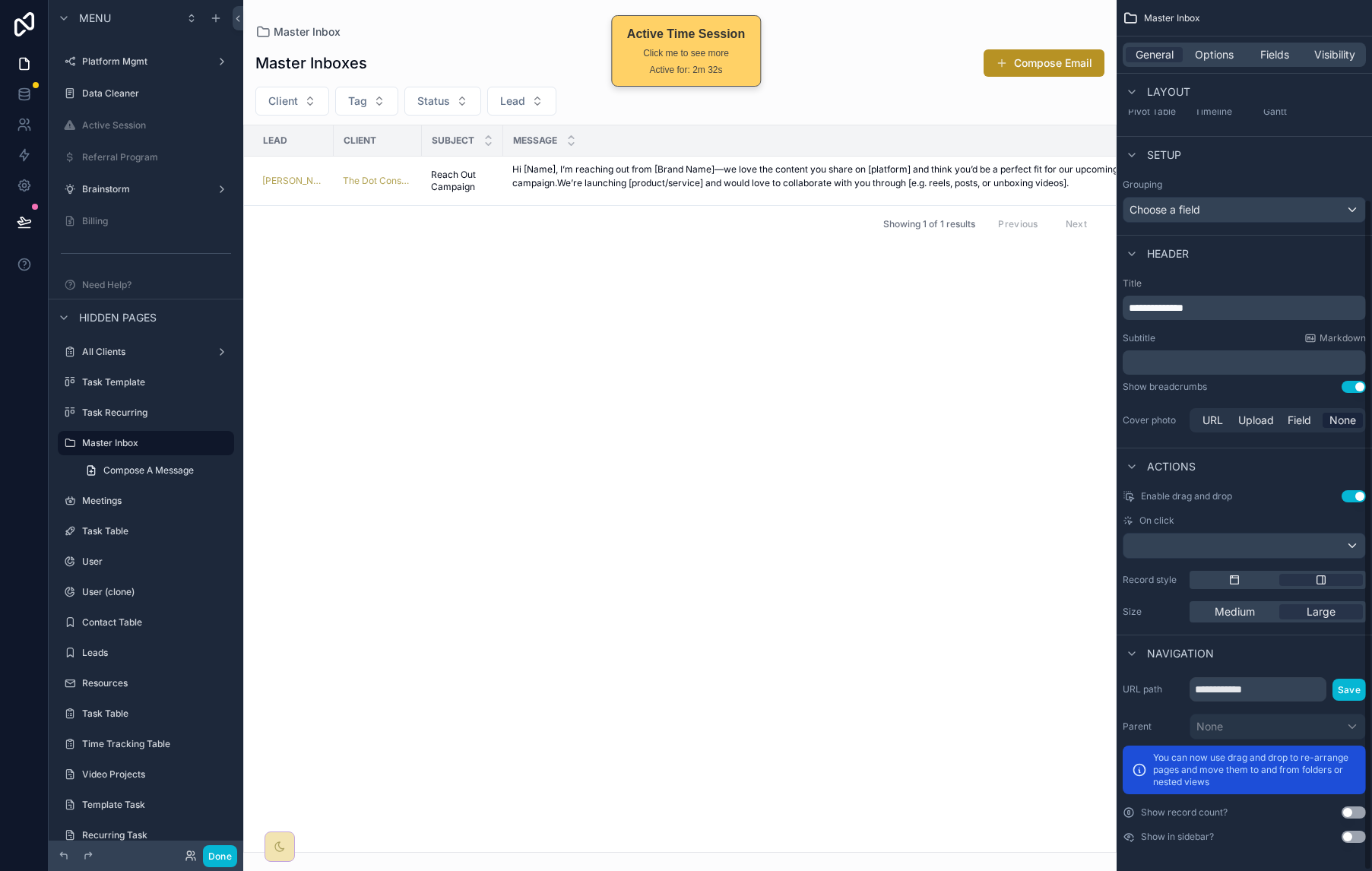
scroll to position [259, 0]
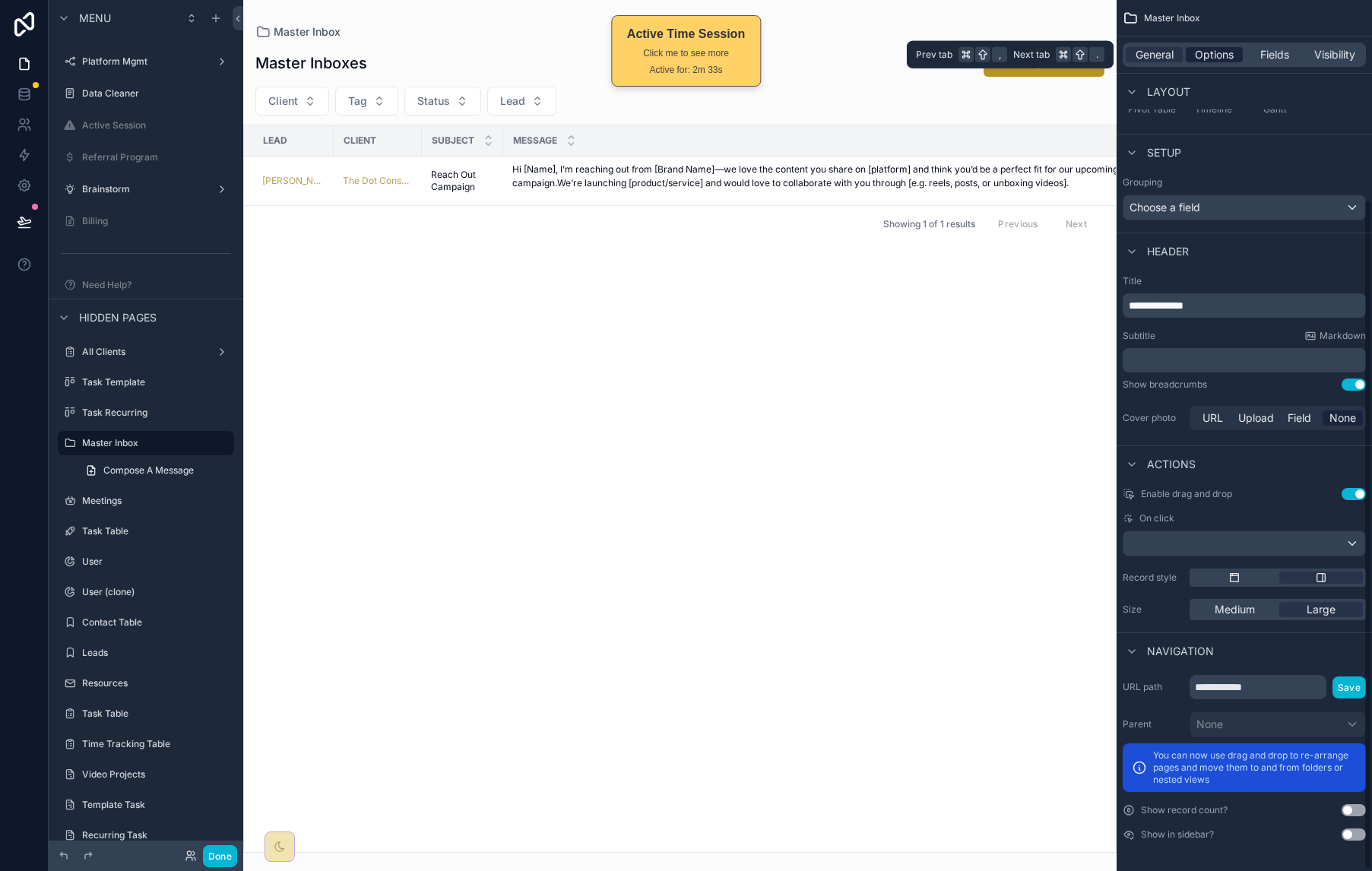
click at [1215, 53] on span "Options" at bounding box center [1214, 55] width 39 height 16
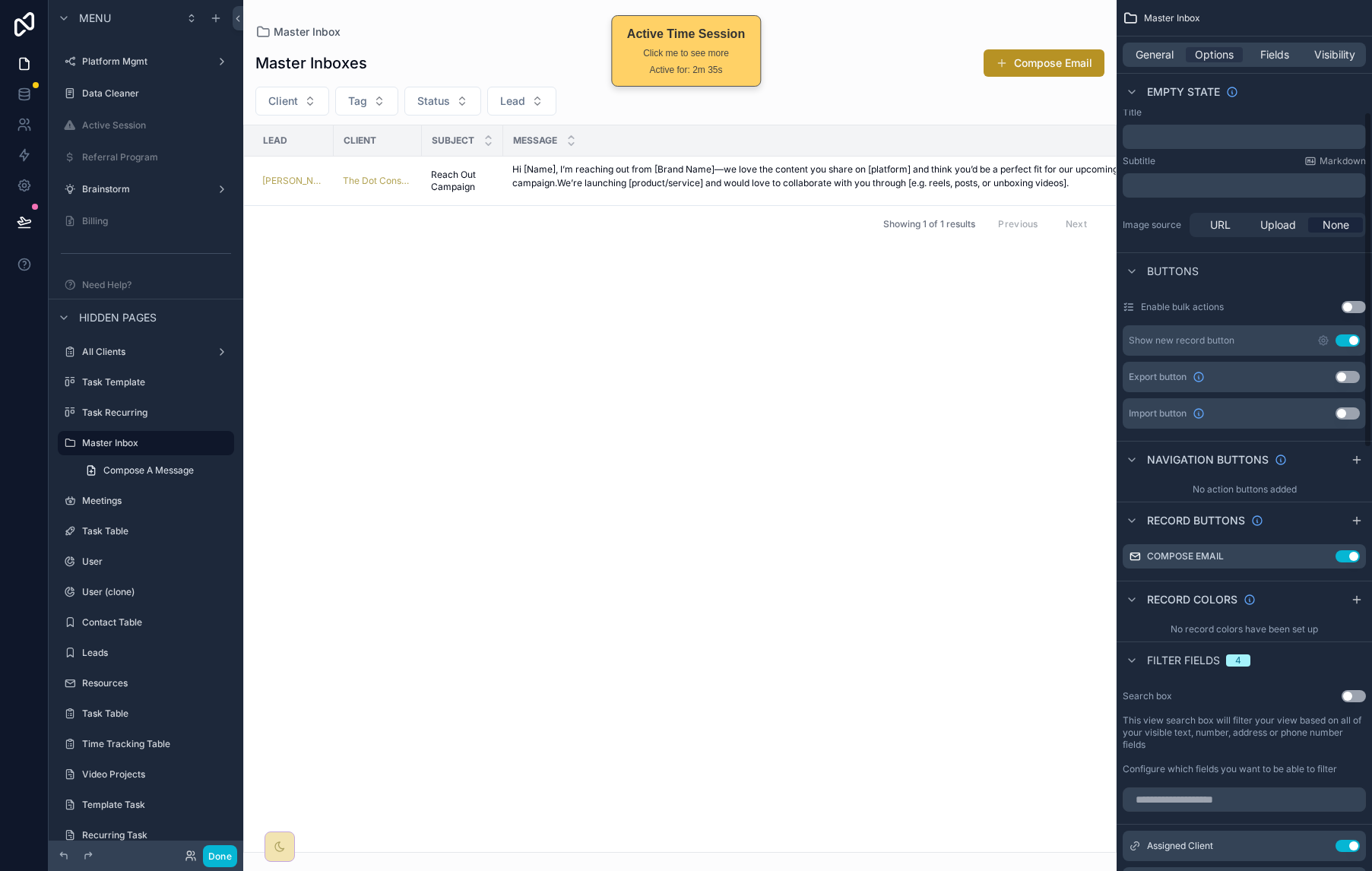
scroll to position [303, 0]
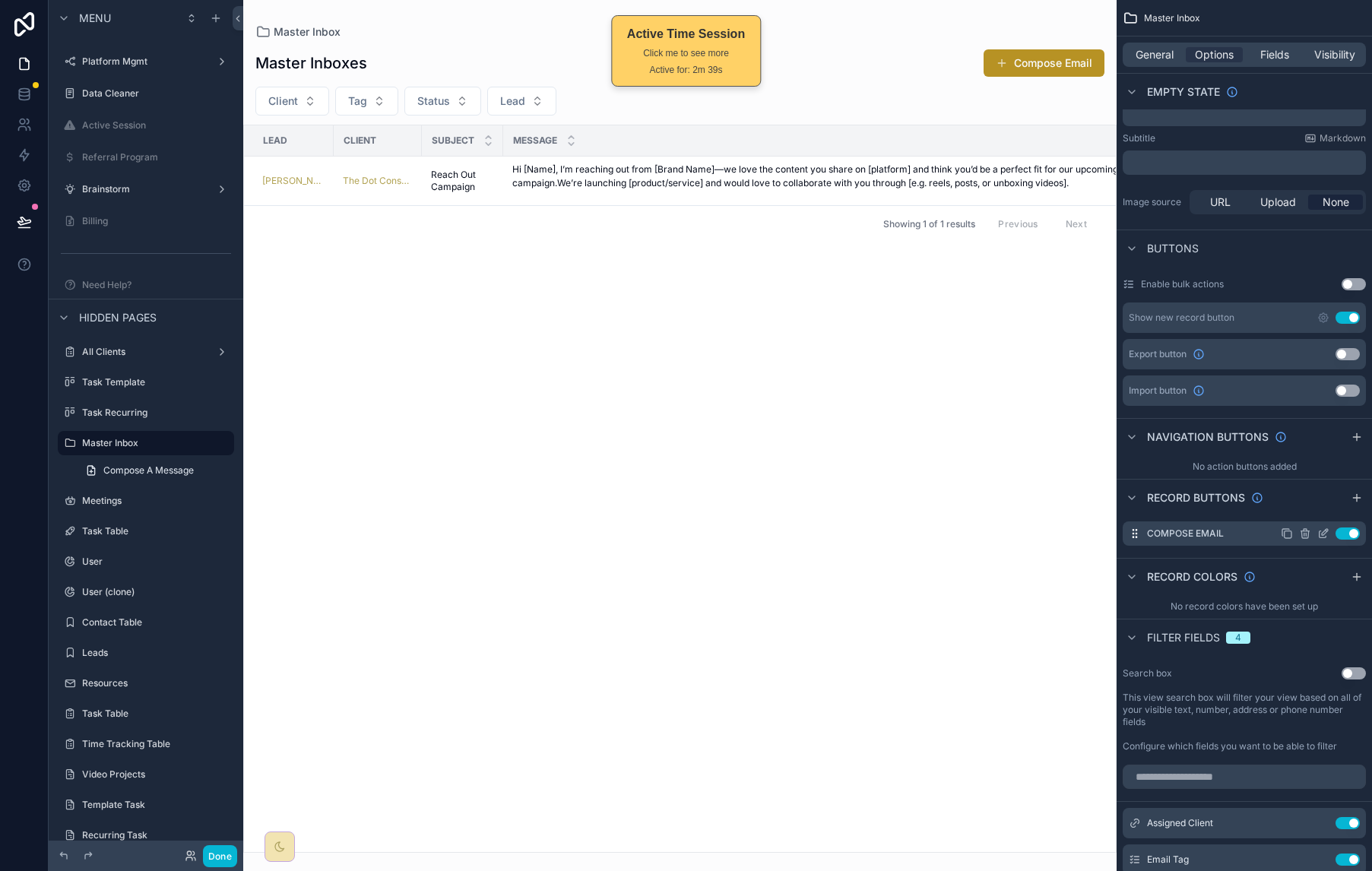
click at [1324, 534] on icon "scrollable content" at bounding box center [1323, 533] width 13 height 13
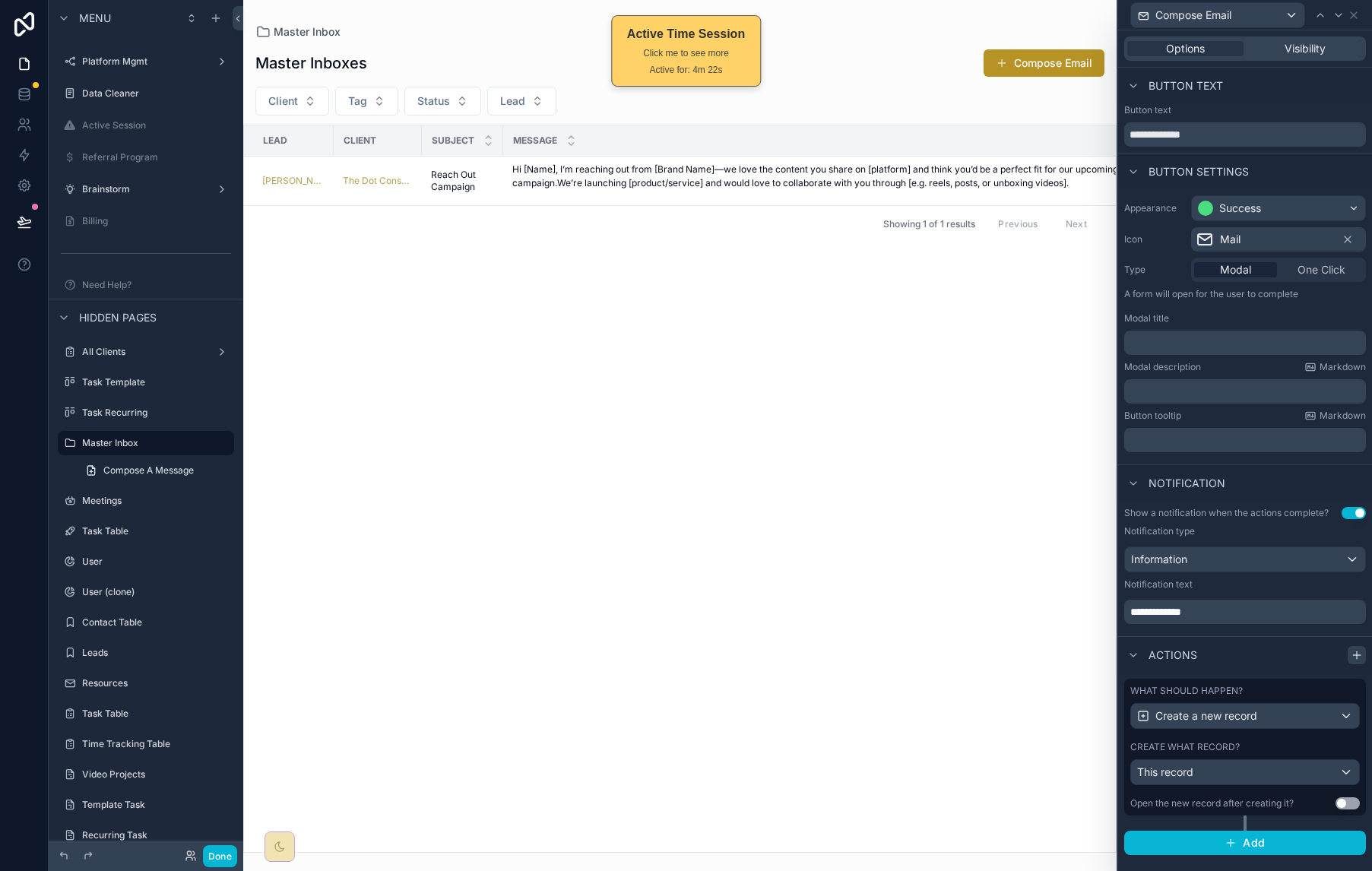
click at [1349, 656] on div at bounding box center [1356, 655] width 18 height 18
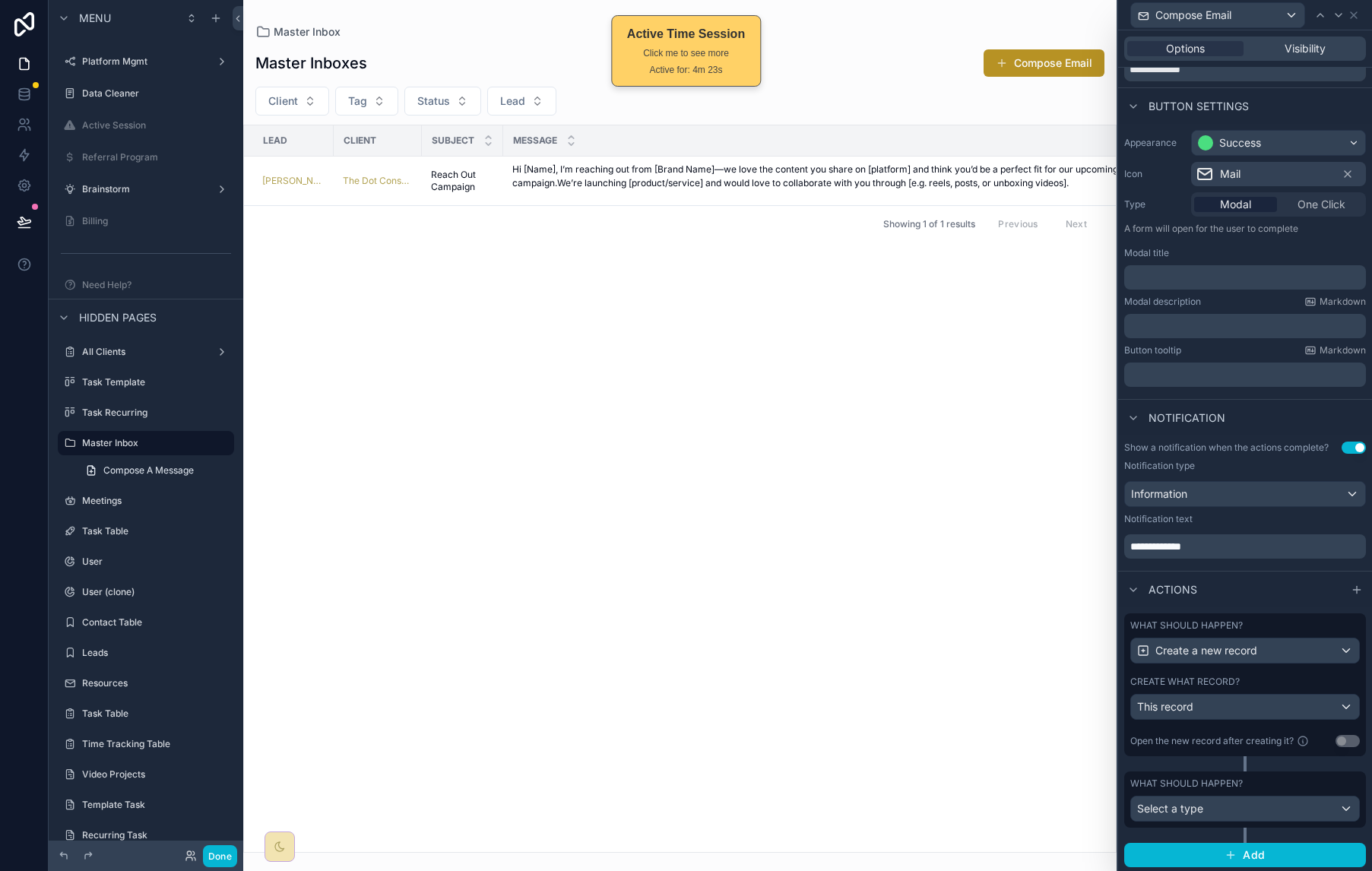
scroll to position [81, 0]
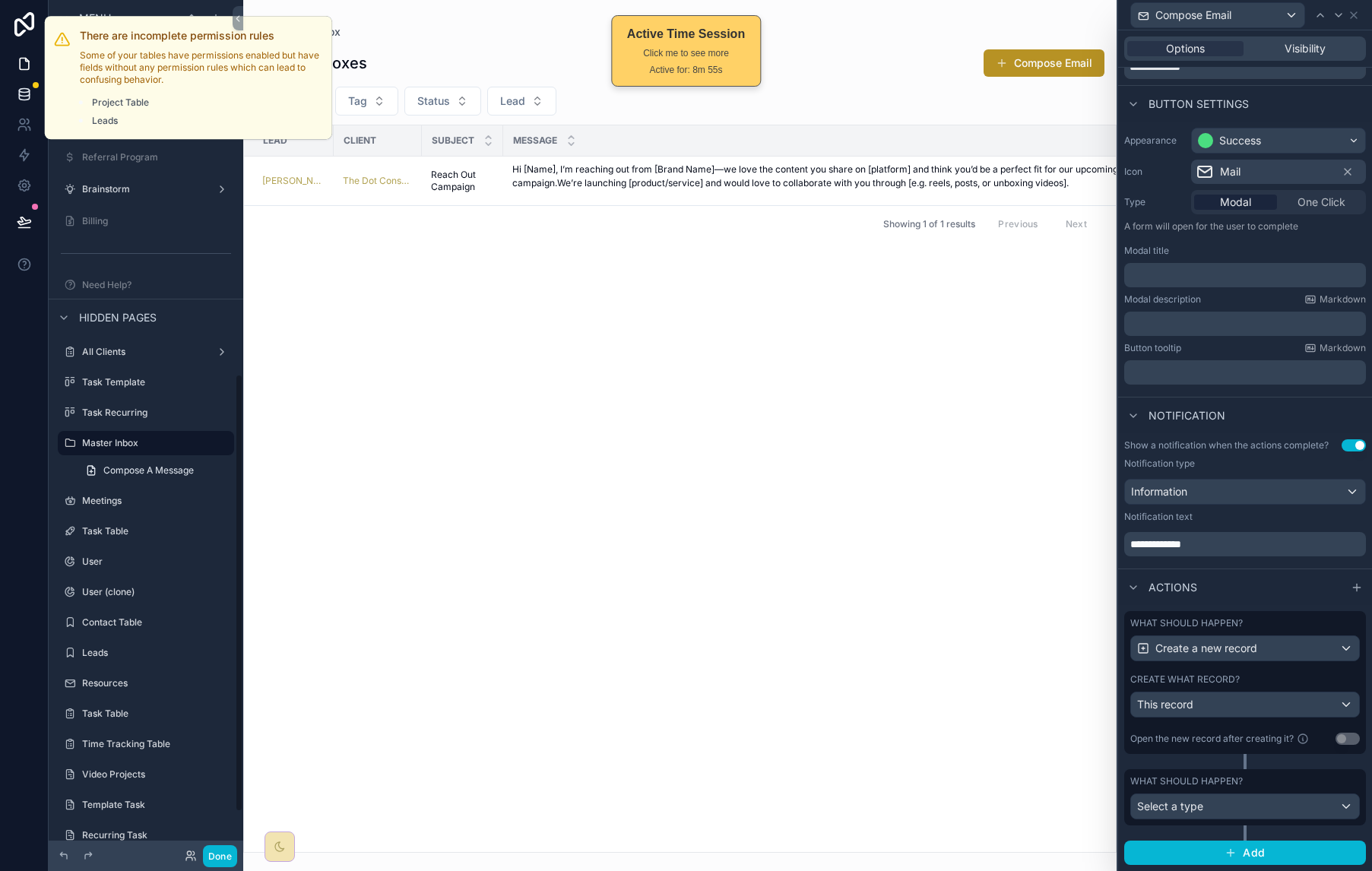
click at [36, 87] on div at bounding box center [36, 85] width 6 height 6
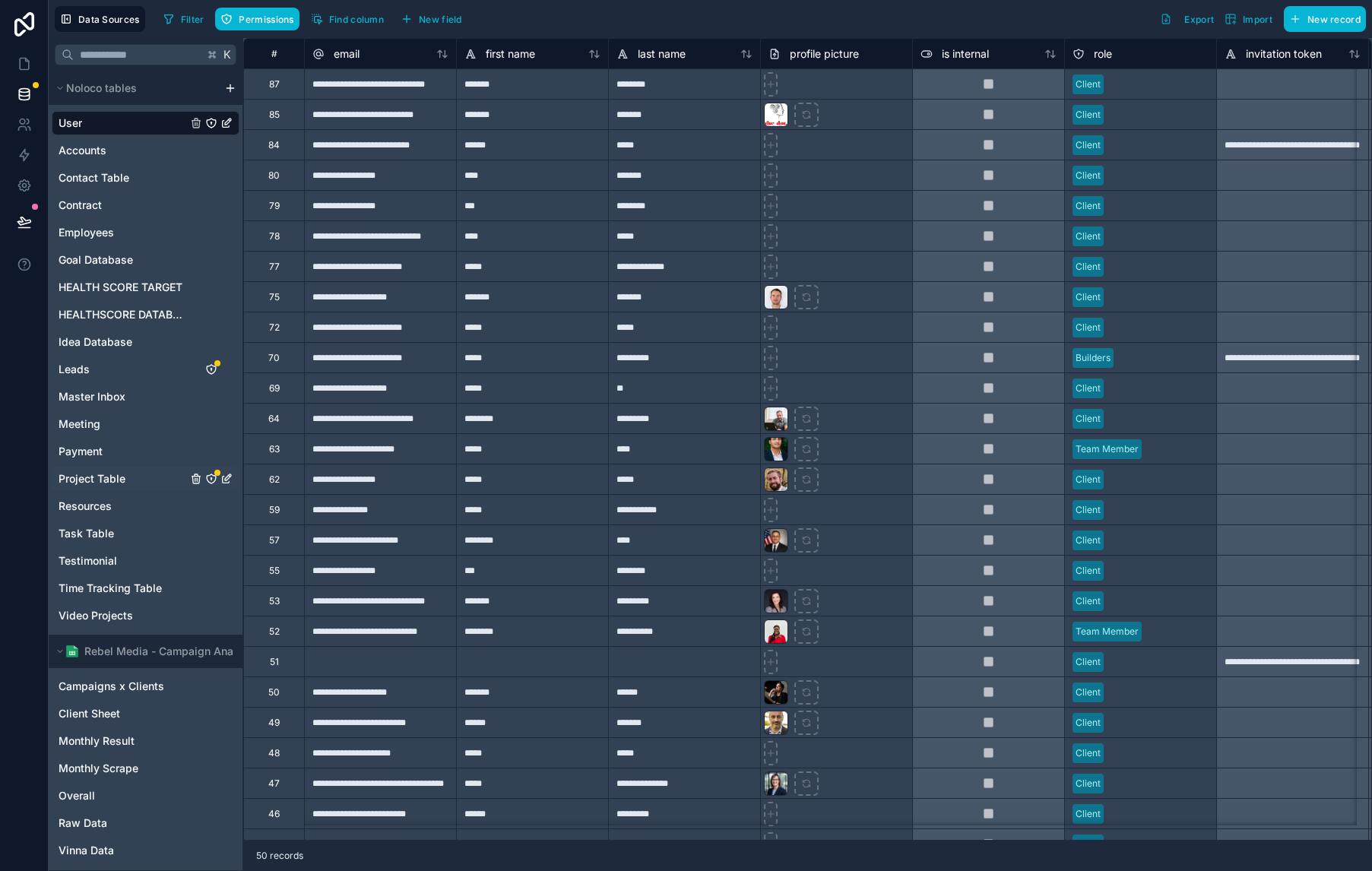
click at [110, 480] on span "Project Table" at bounding box center [91, 479] width 67 height 16
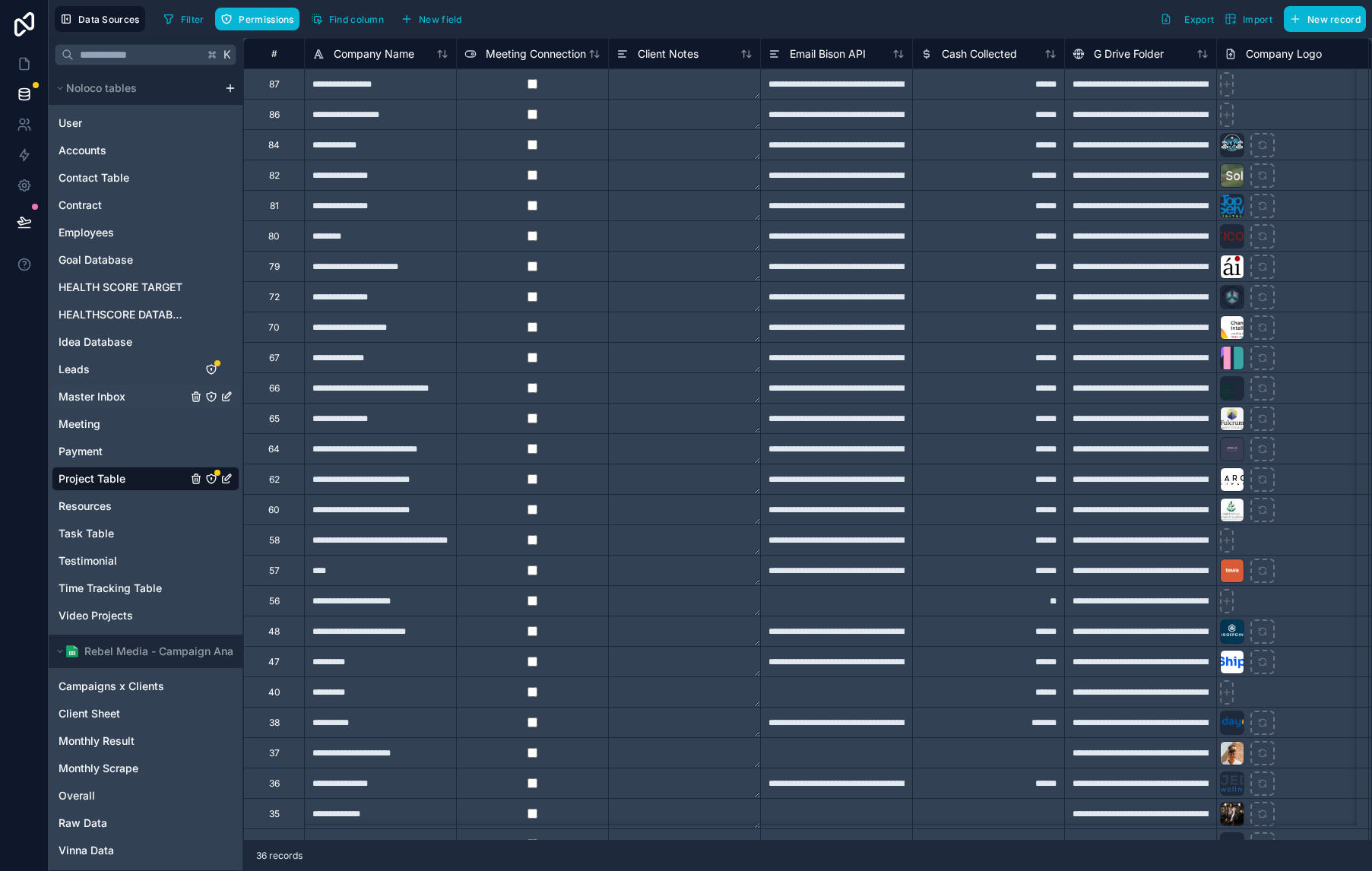
click at [143, 392] on link "Master Inbox" at bounding box center [122, 397] width 128 height 16
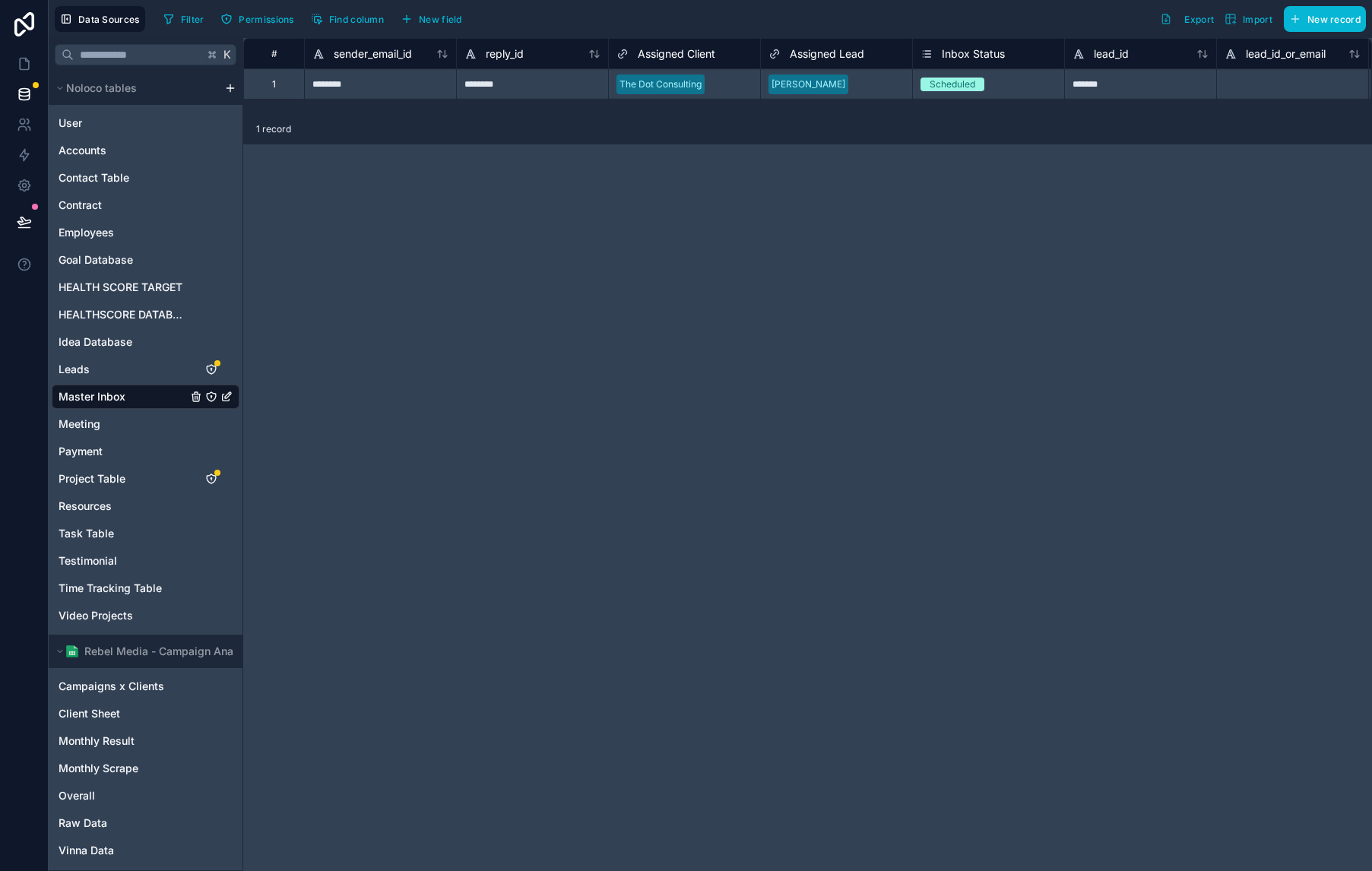
click at [341, 82] on div "********" at bounding box center [380, 83] width 152 height 30
click at [538, 87] on div "********" at bounding box center [531, 83] width 152 height 30
click at [29, 190] on icon at bounding box center [24, 185] width 16 height 16
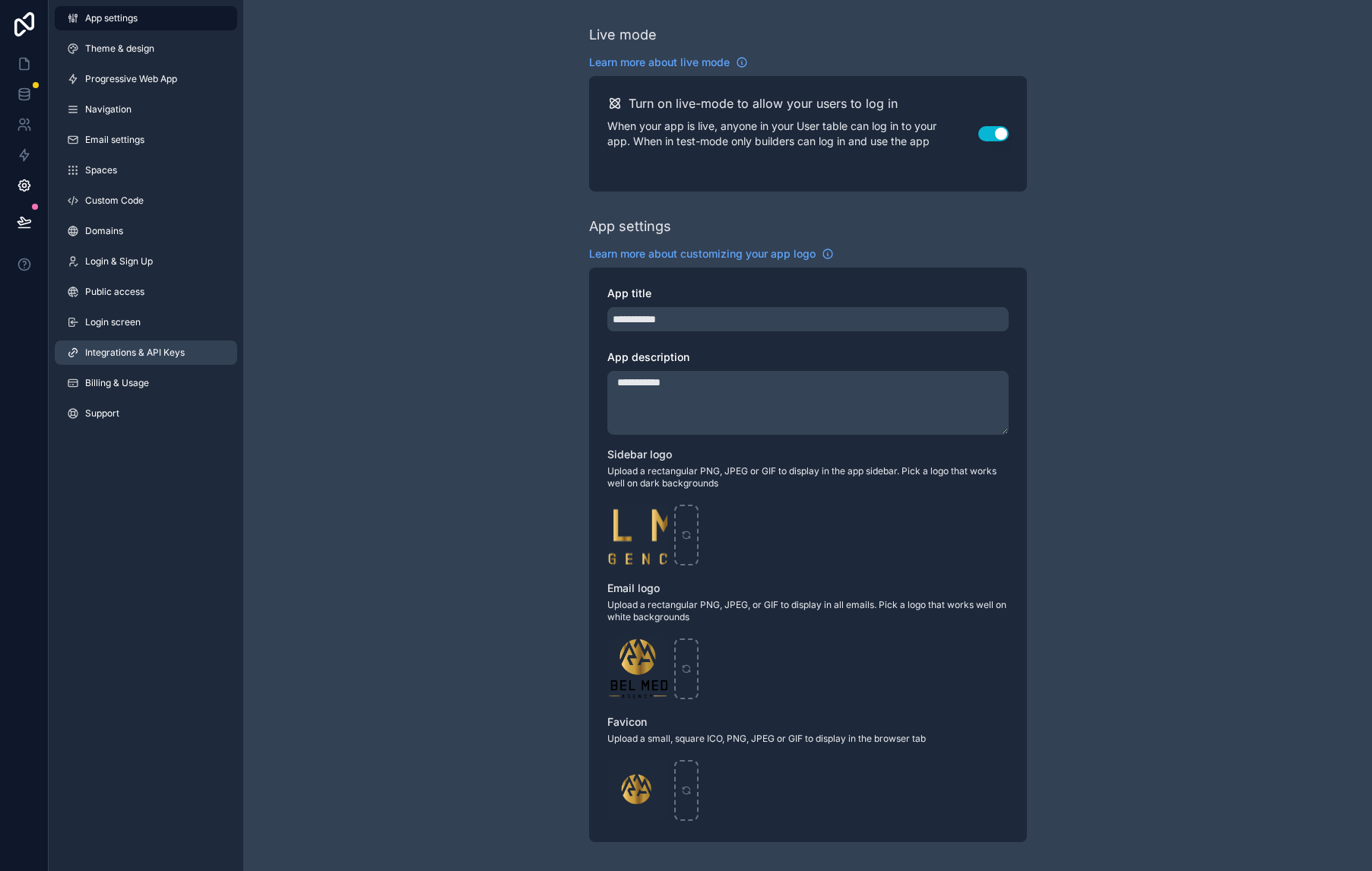
click at [153, 361] on link "Integrations & API Keys" at bounding box center [145, 352] width 182 height 24
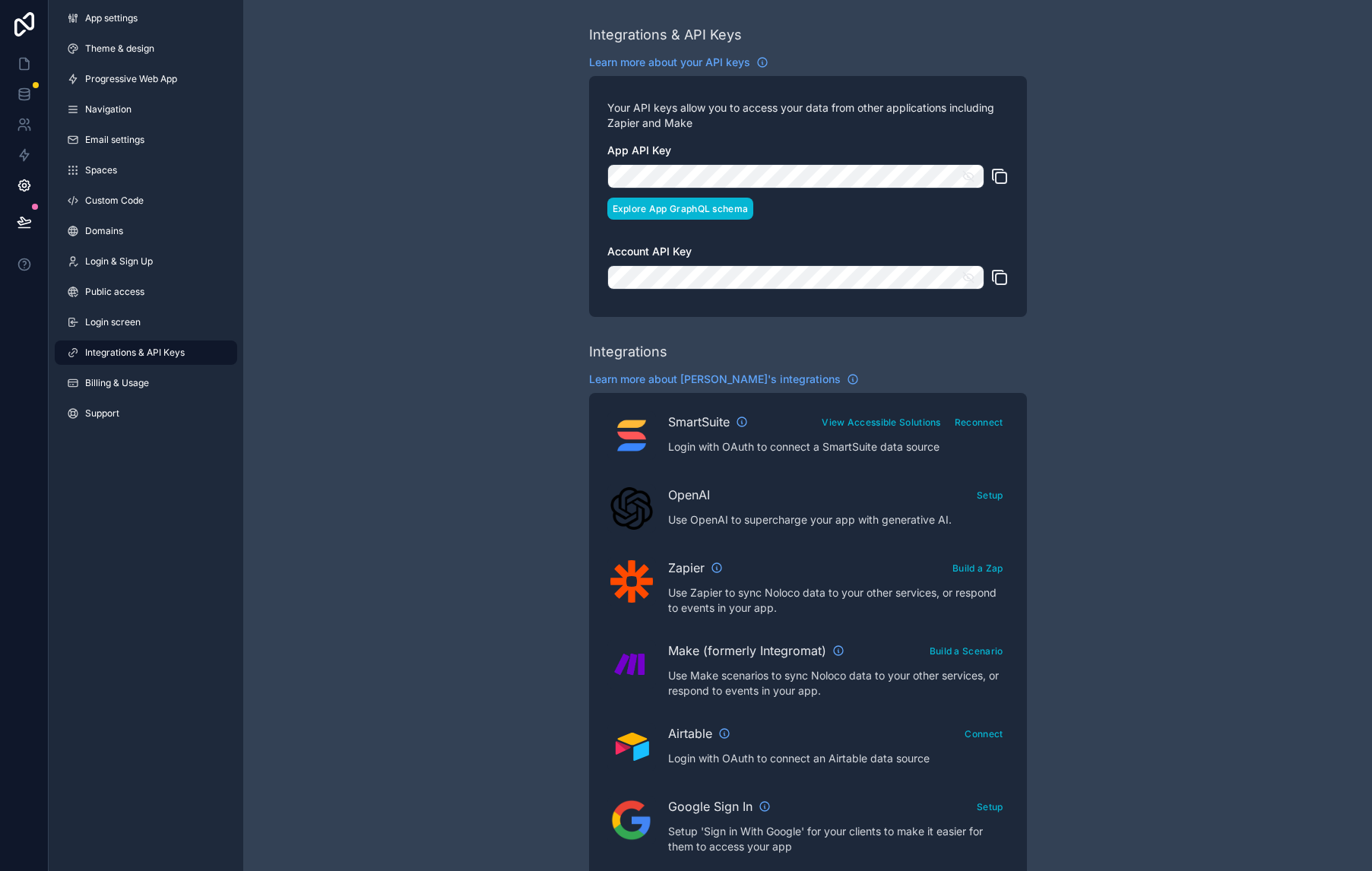
click at [728, 211] on button "Explore App GraphQL schema" at bounding box center [680, 209] width 146 height 22
click at [28, 97] on icon at bounding box center [24, 97] width 10 height 6
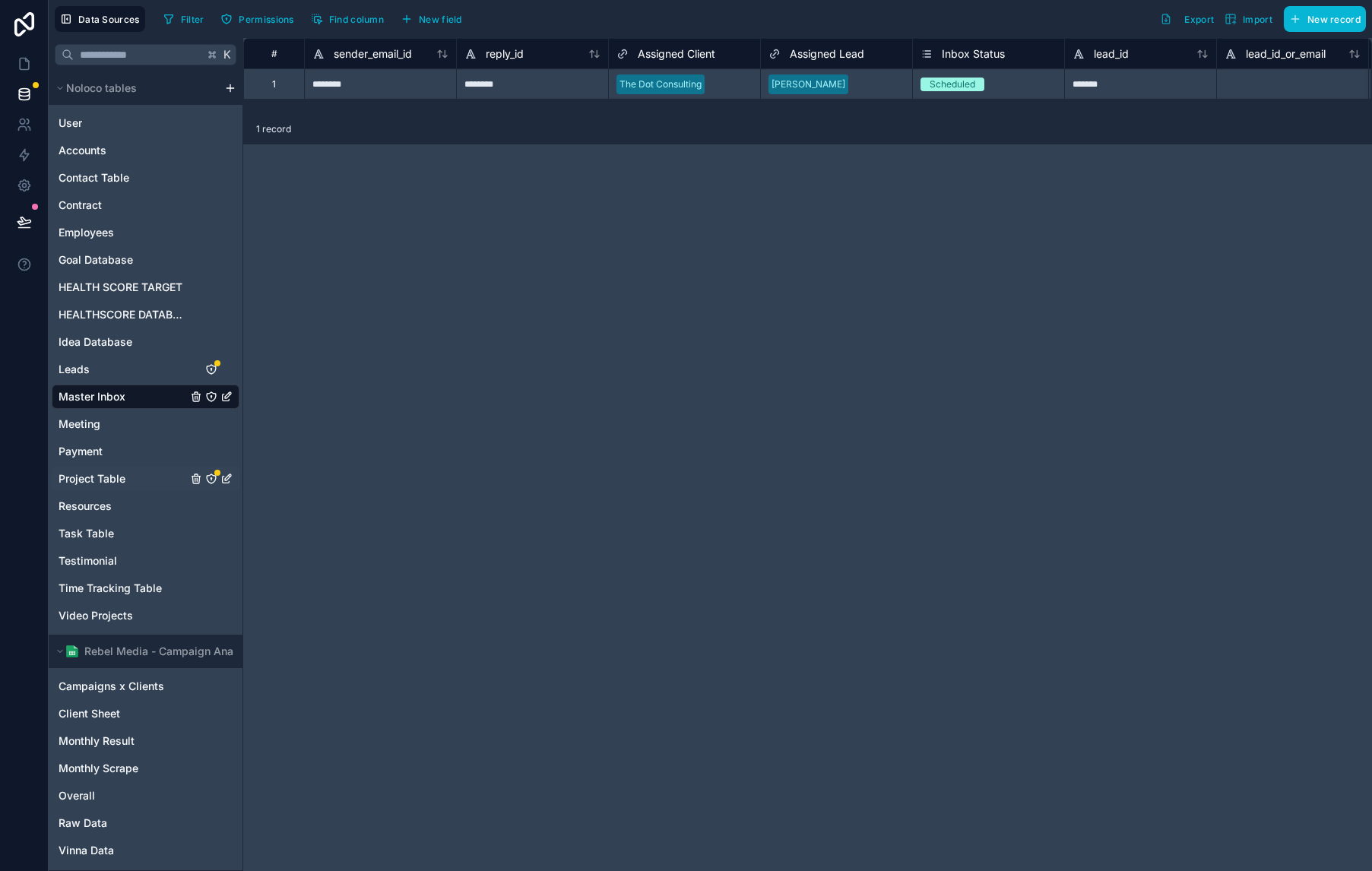
click at [105, 484] on span "Project Table" at bounding box center [91, 479] width 67 height 16
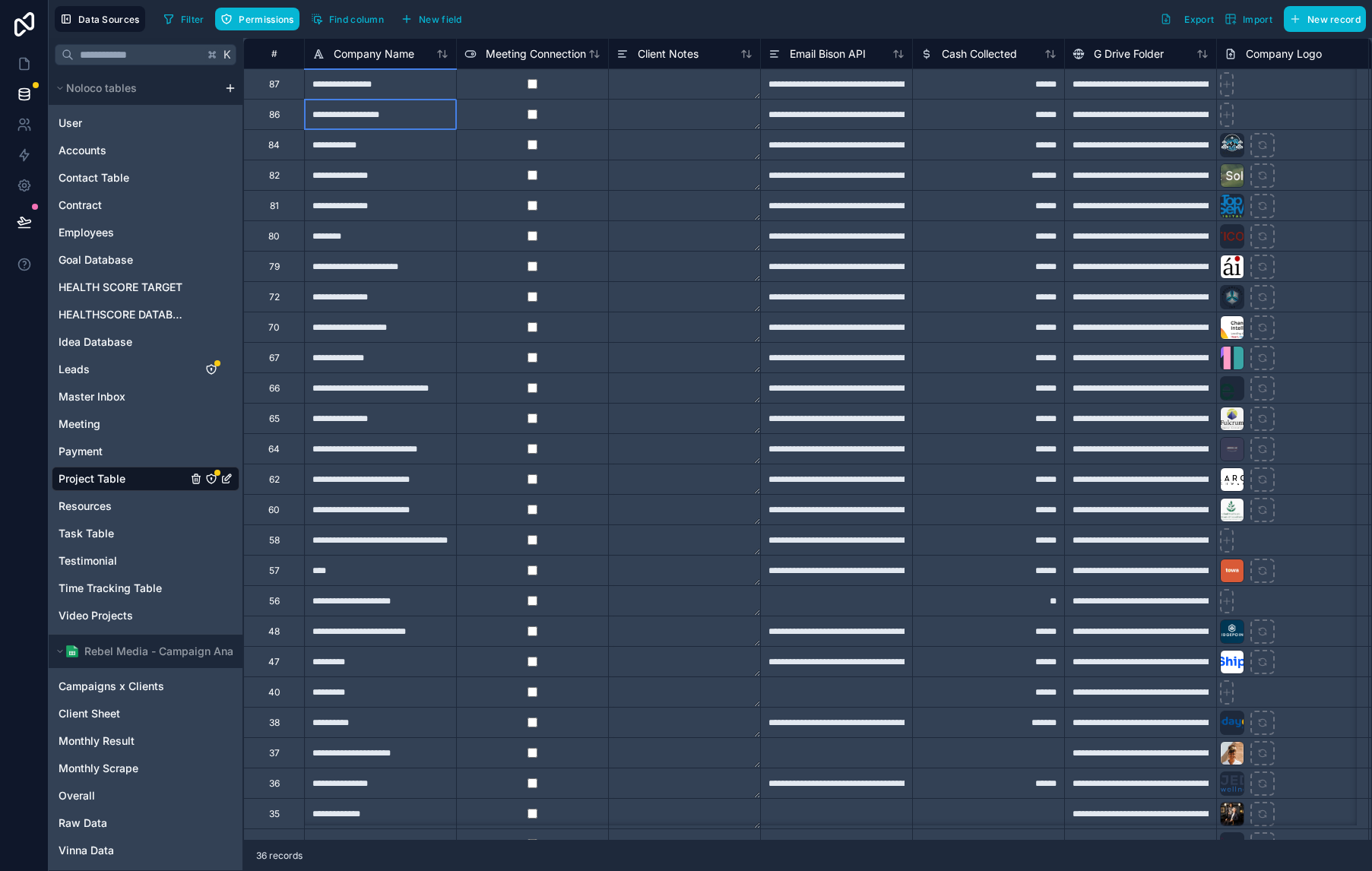
click at [358, 119] on div "**********" at bounding box center [380, 113] width 152 height 30
click at [108, 396] on span "Master Inbox" at bounding box center [91, 397] width 67 height 16
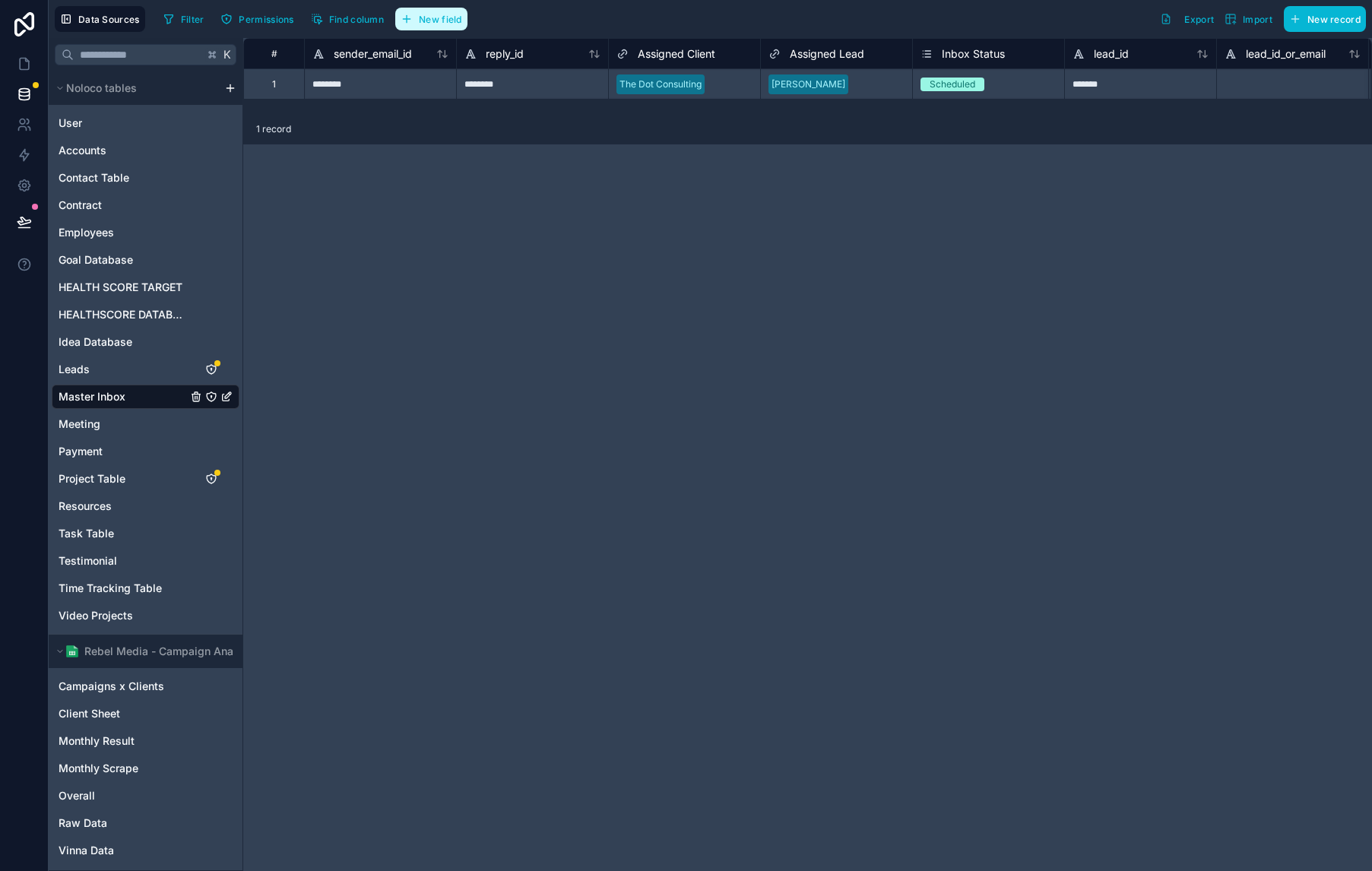
click at [437, 26] on button "New field" at bounding box center [431, 19] width 72 height 23
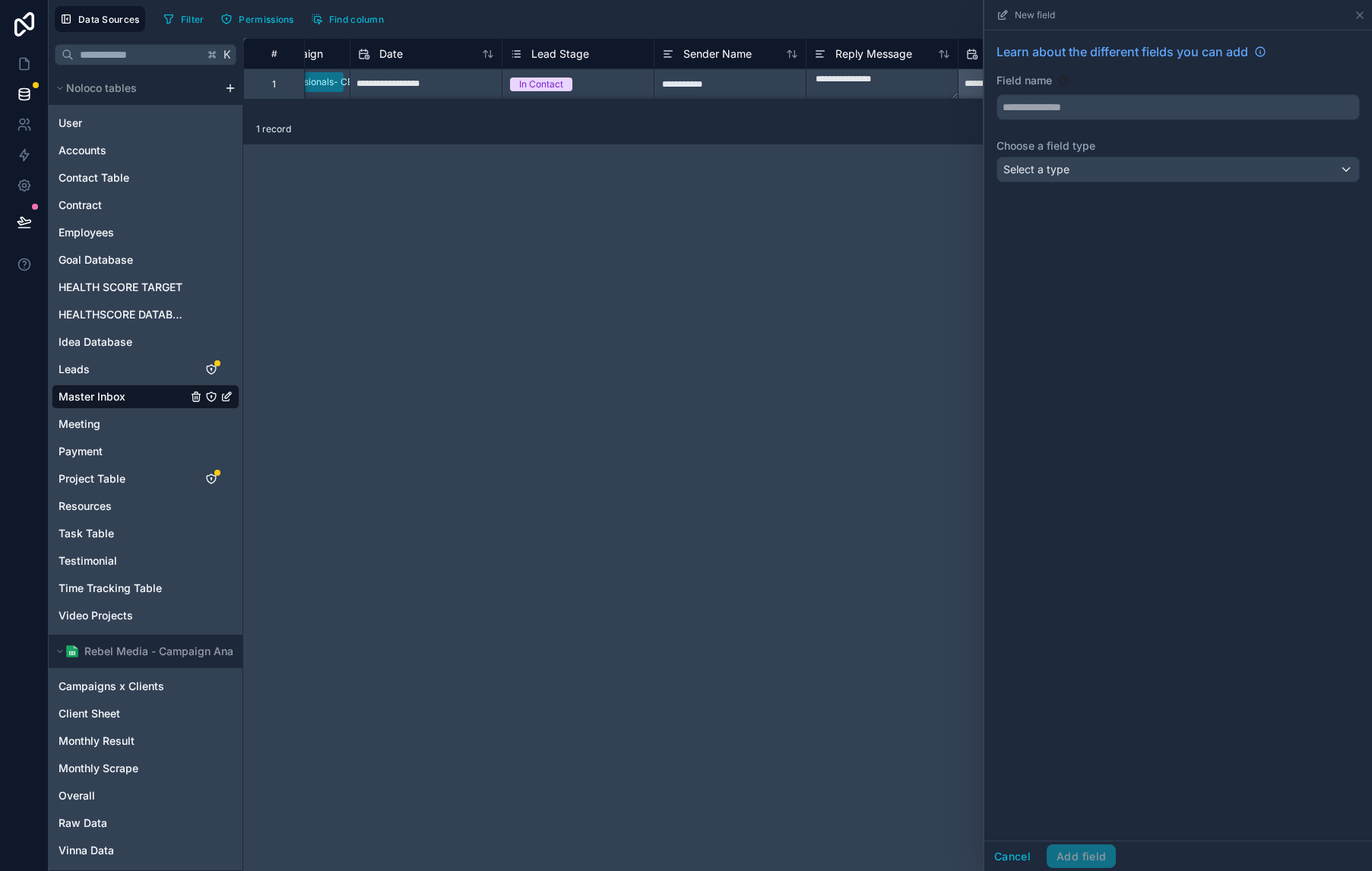
scroll to position [0, 3356]
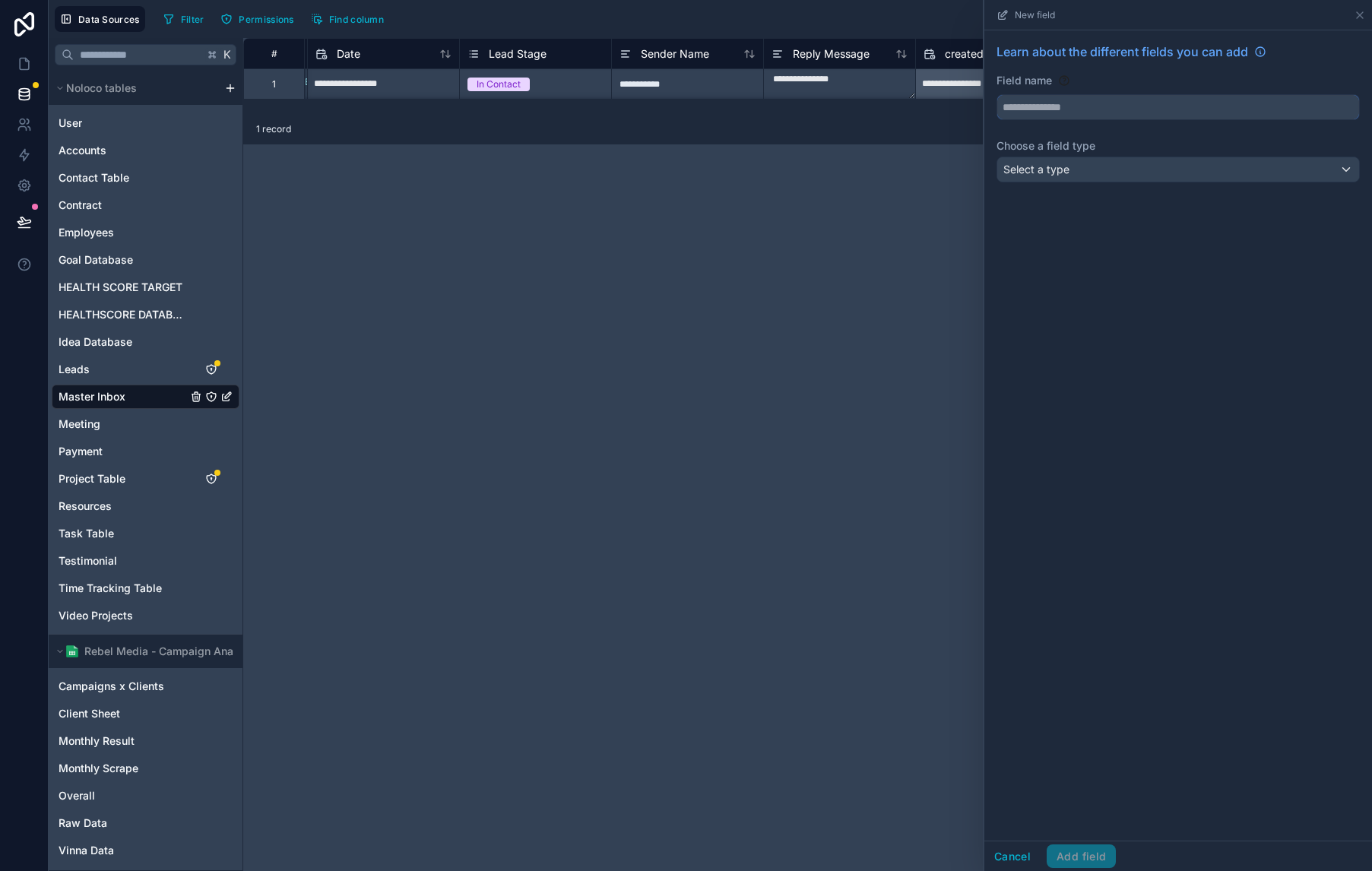
click at [1139, 107] on input "text" at bounding box center [1177, 107] width 362 height 24
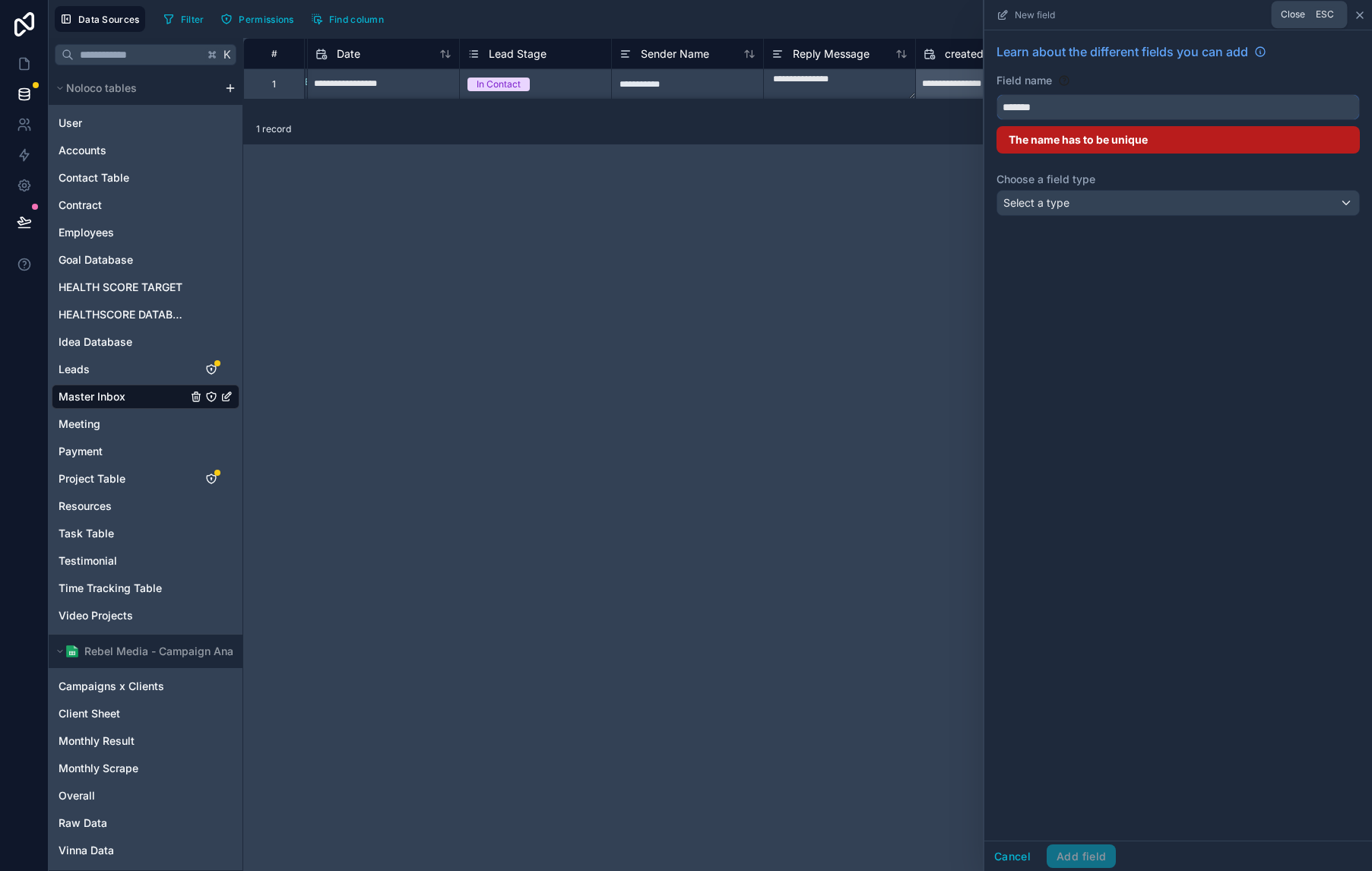
type input "*******"
click at [1363, 19] on icon at bounding box center [1359, 15] width 13 height 13
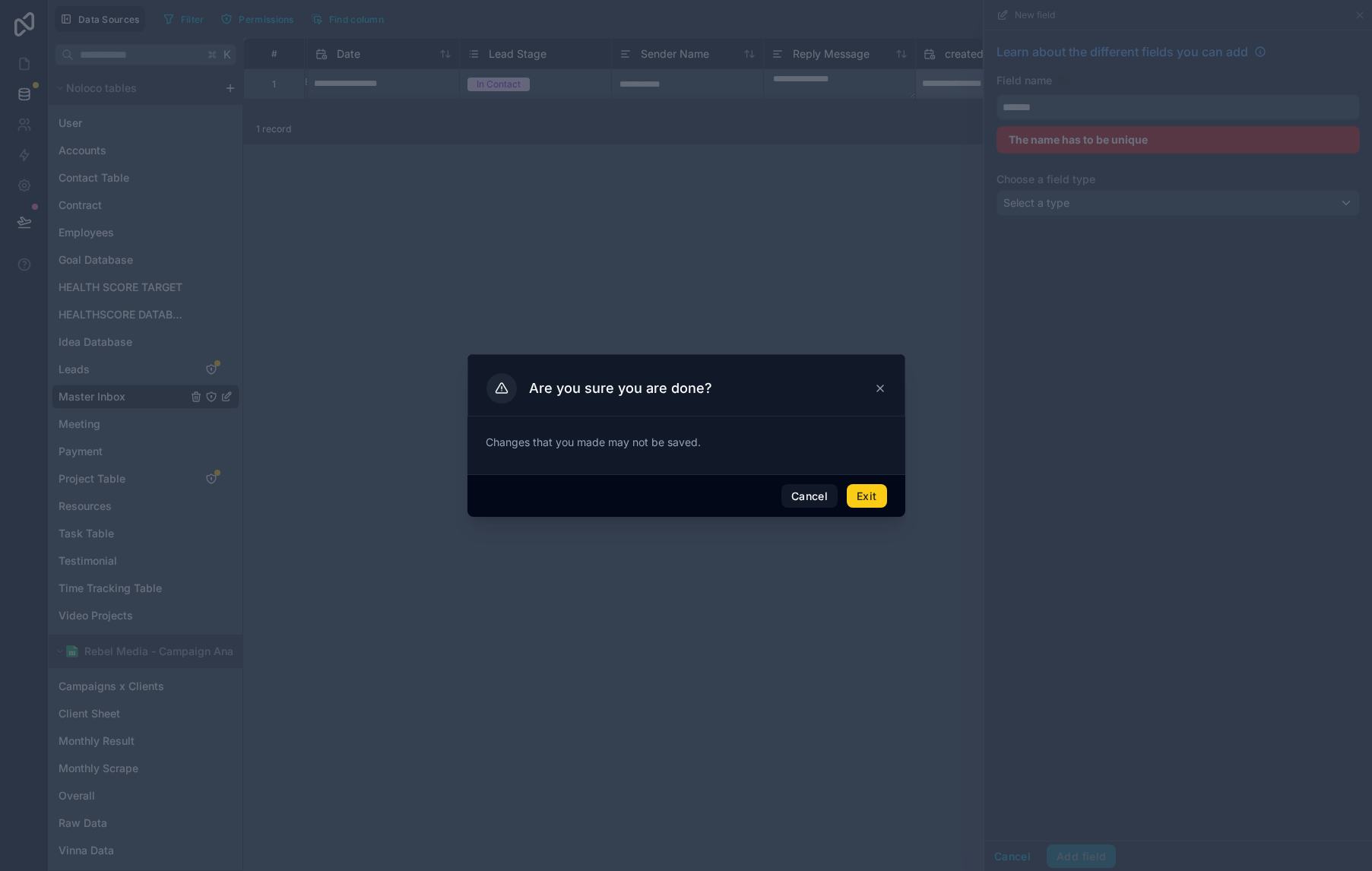
click at [868, 488] on button "Exit" at bounding box center [866, 496] width 40 height 24
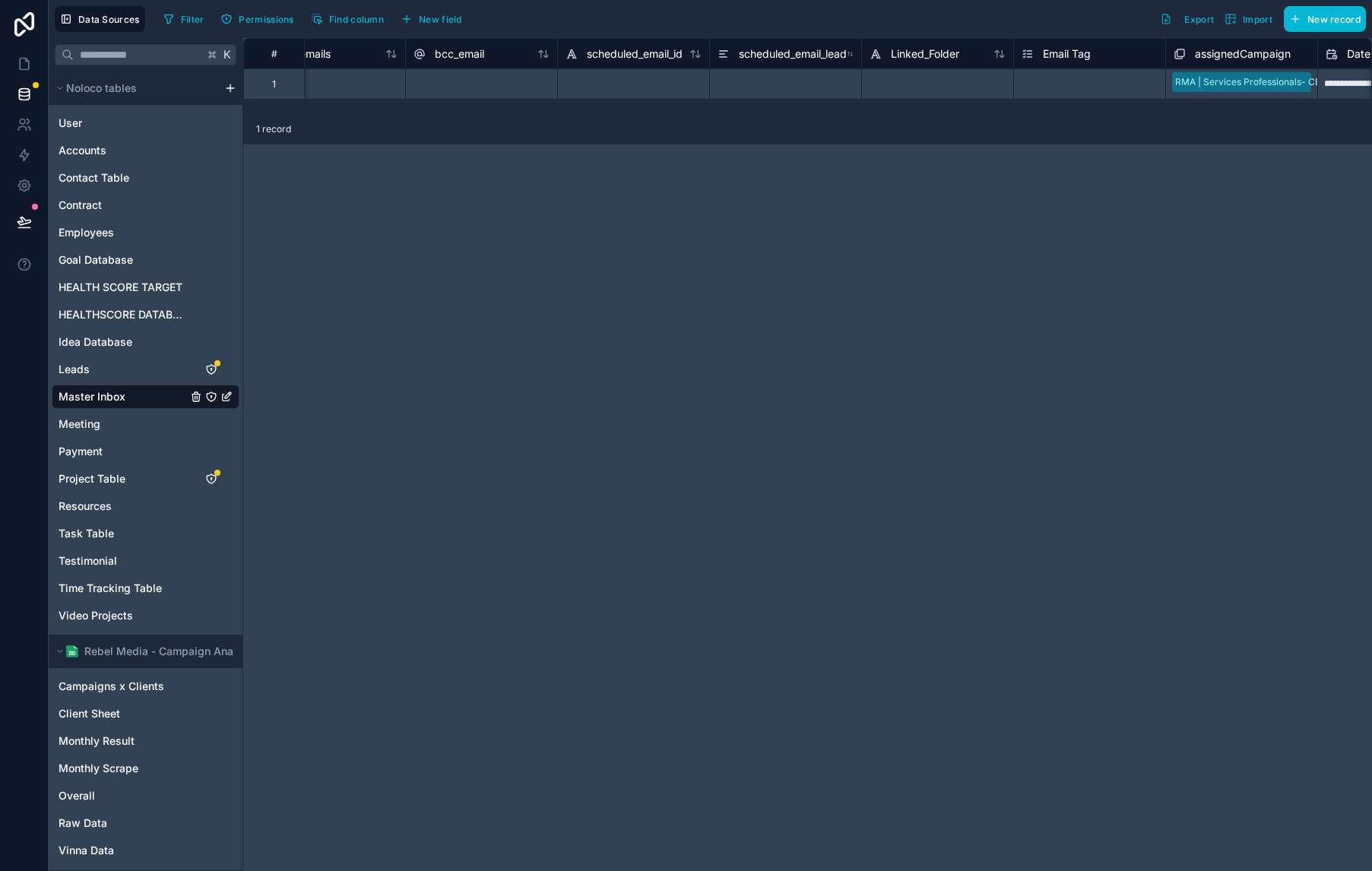
scroll to position [0, 2313]
click at [431, 23] on span "New field" at bounding box center [440, 19] width 44 height 12
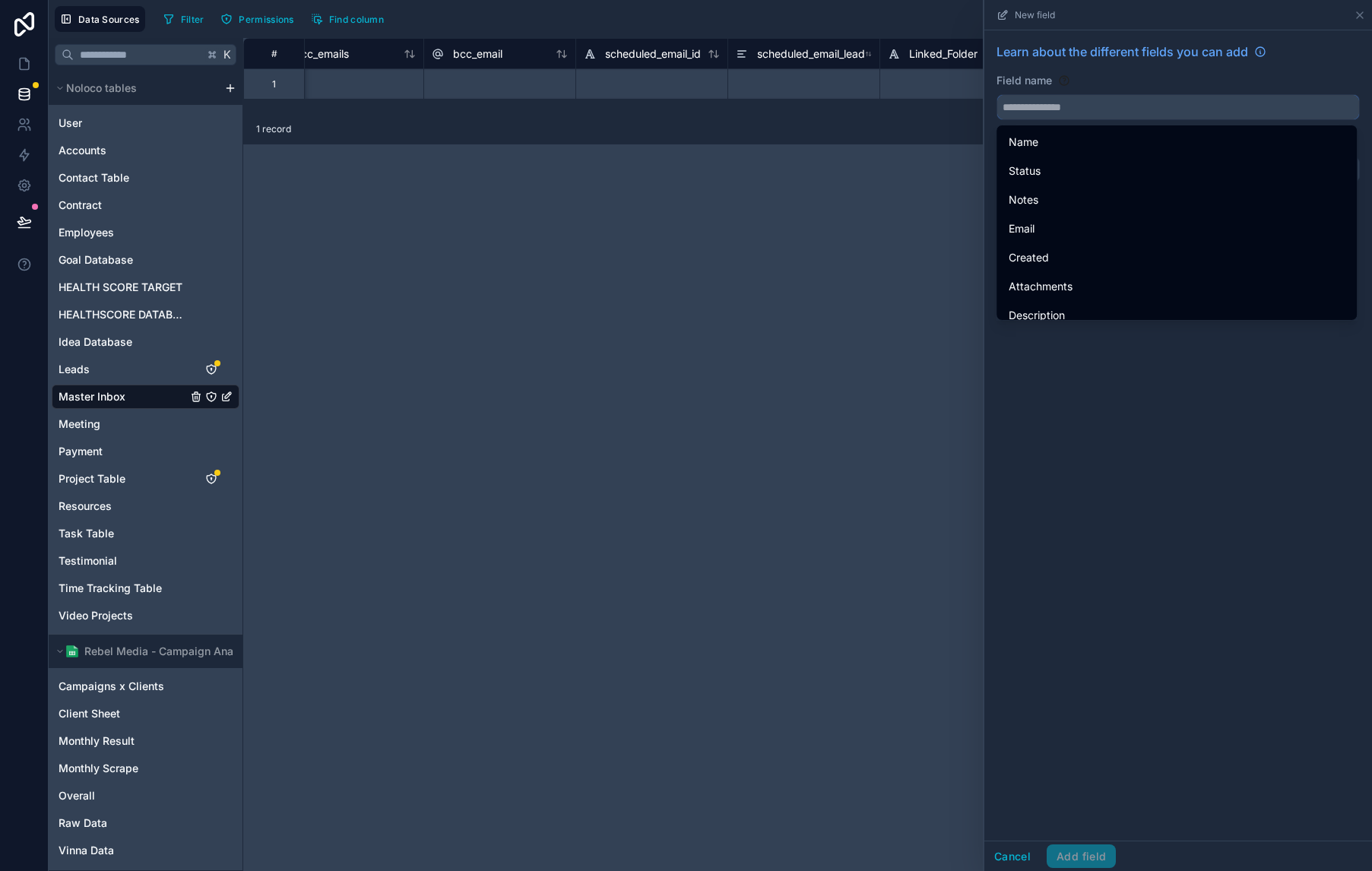
click at [1138, 110] on input "text" at bounding box center [1177, 107] width 362 height 24
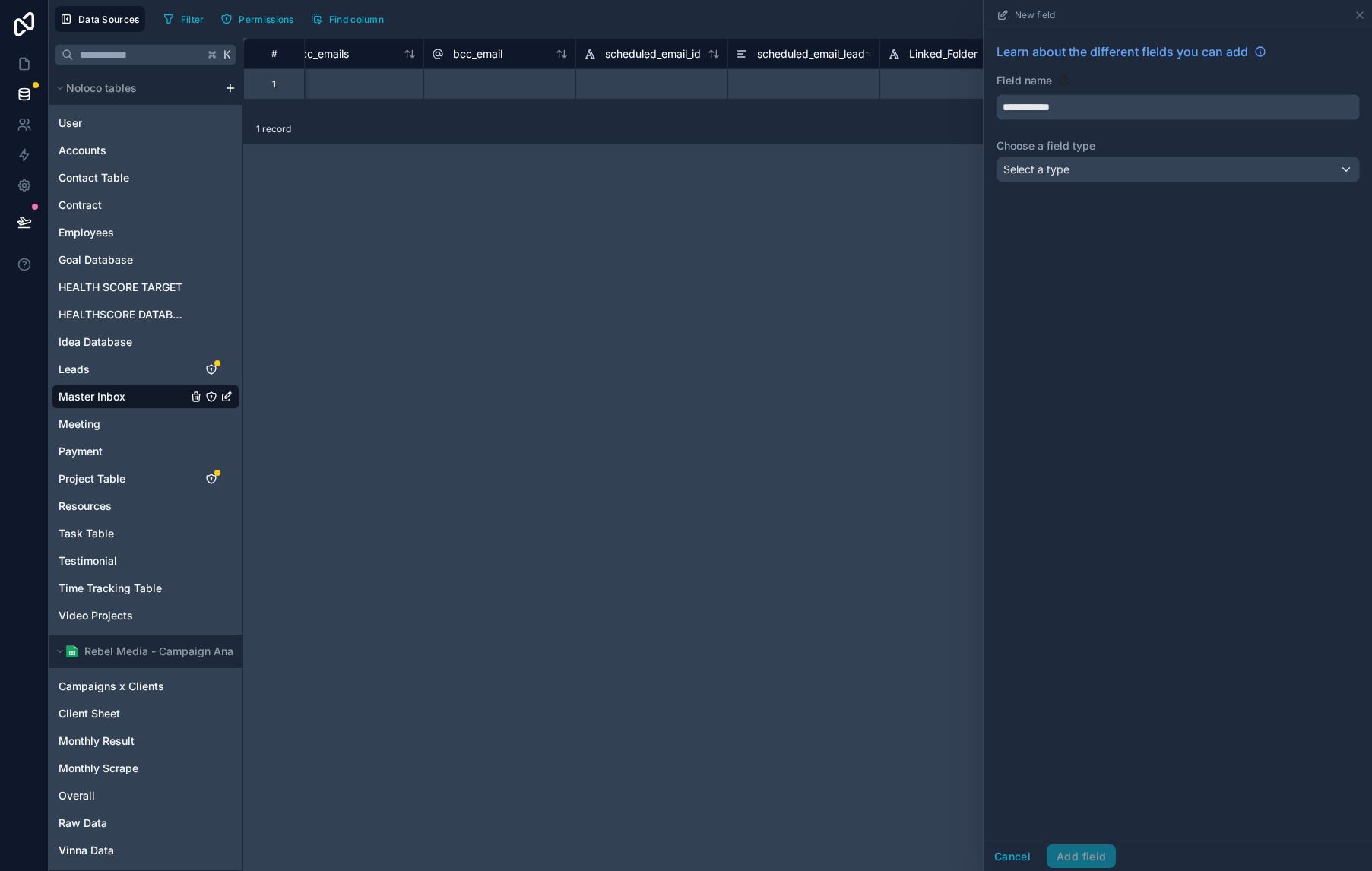
type input "**********"
click at [1120, 167] on div "Select a type" at bounding box center [1177, 169] width 362 height 24
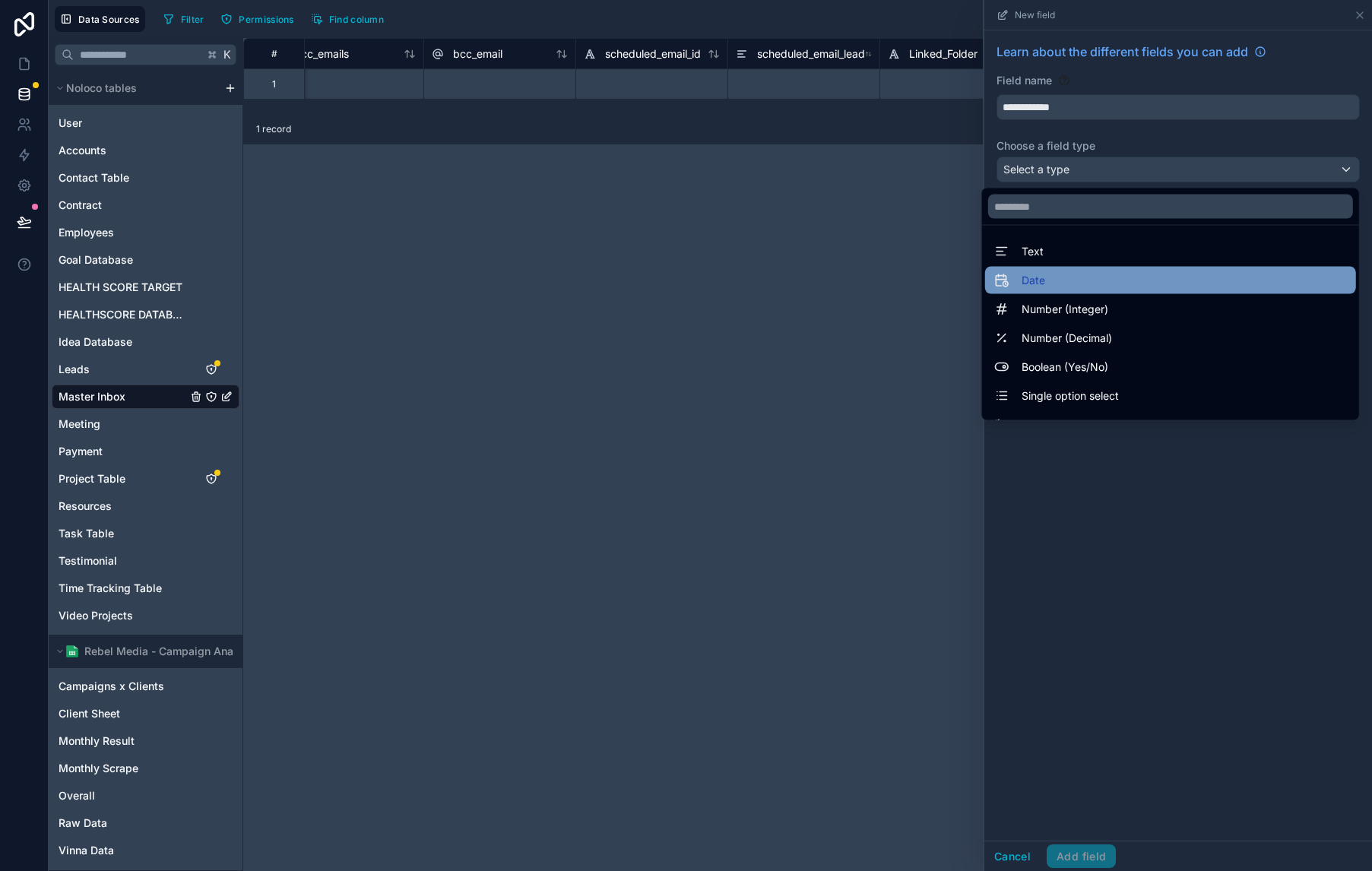
click at [1135, 279] on div "Date" at bounding box center [1170, 280] width 353 height 18
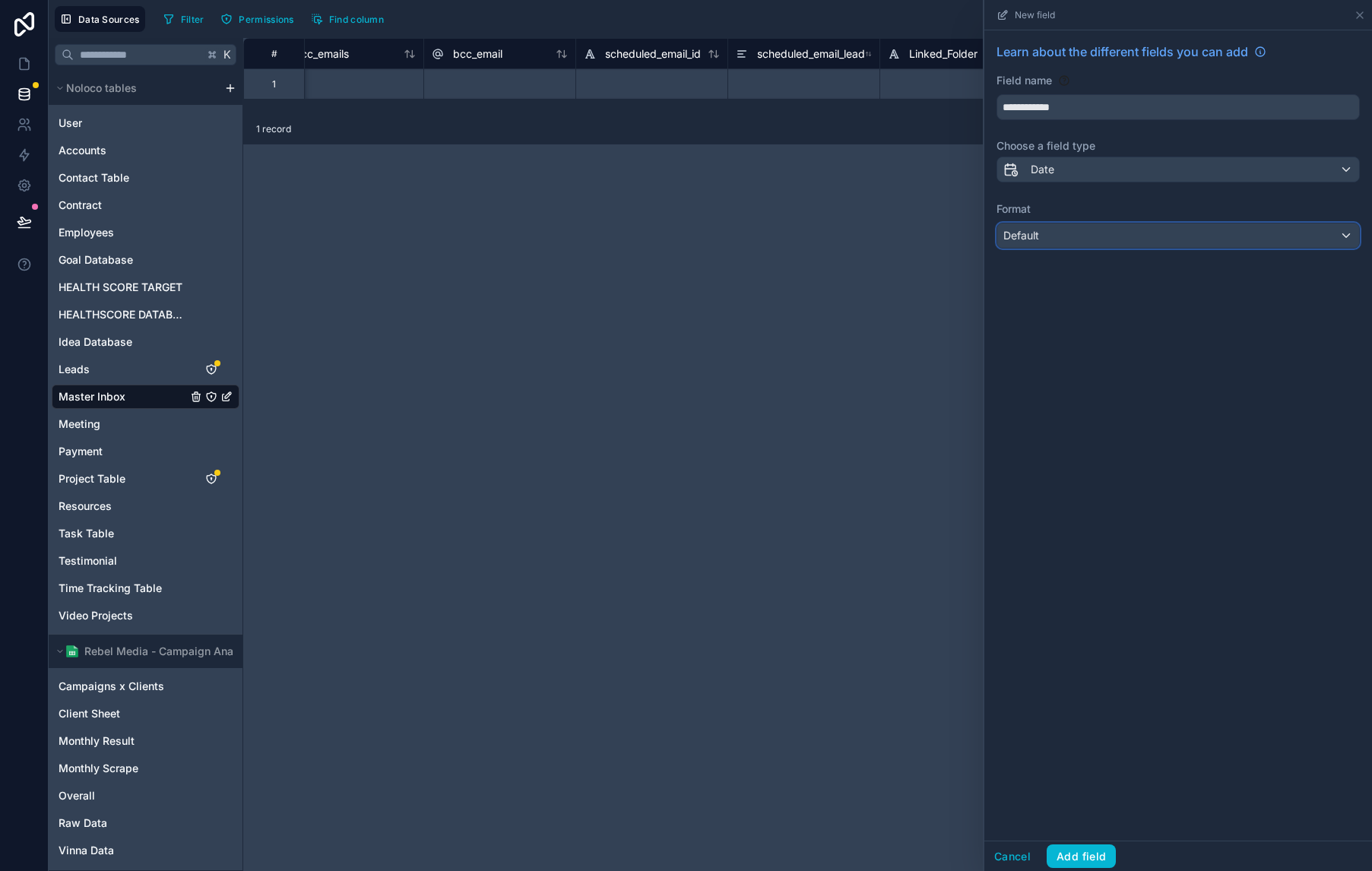
click at [1168, 242] on div "Default" at bounding box center [1177, 235] width 362 height 24
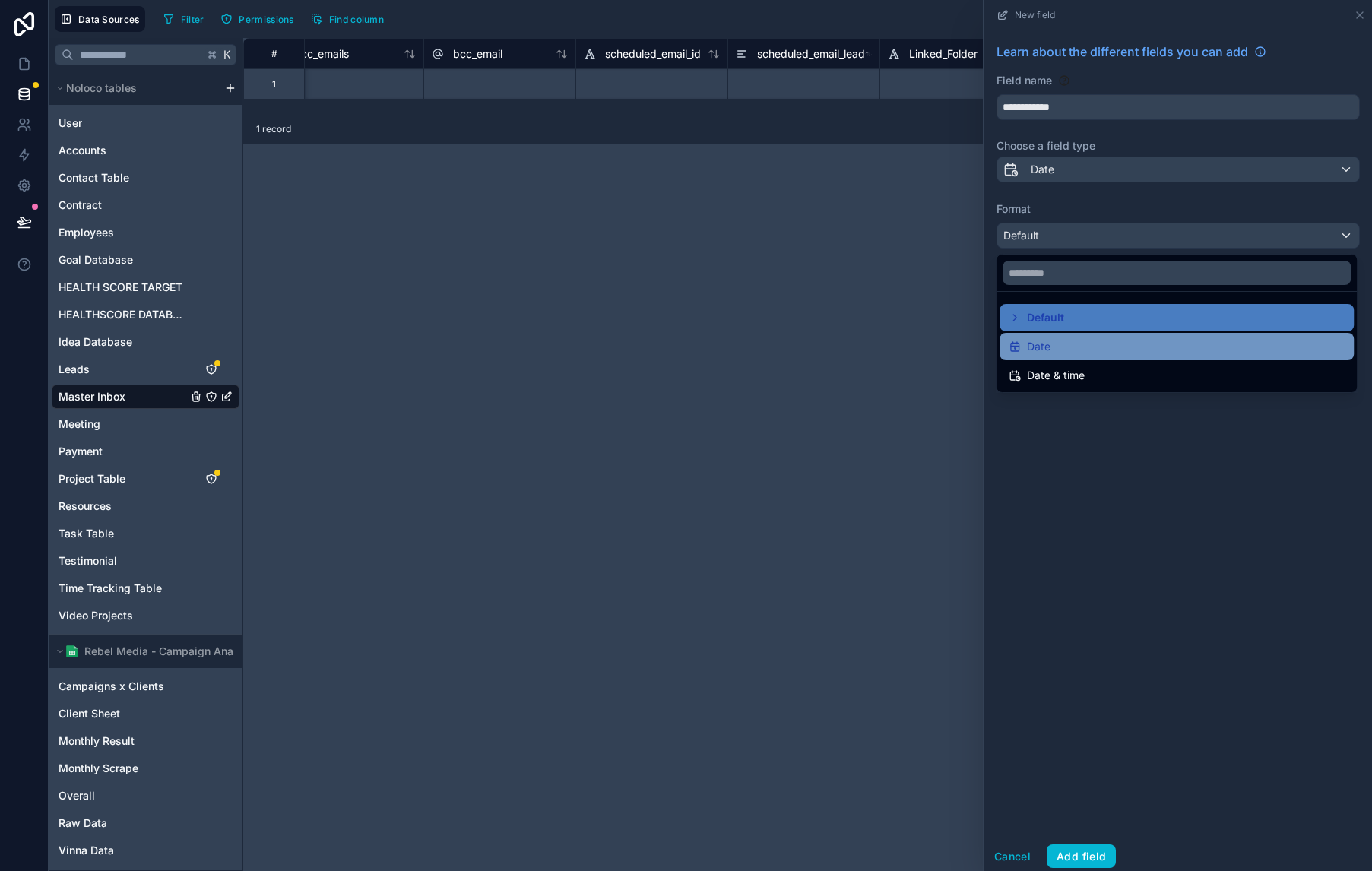
click at [1134, 360] on div "Date" at bounding box center [1176, 346] width 354 height 27
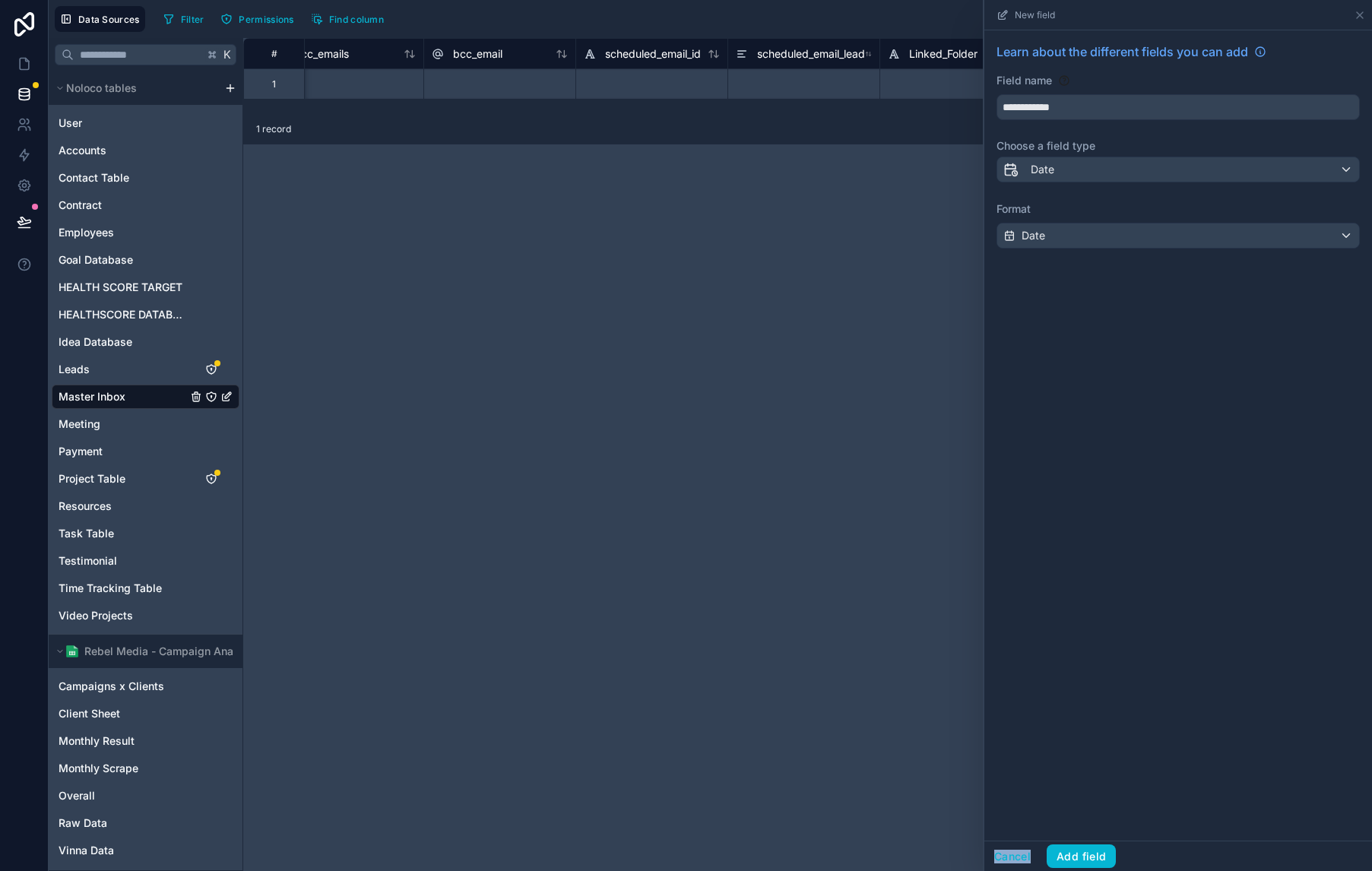
drag, startPoint x: 1135, startPoint y: 360, endPoint x: 1161, endPoint y: 253, distance: 110.1
click at [1138, 357] on div "**********" at bounding box center [1178, 436] width 388 height 811
click at [1159, 236] on div "Date" at bounding box center [1177, 235] width 362 height 24
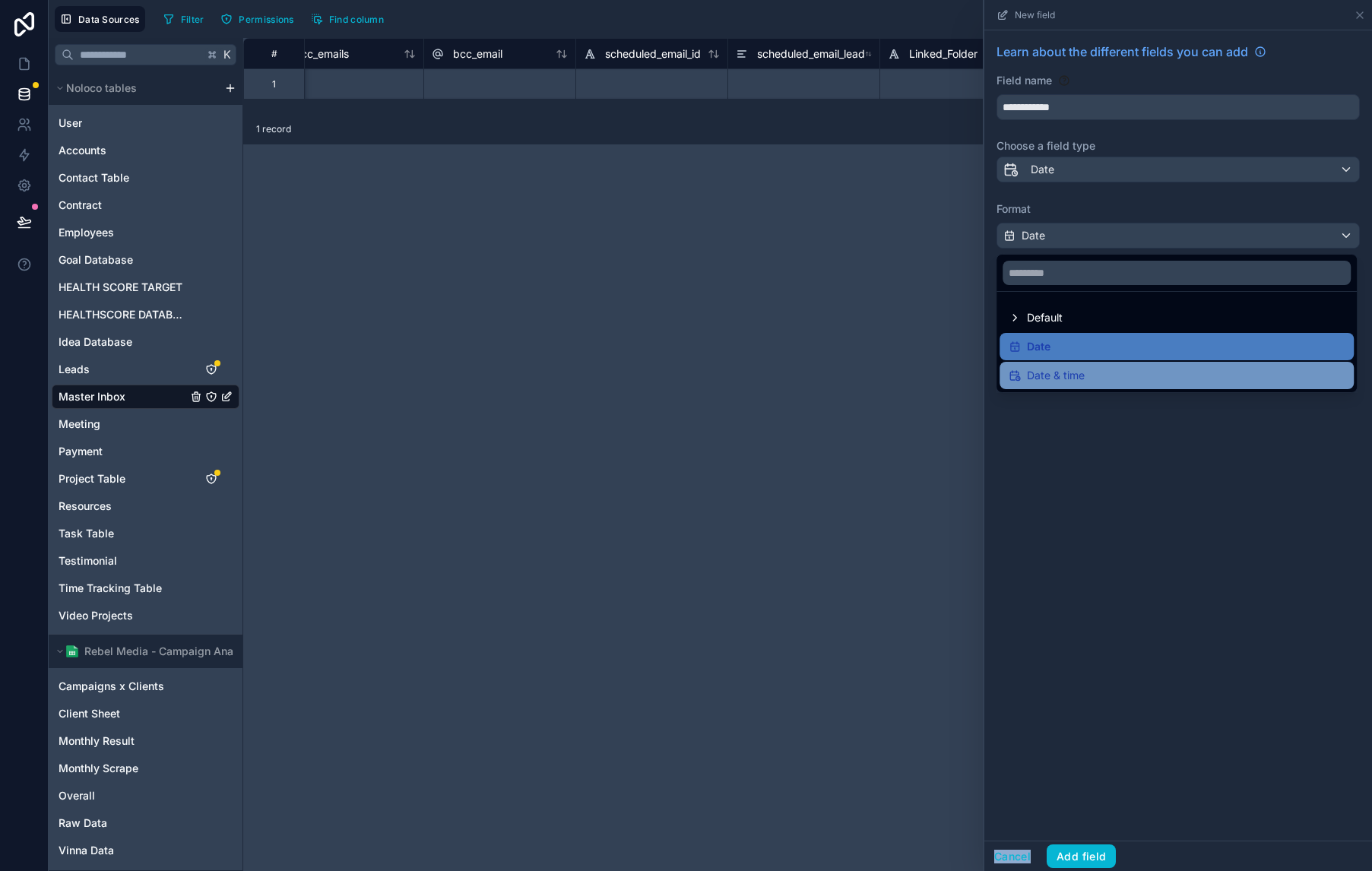
click at [1143, 375] on div "Date & time" at bounding box center [1176, 375] width 335 height 18
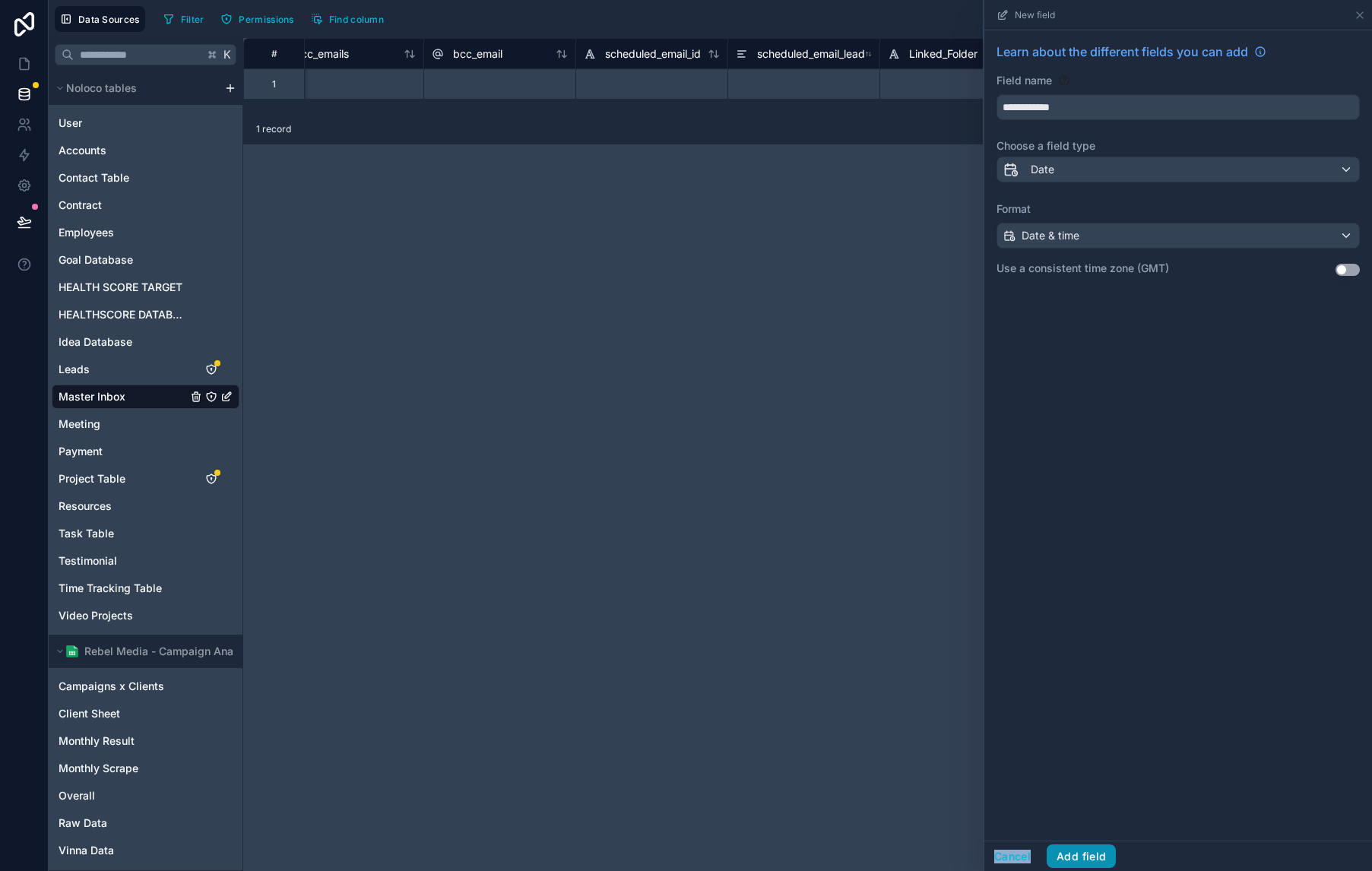
click at [1082, 856] on button "Add field" at bounding box center [1080, 856] width 69 height 24
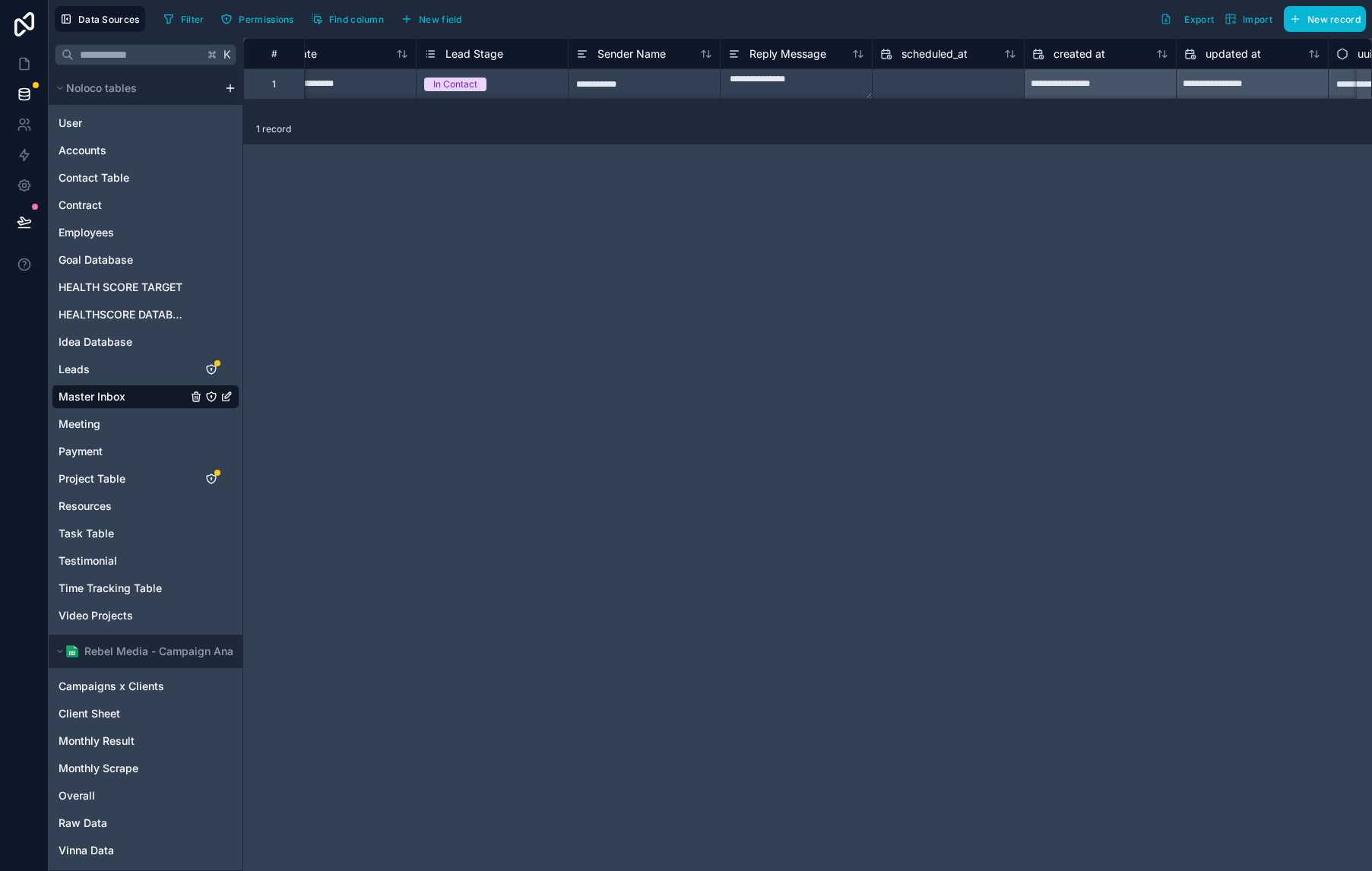
scroll to position [0, 3394]
click at [367, 14] on span "Find column" at bounding box center [356, 19] width 54 height 12
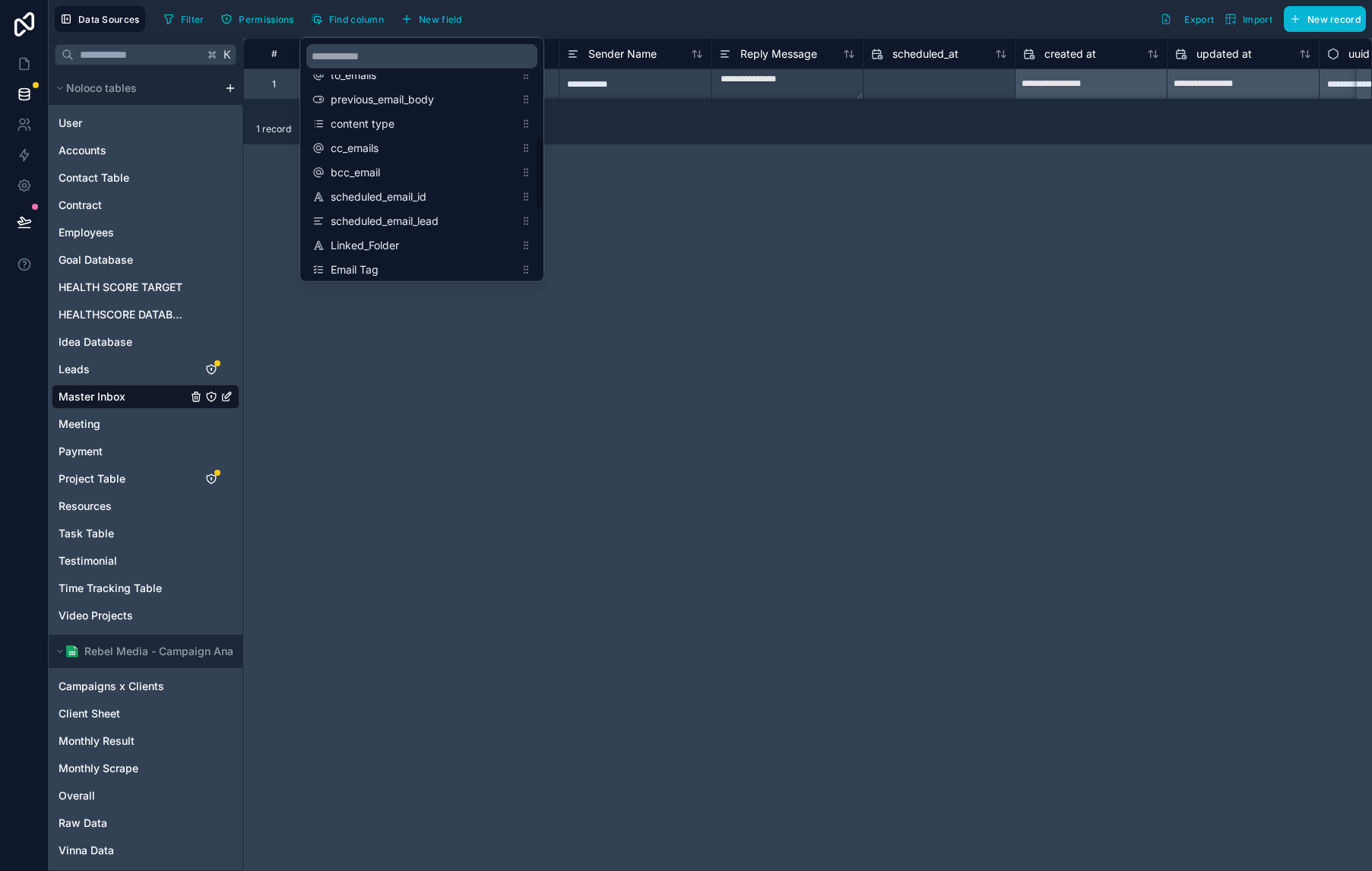
scroll to position [313, 0]
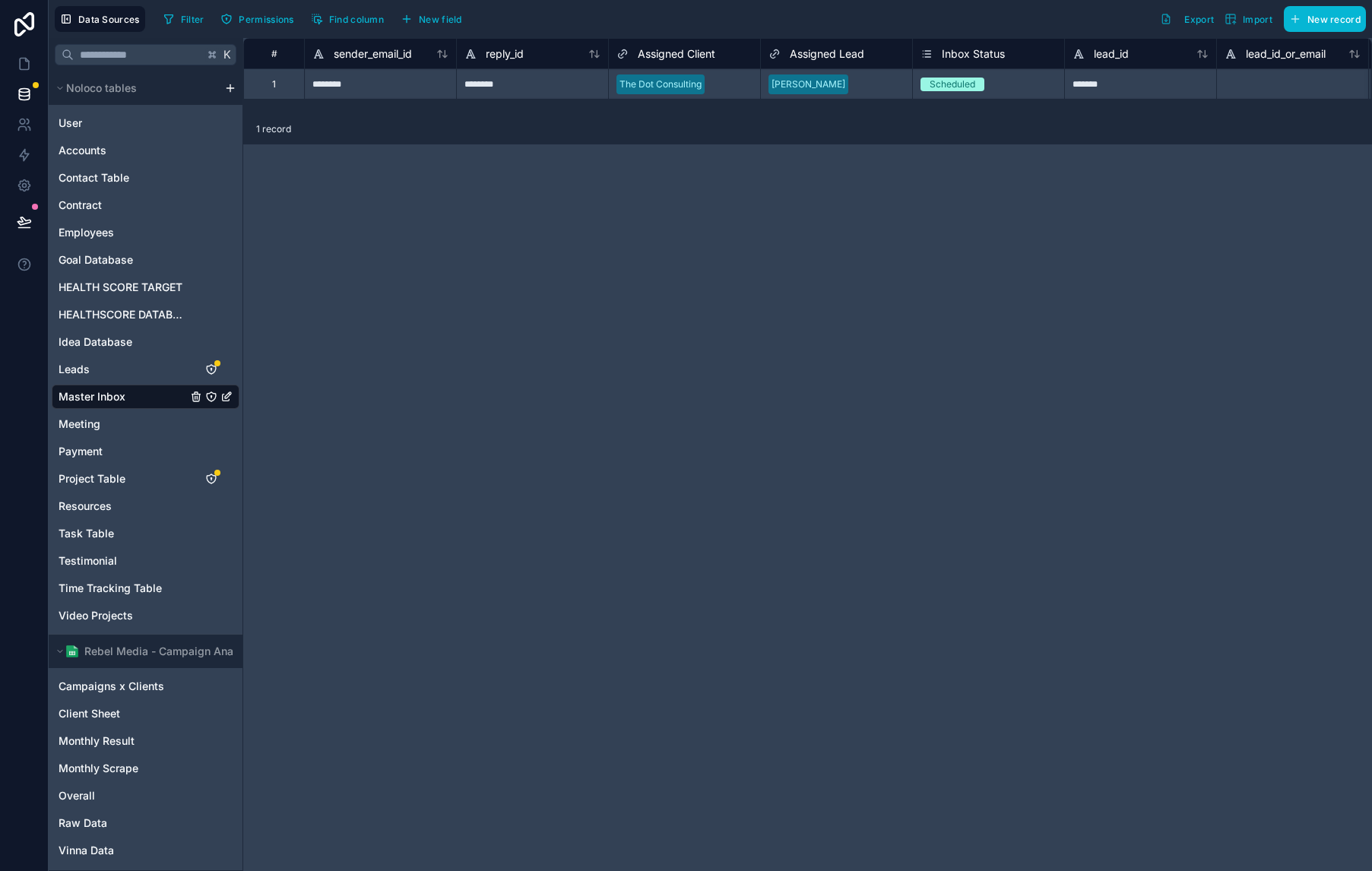
click at [654, 197] on div "**********" at bounding box center [808, 454] width 1129 height 833
click at [440, 26] on button "New field" at bounding box center [431, 19] width 72 height 23
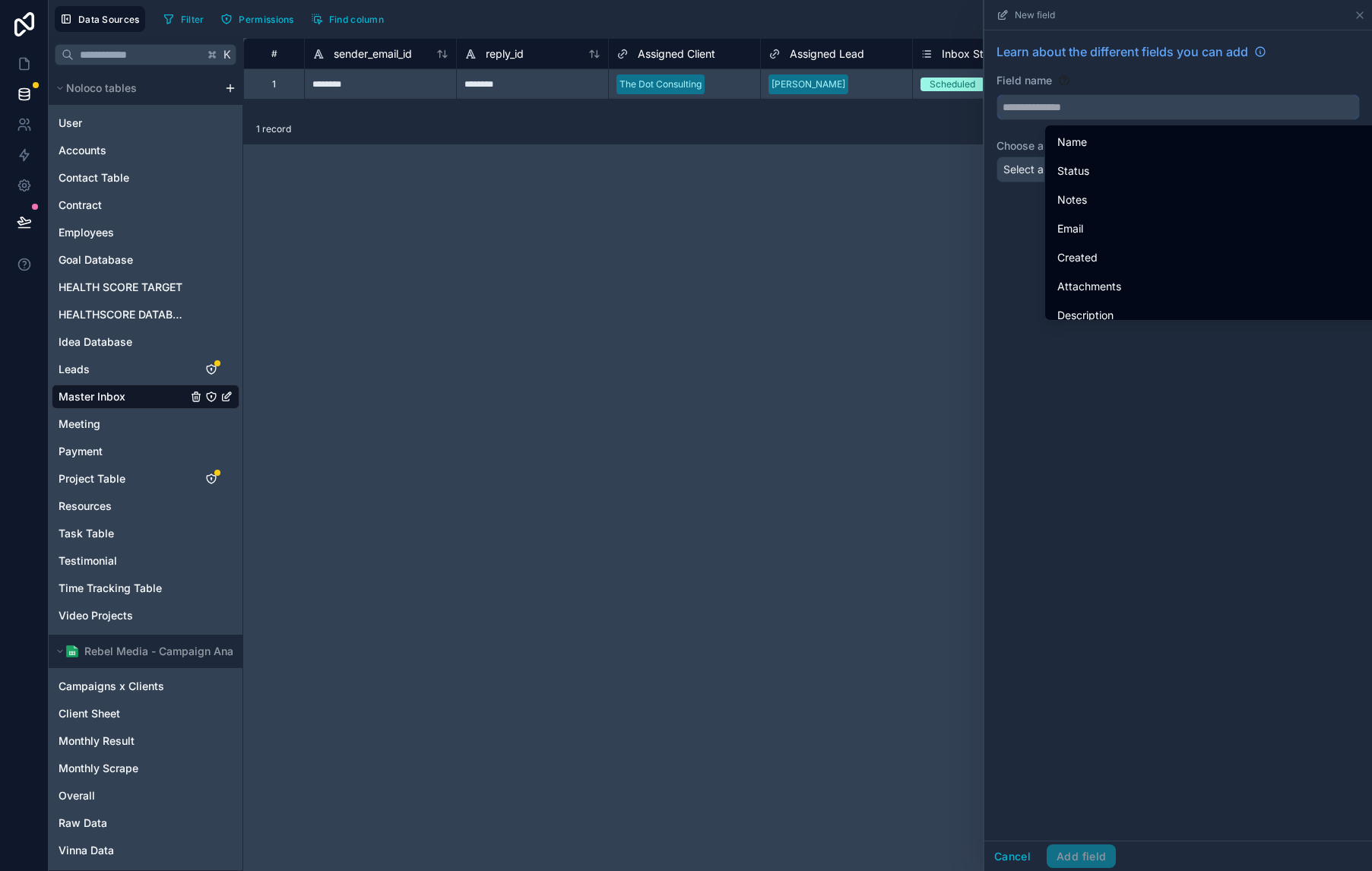
click at [1097, 107] on input "text" at bounding box center [1177, 107] width 362 height 24
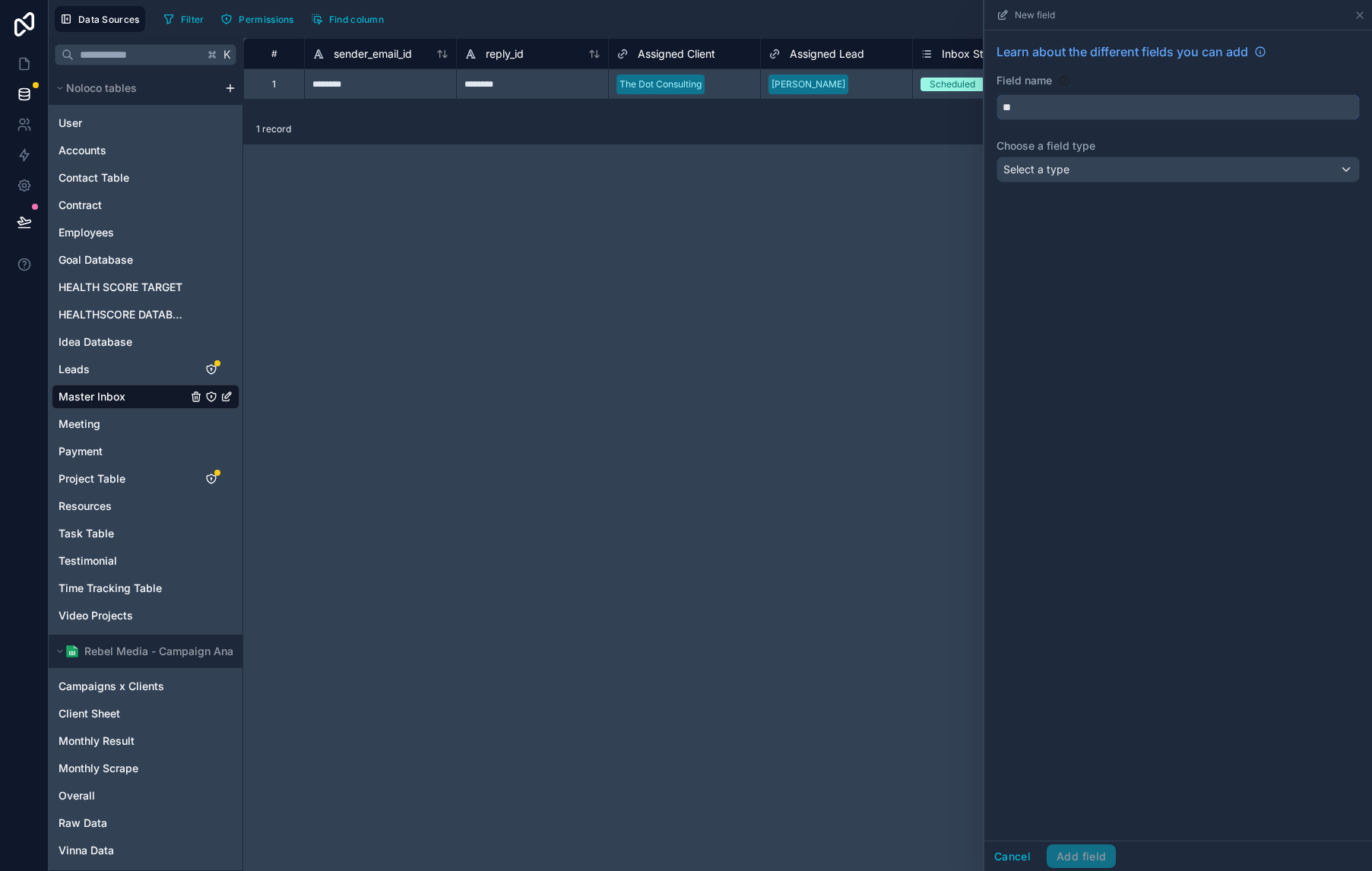
type input "*"
click at [997, 94] on button "**********" at bounding box center [1178, 107] width 364 height 26
type input "**********"
click at [1207, 176] on div "Select a type" at bounding box center [1177, 169] width 362 height 24
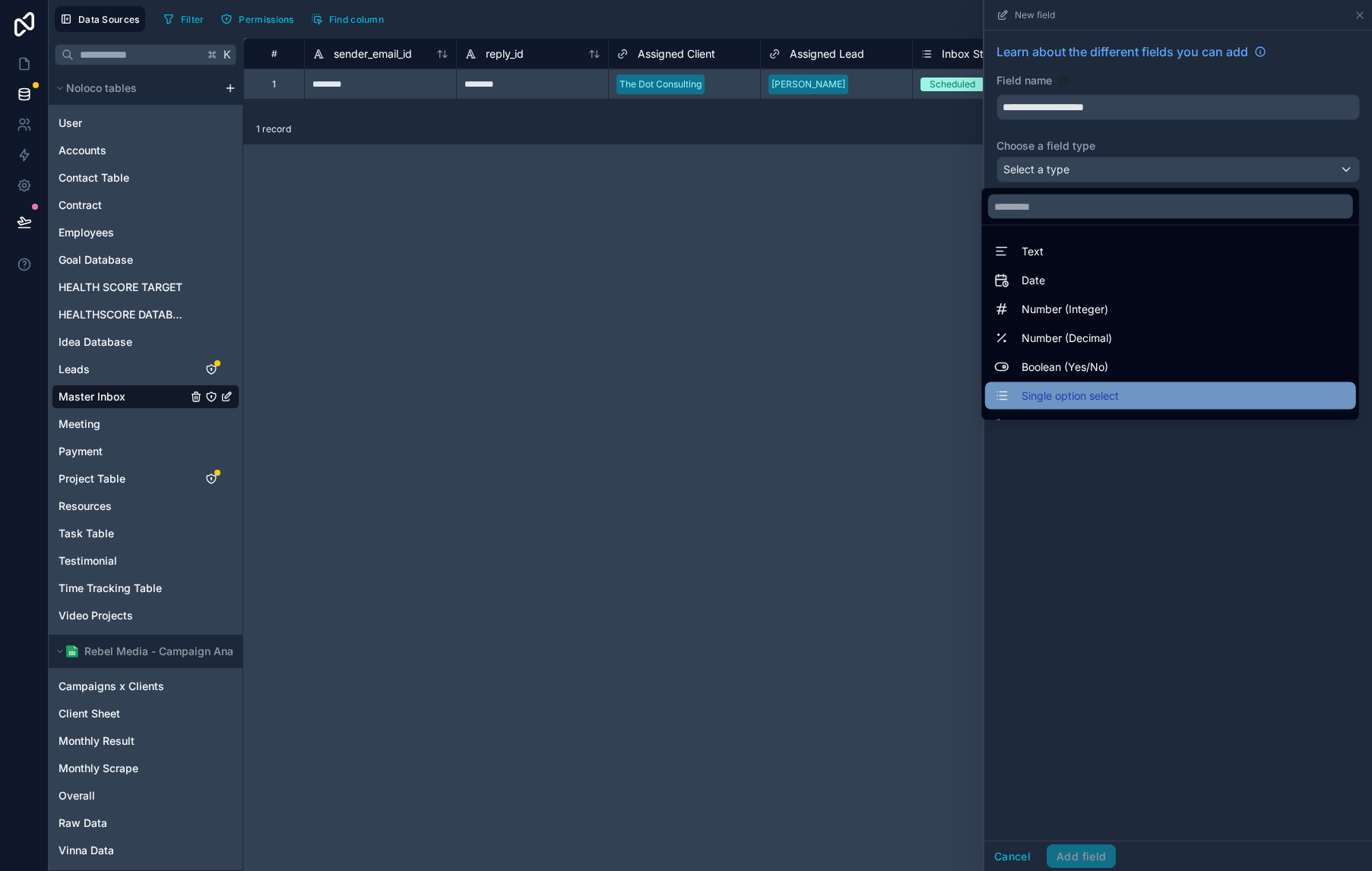
drag, startPoint x: 1144, startPoint y: 378, endPoint x: 1158, endPoint y: 388, distance: 17.2
click at [1158, 388] on ul "Text Date Number (Integer) Number (Decimal) Boolean (Yes/No) Single option sele…" at bounding box center [1170, 323] width 377 height 195
click at [1158, 388] on div "Single option select" at bounding box center [1170, 396] width 353 height 18
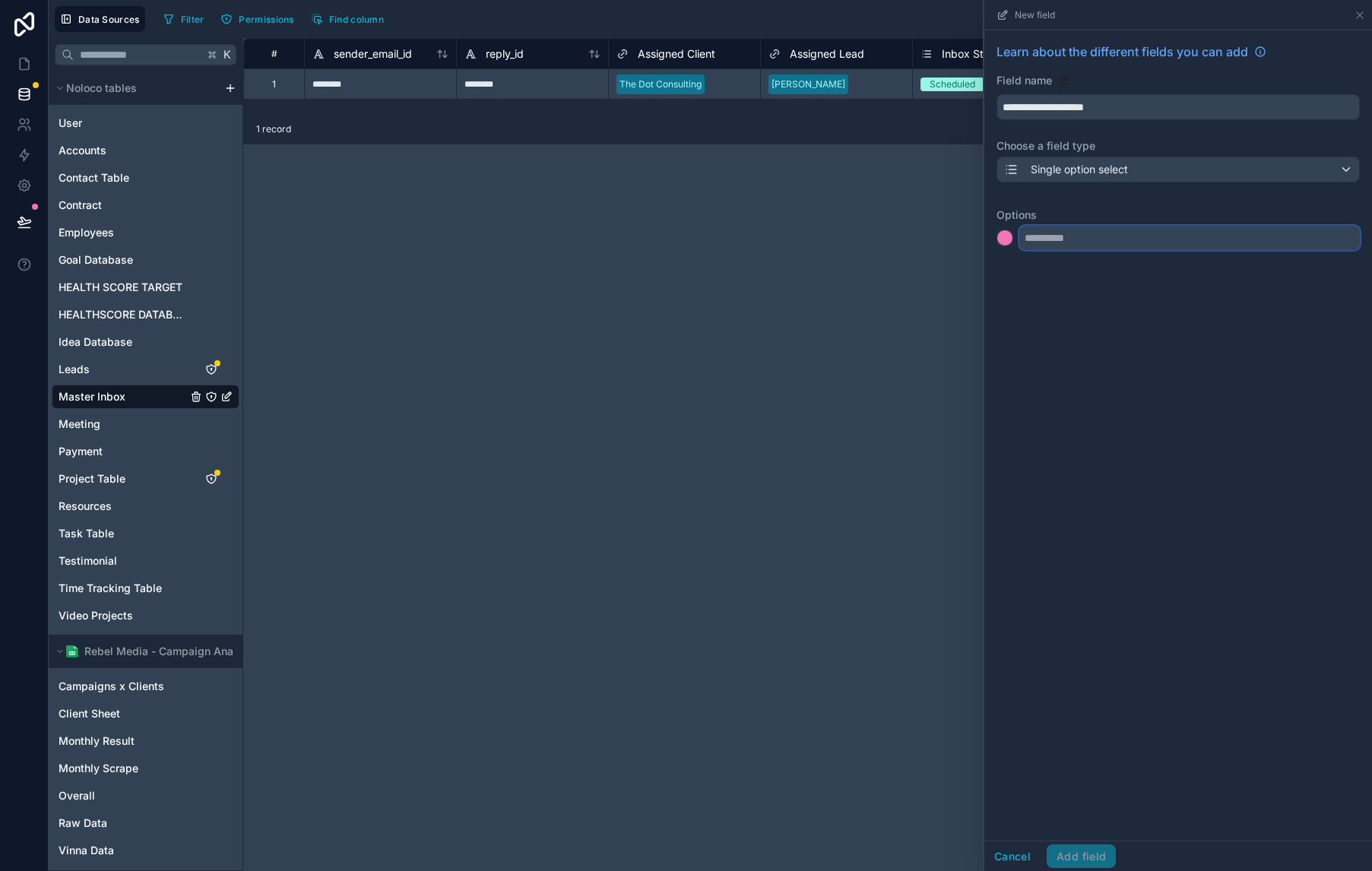
click at [1132, 248] on input "text" at bounding box center [1189, 238] width 340 height 24
type input "*******"
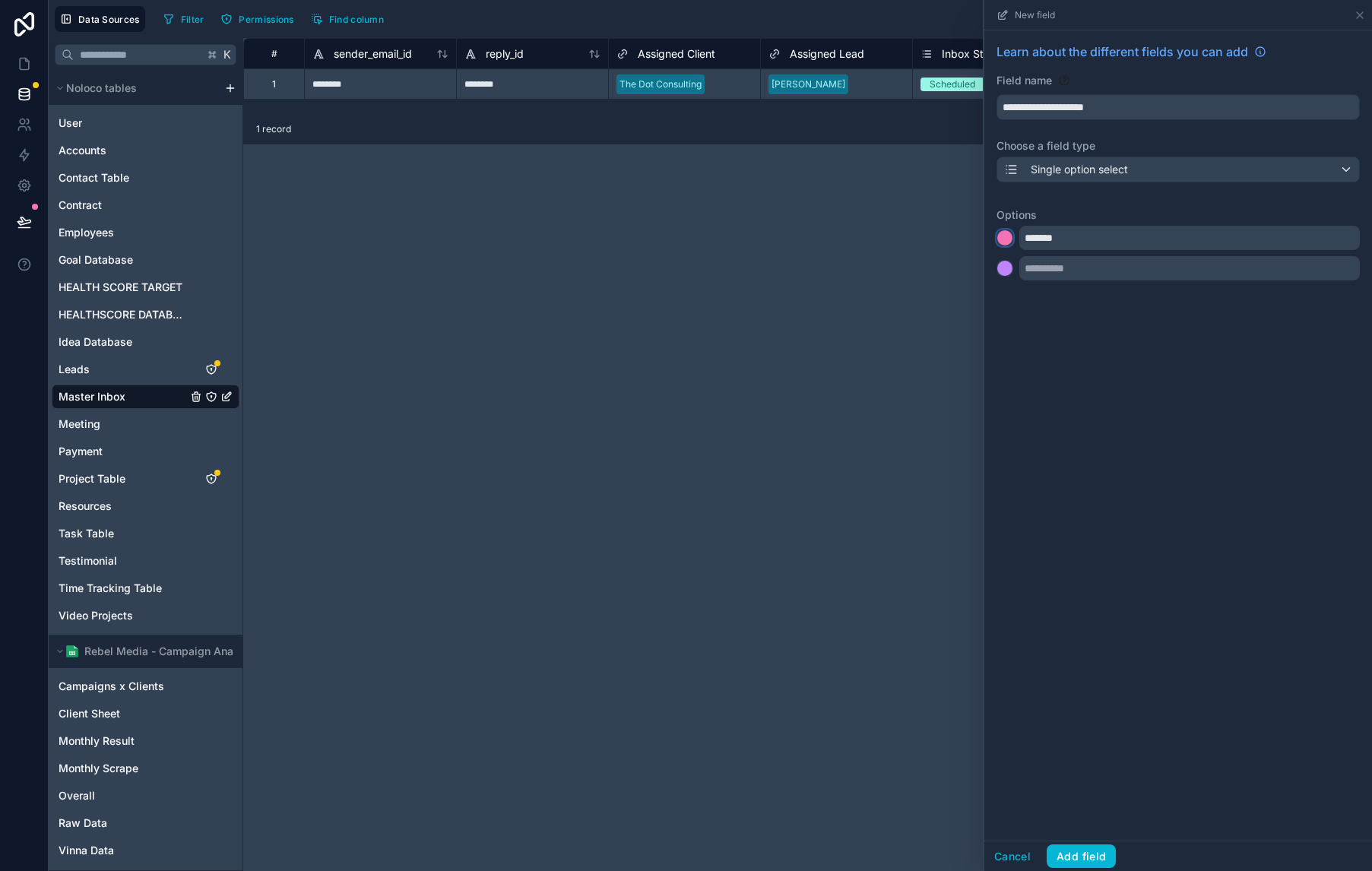
click at [1001, 233] on div at bounding box center [1005, 239] width 16 height 16
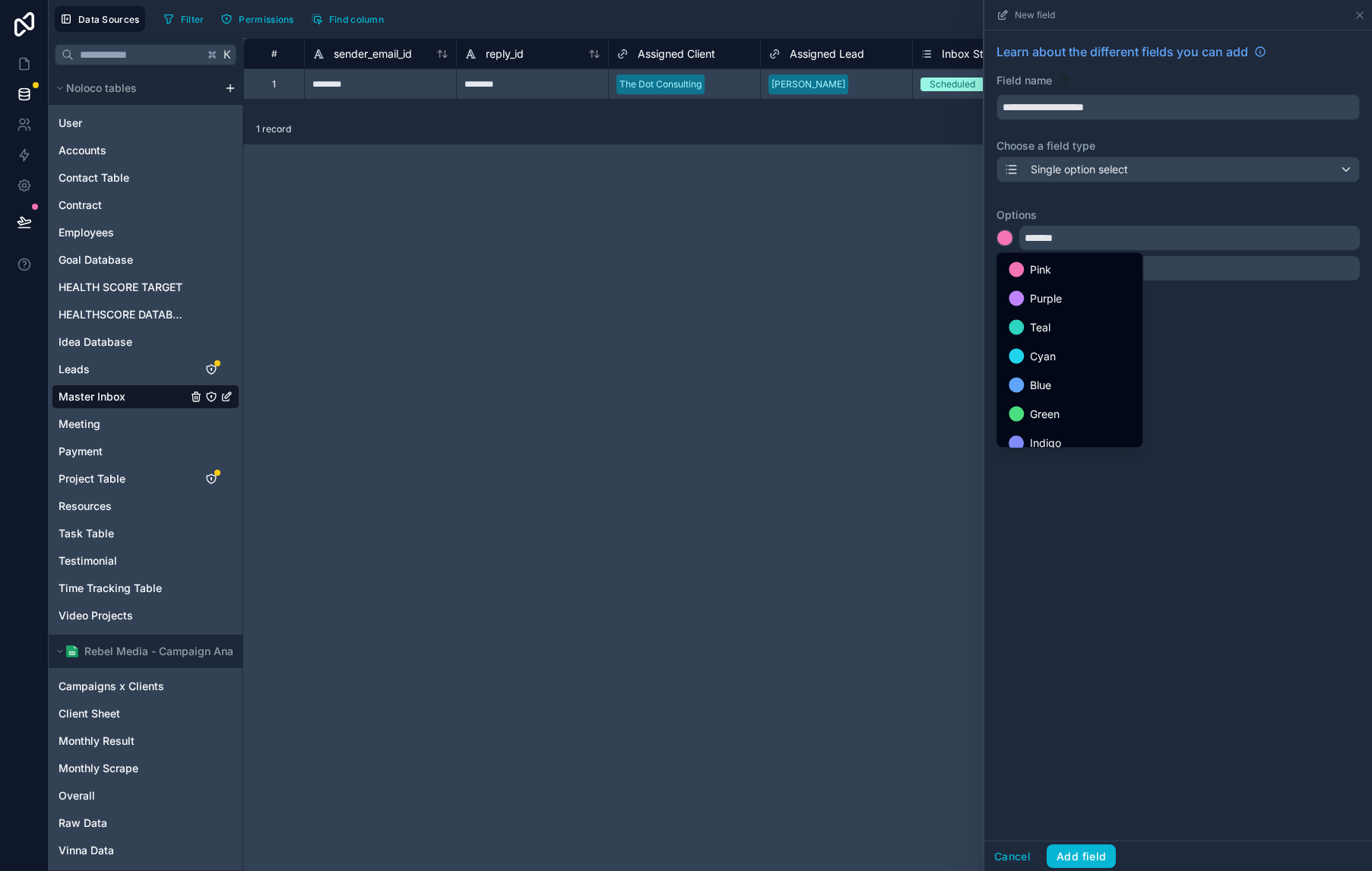
click at [1244, 284] on div at bounding box center [1178, 436] width 388 height 871
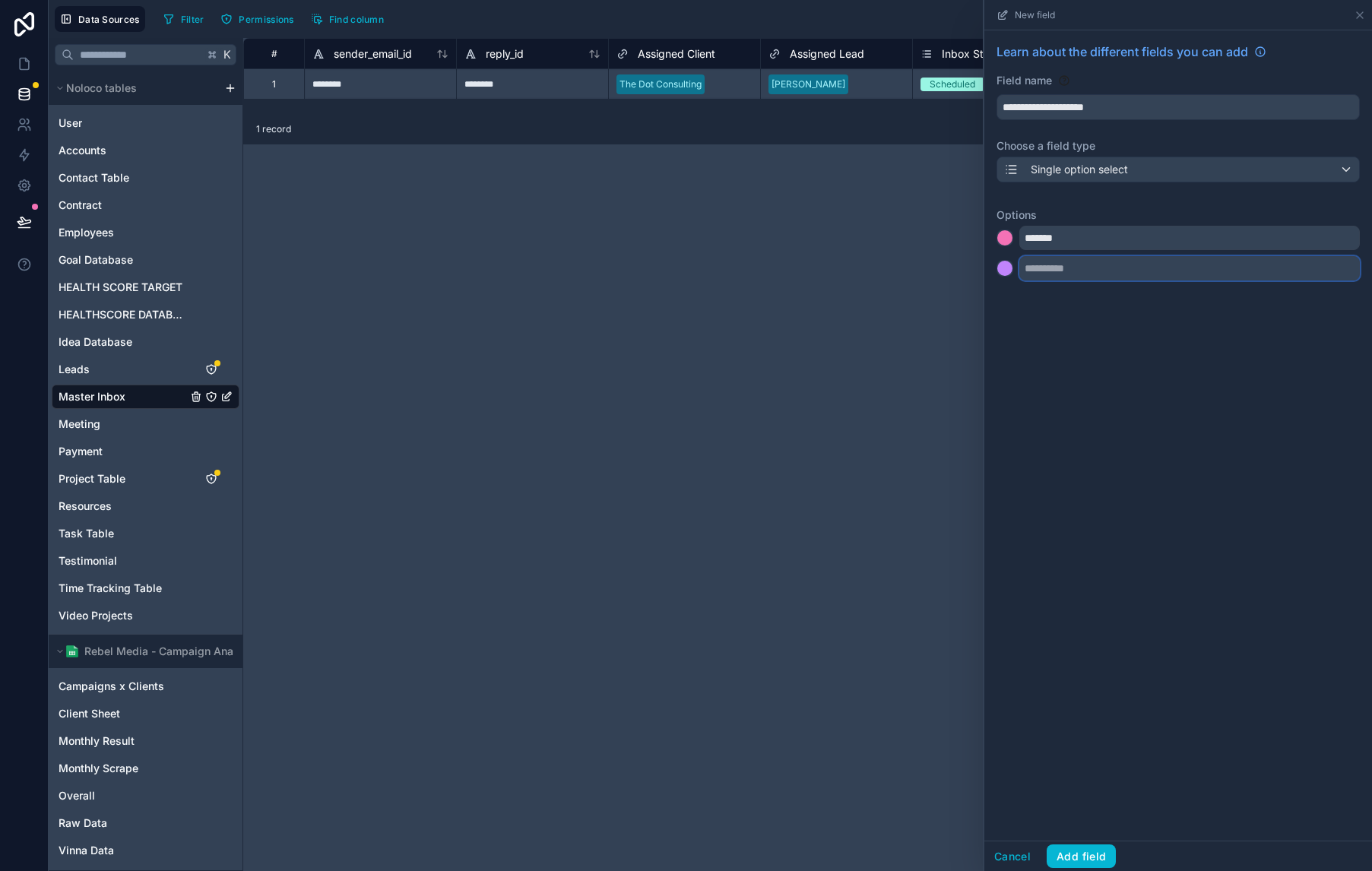
click at [1217, 262] on input "text" at bounding box center [1189, 268] width 340 height 24
type input "****"
click at [1009, 263] on div at bounding box center [1005, 269] width 16 height 16
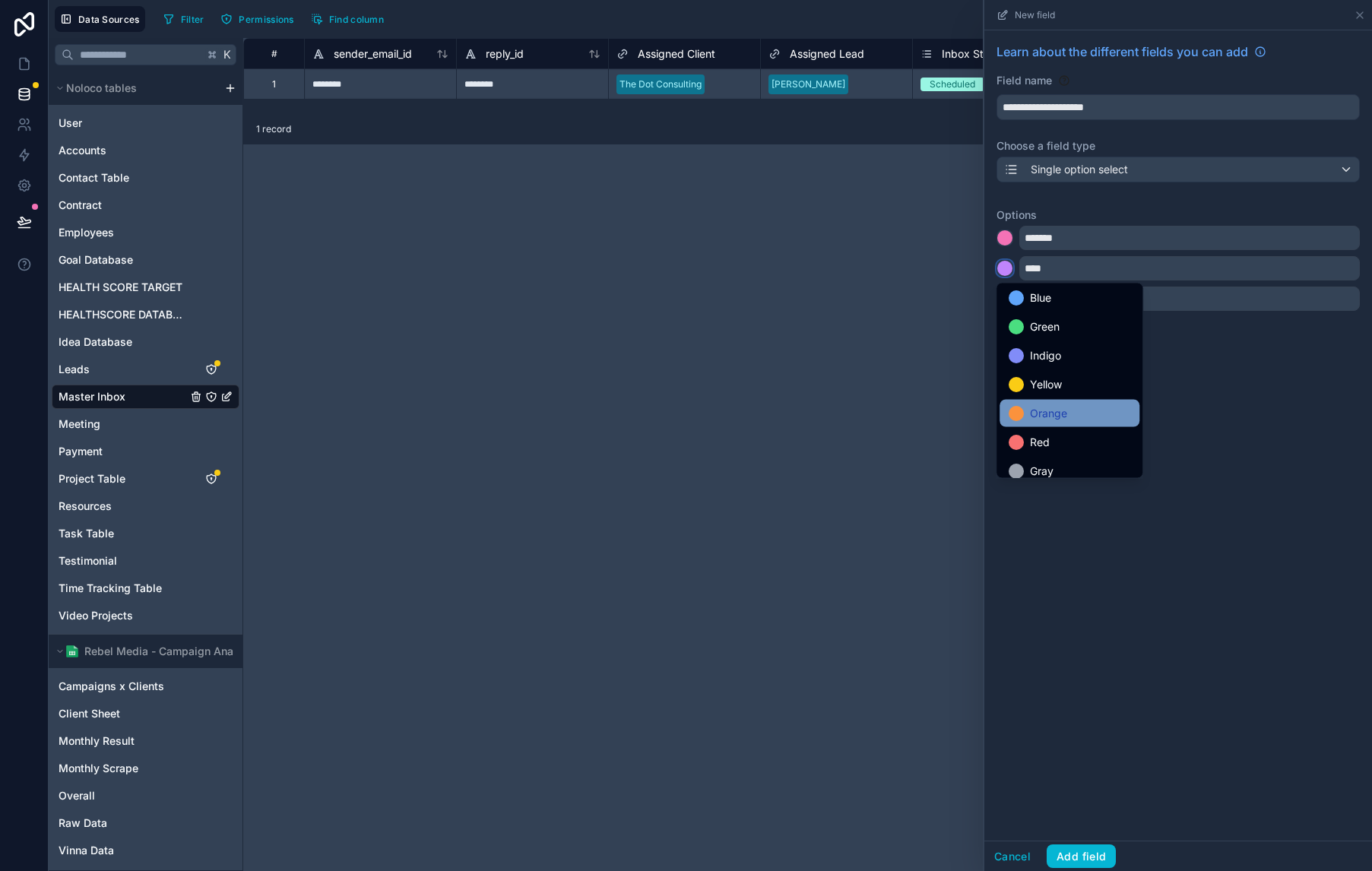
scroll to position [127, 0]
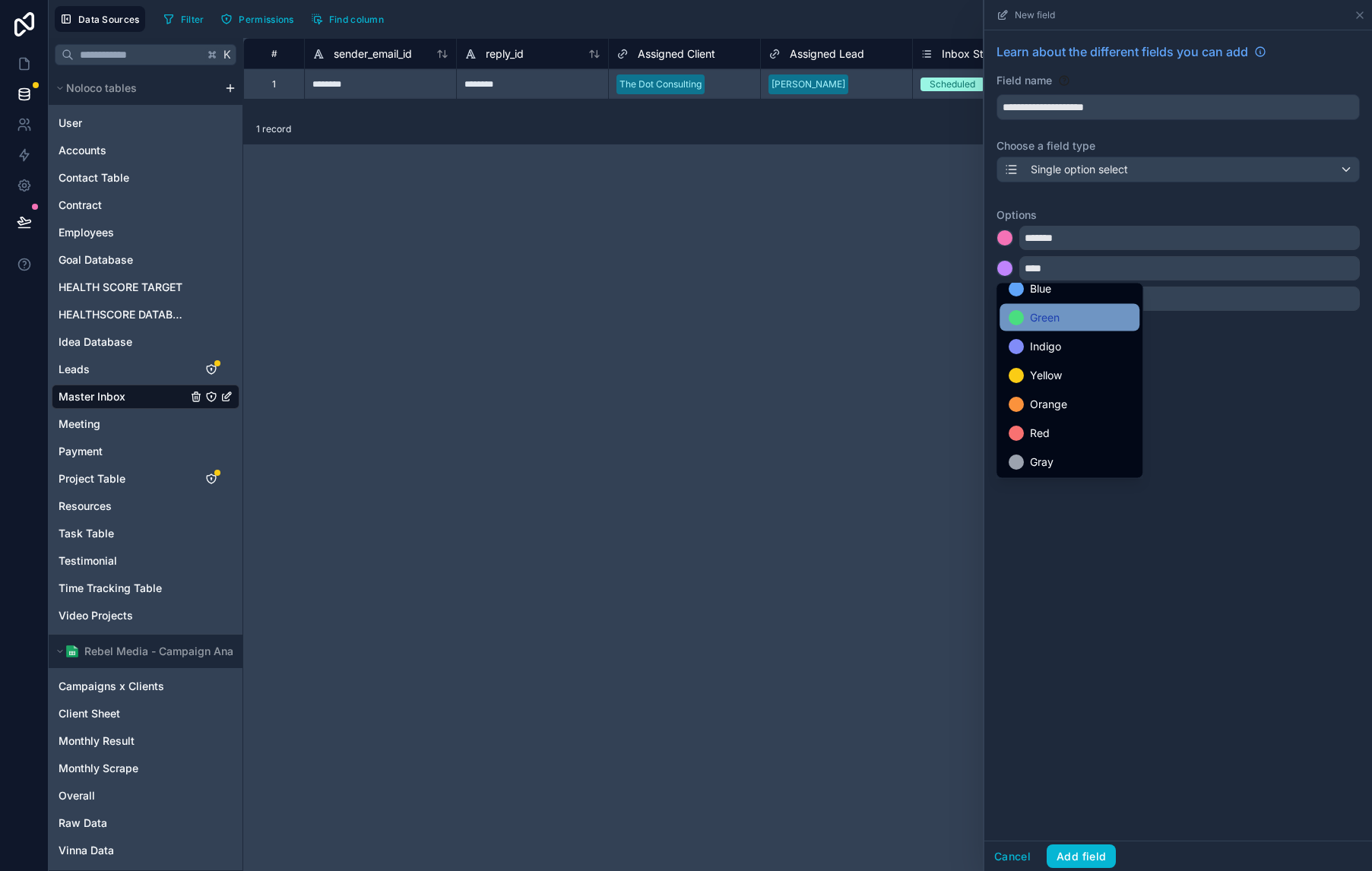
click at [1095, 330] on div "Green" at bounding box center [1069, 318] width 140 height 27
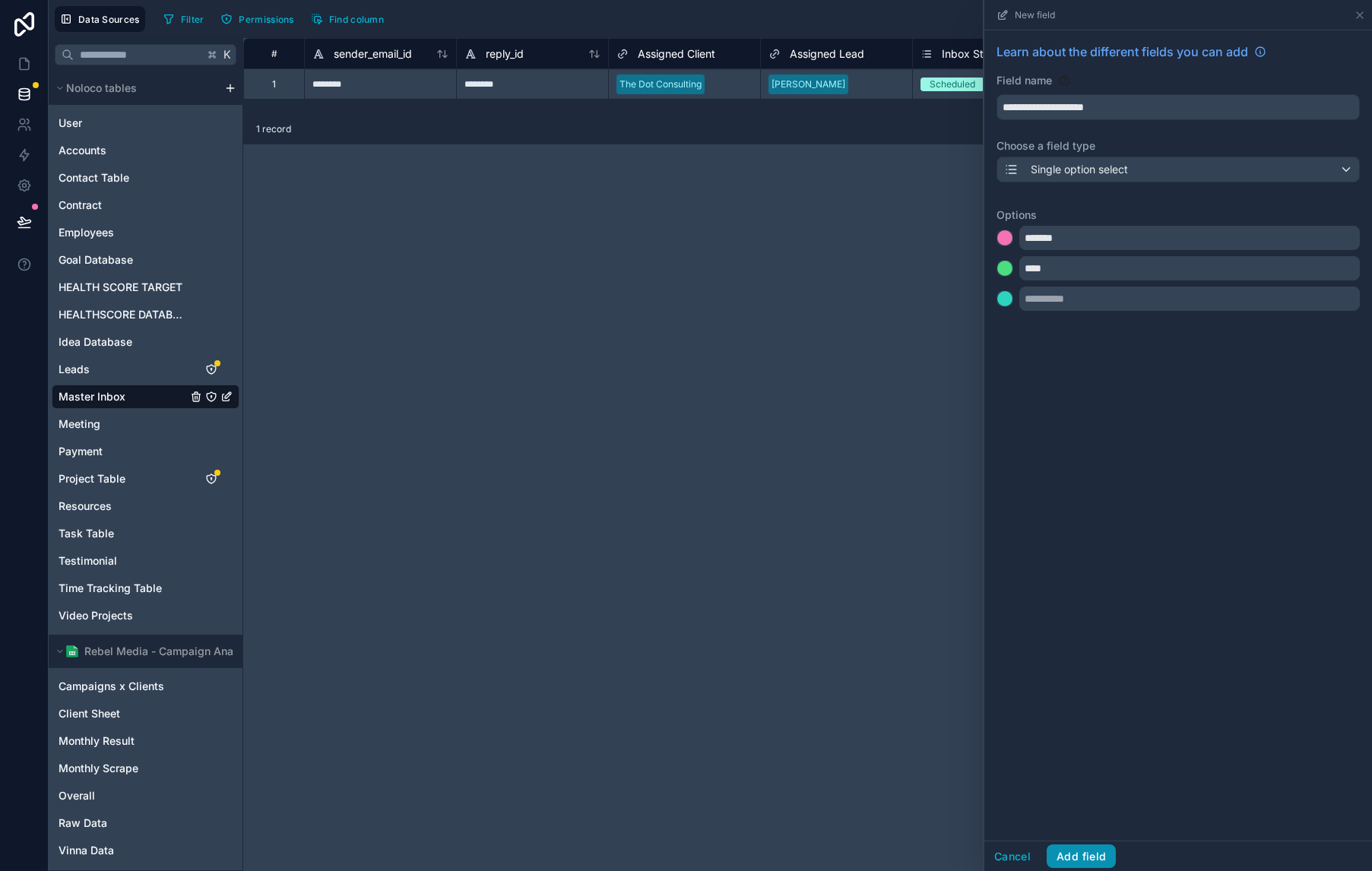
click at [1102, 849] on button "Add field" at bounding box center [1080, 856] width 69 height 24
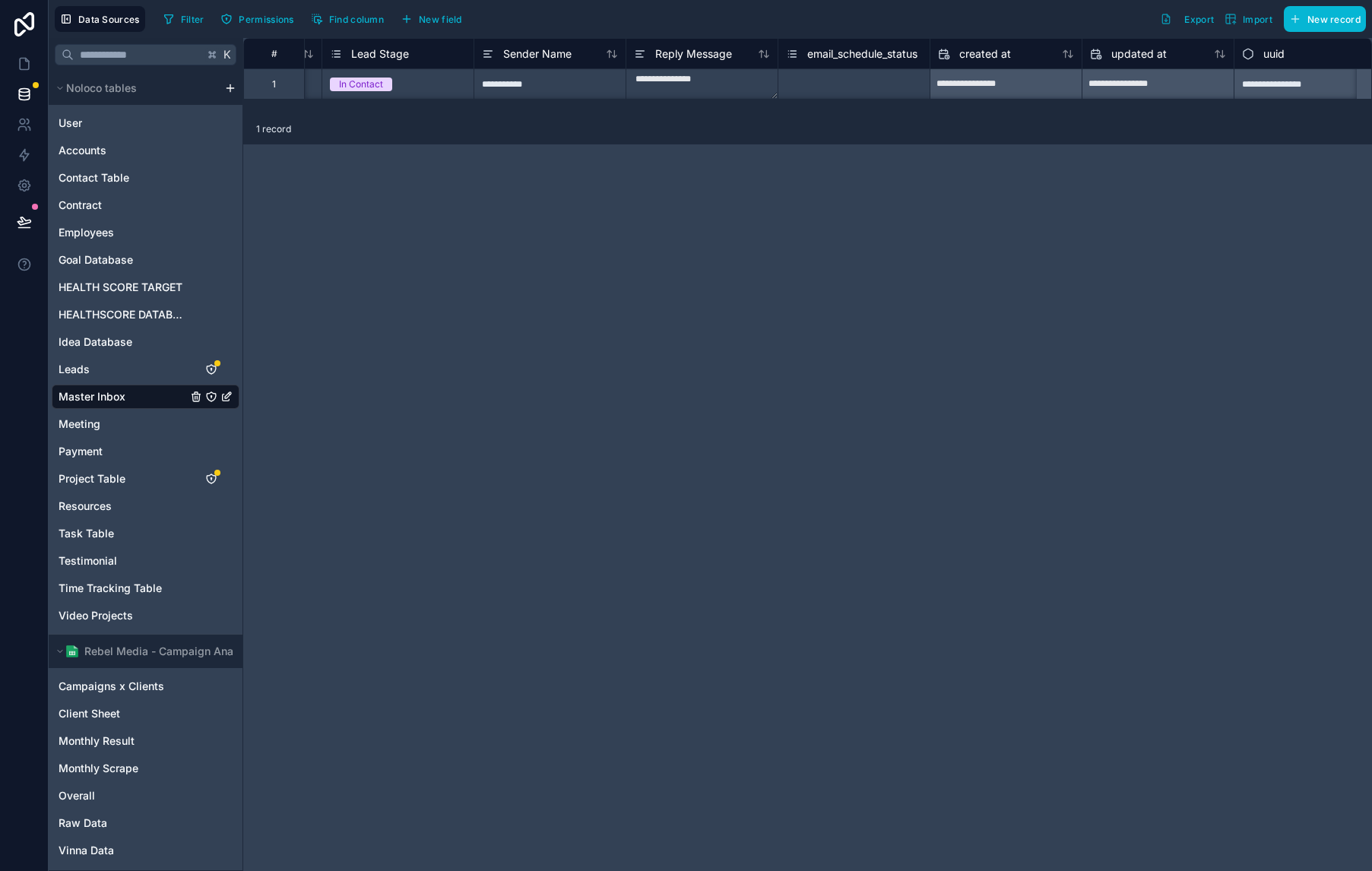
scroll to position [0, 3659]
click at [366, 19] on span "Find column" at bounding box center [356, 19] width 54 height 12
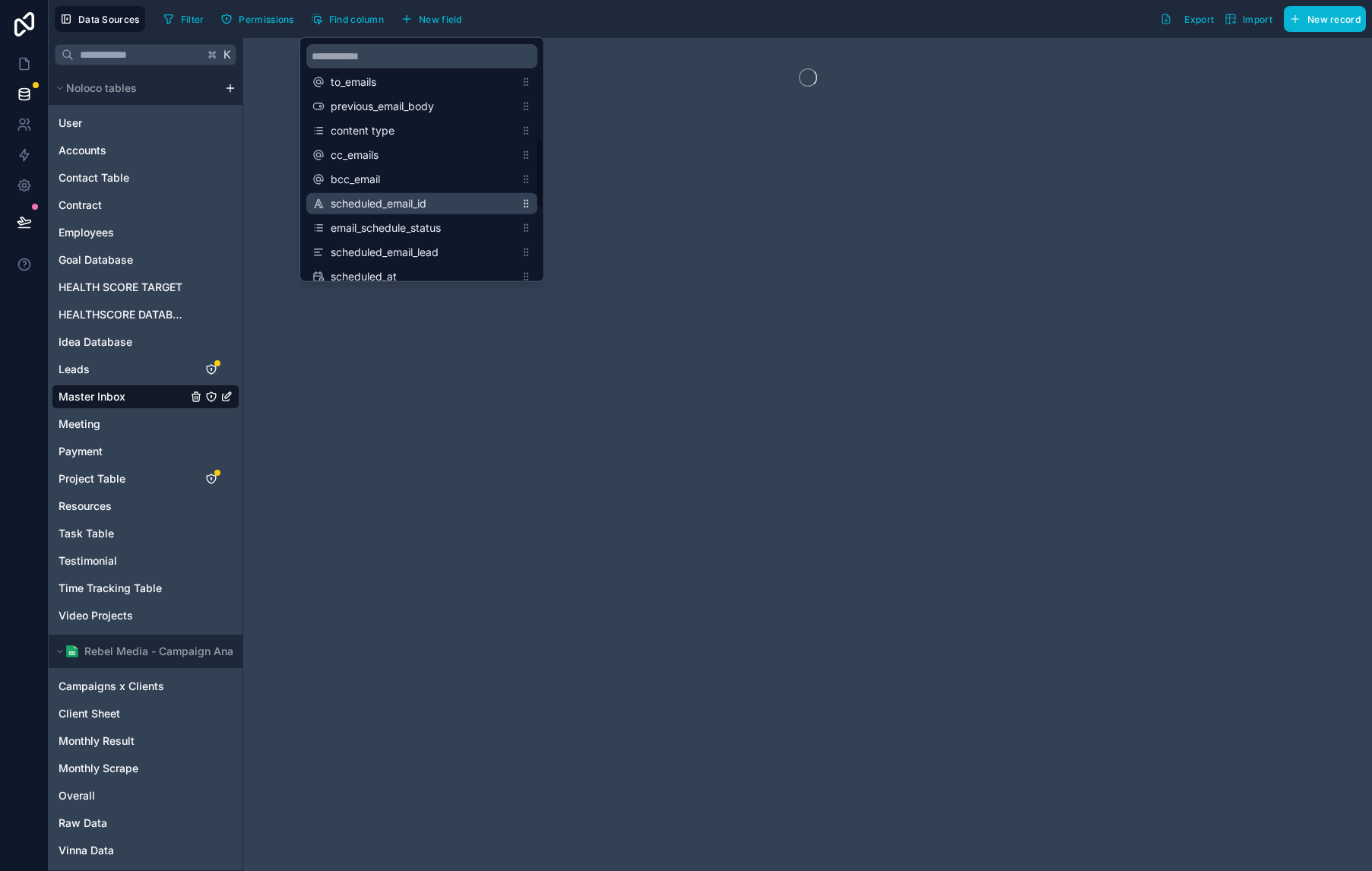
scroll to position [366, 0]
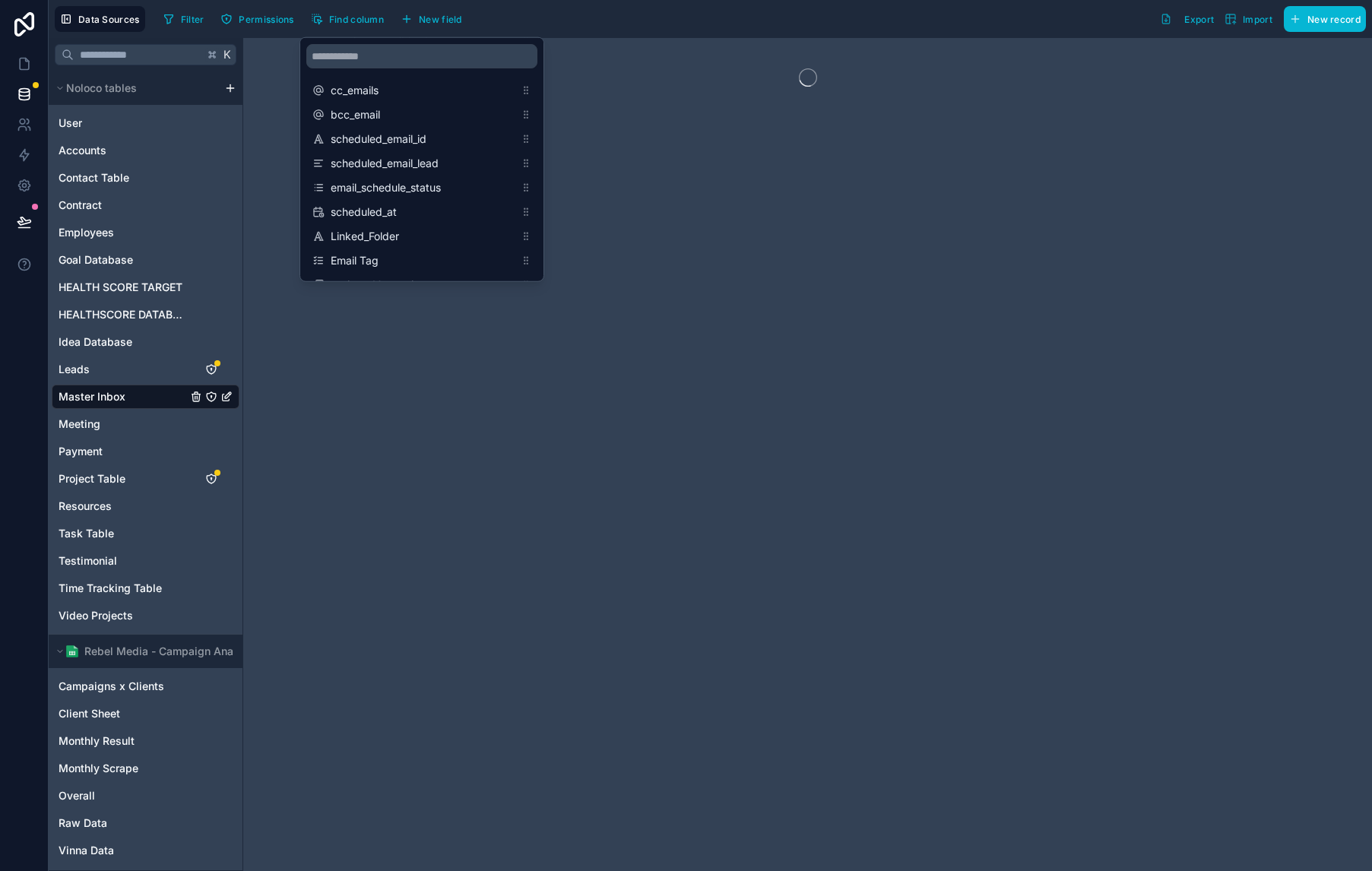
click at [757, 133] on div at bounding box center [808, 454] width 1129 height 833
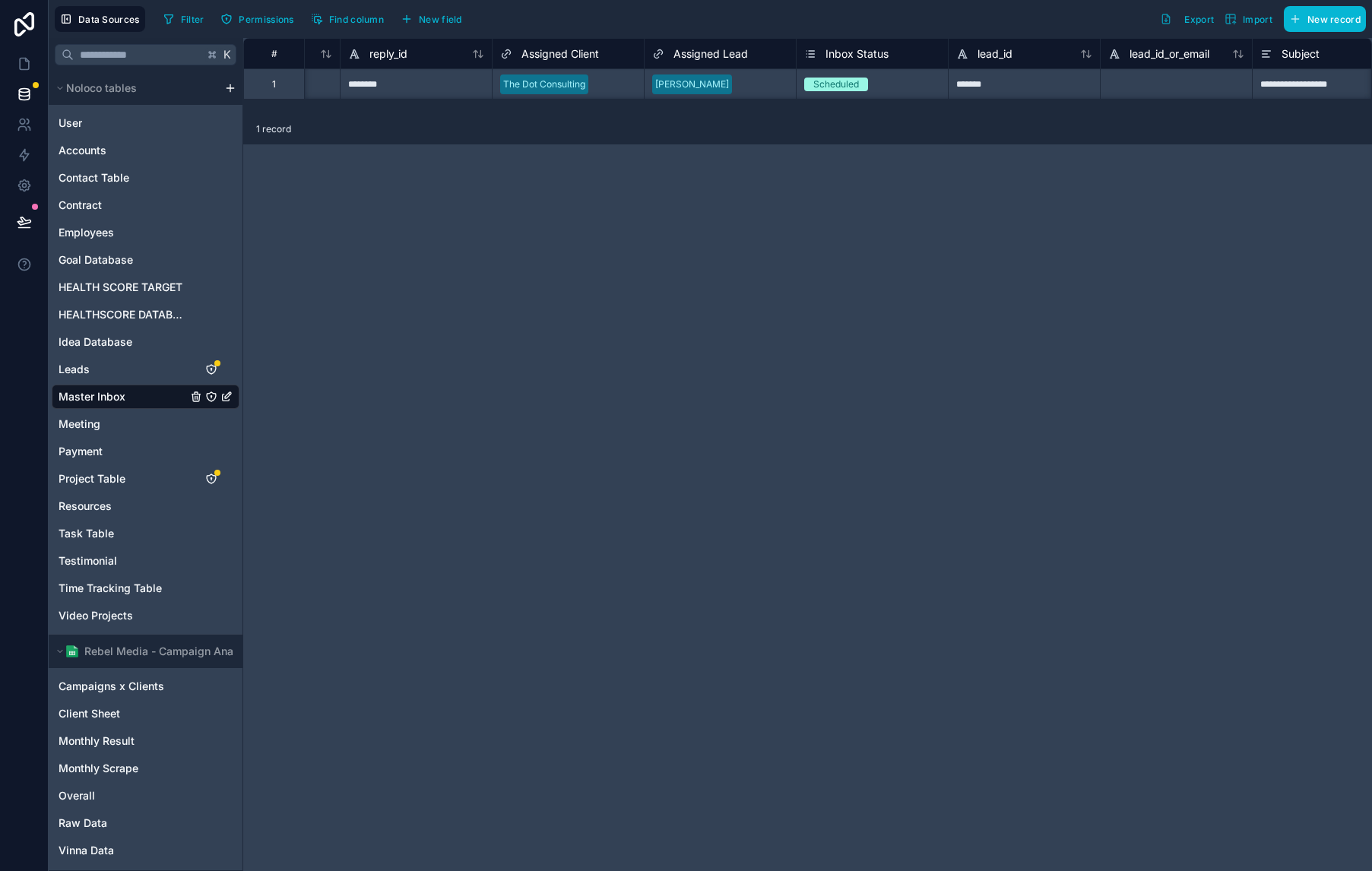
scroll to position [0, 0]
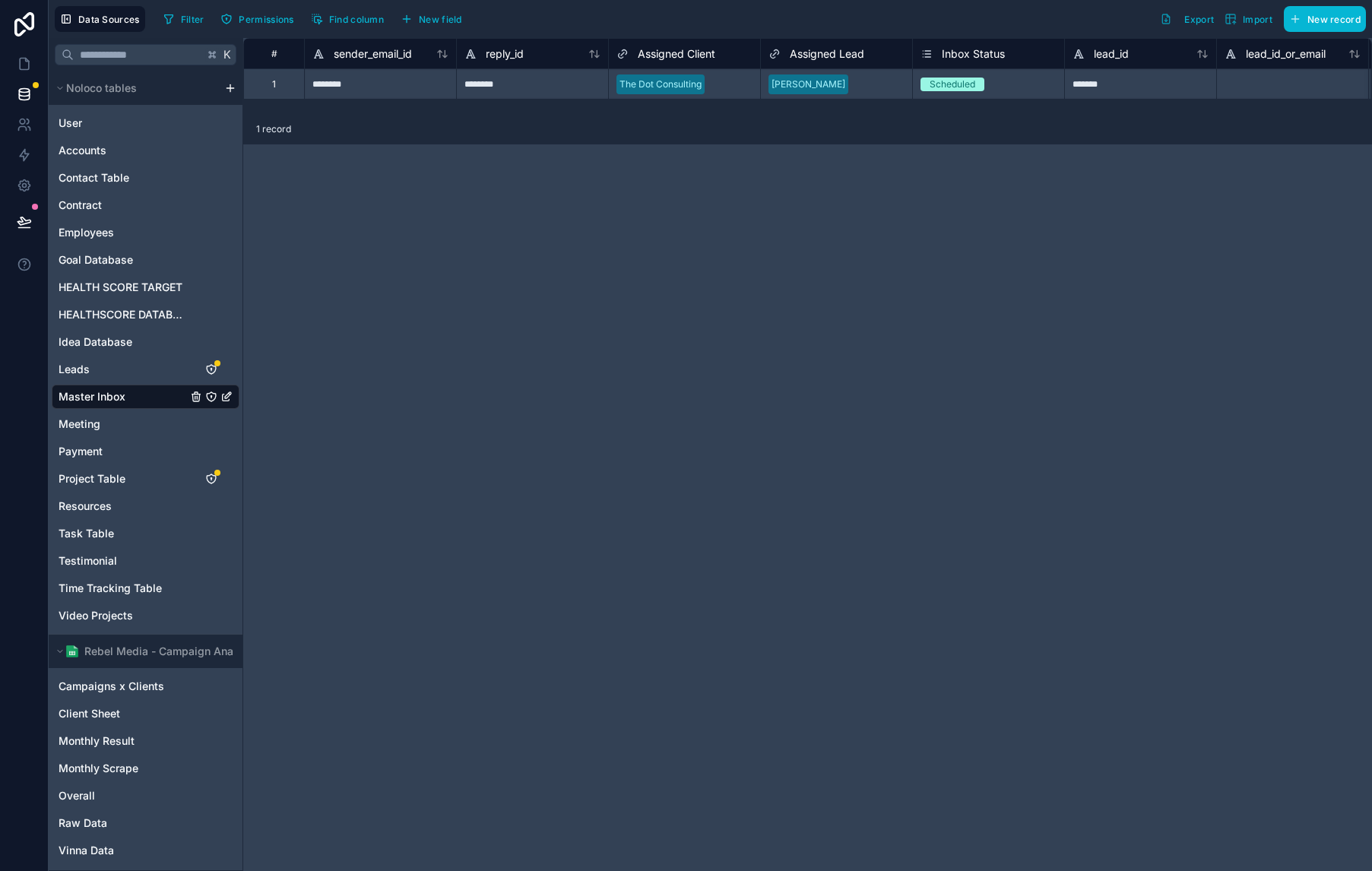
click at [963, 82] on div "Scheduled" at bounding box center [952, 84] width 46 height 14
click at [1011, 81] on div "Scheduled" at bounding box center [988, 83] width 151 height 16
click at [1011, 81] on div "Scheduled" at bounding box center [988, 83] width 151 height 16
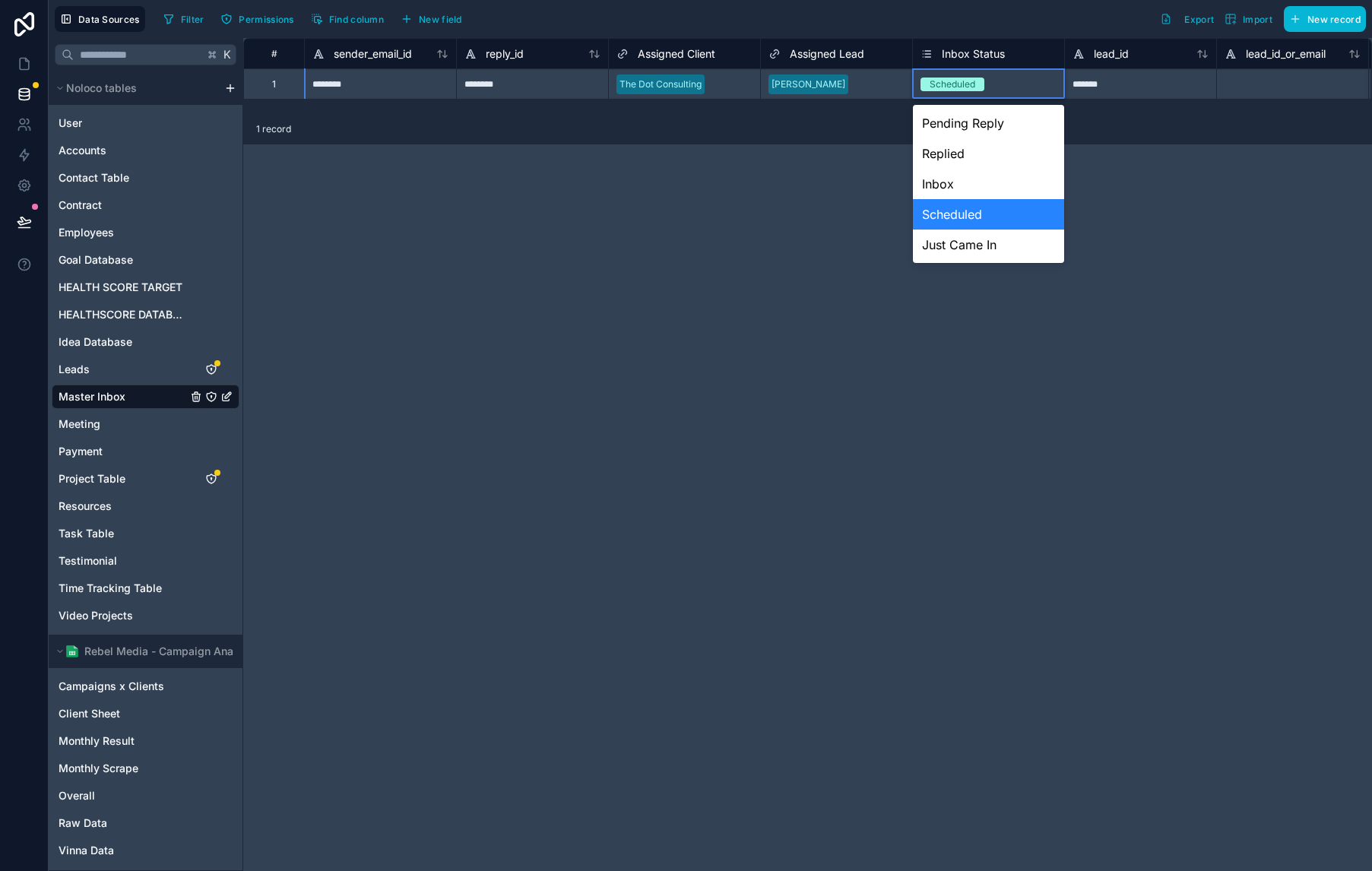
click at [986, 186] on div "Inbox" at bounding box center [988, 183] width 151 height 30
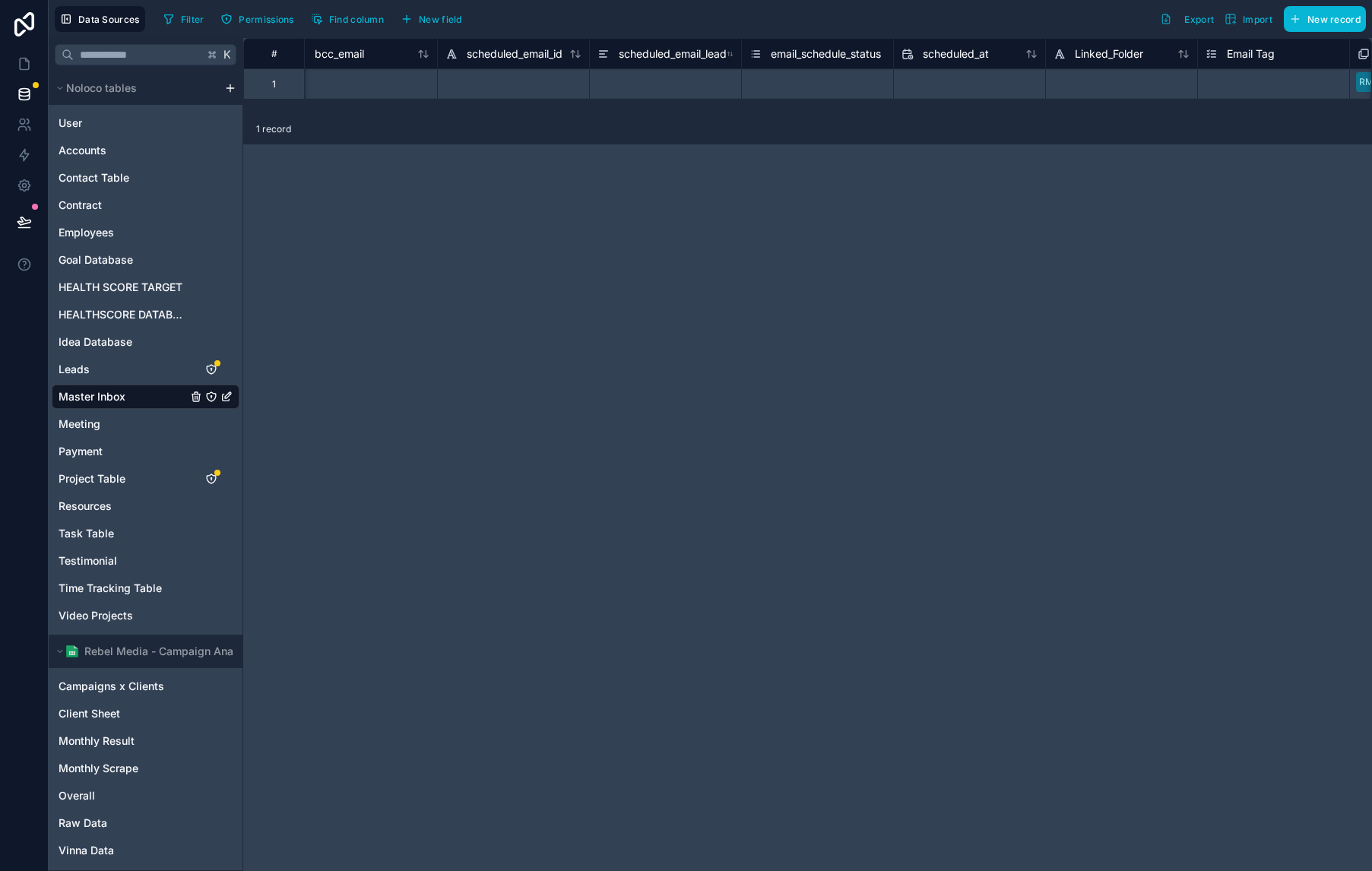
scroll to position [0, 2423]
click at [883, 82] on div "Select a email_schedule_status" at bounding box center [844, 84] width 133 height 13
click at [884, 82] on div "Select a email_schedule_status" at bounding box center [844, 84] width 133 height 13
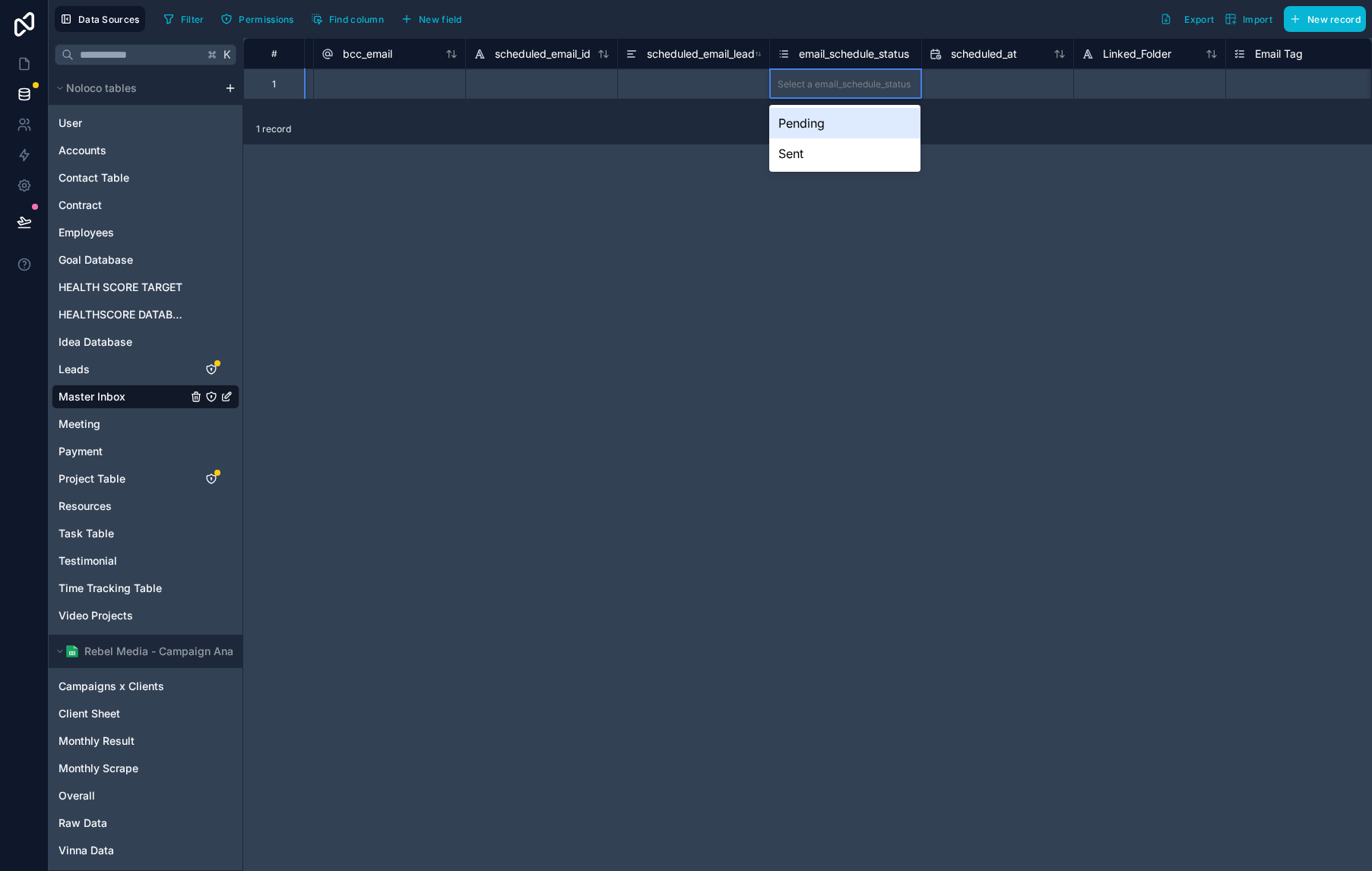
click at [832, 118] on div "Pending" at bounding box center [845, 122] width 151 height 30
click at [794, 214] on div "# content type cc_emails bcc_email scheduled_email_id scheduled_email_lead emai…" at bounding box center [808, 454] width 1129 height 833
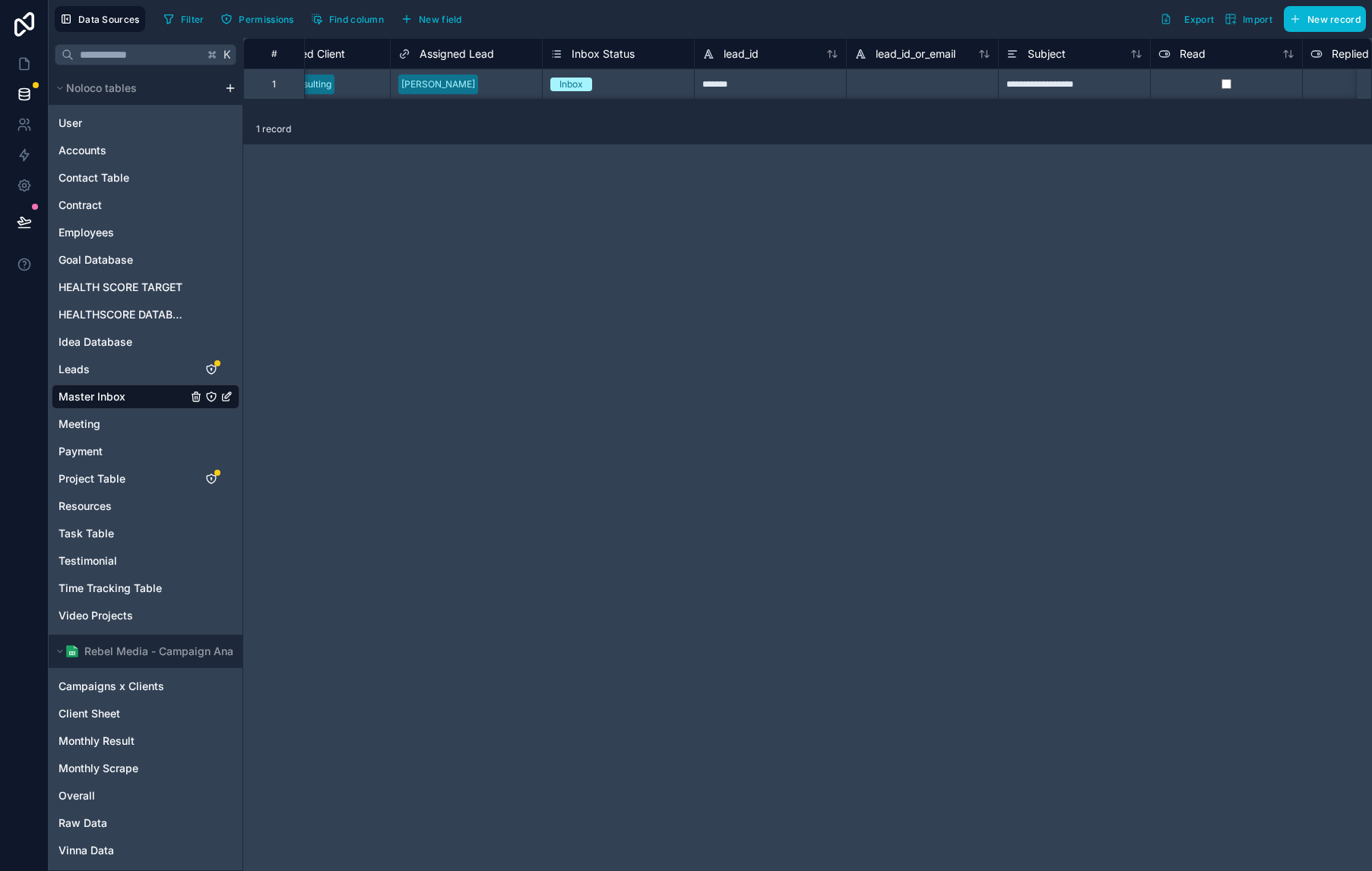
scroll to position [0, 0]
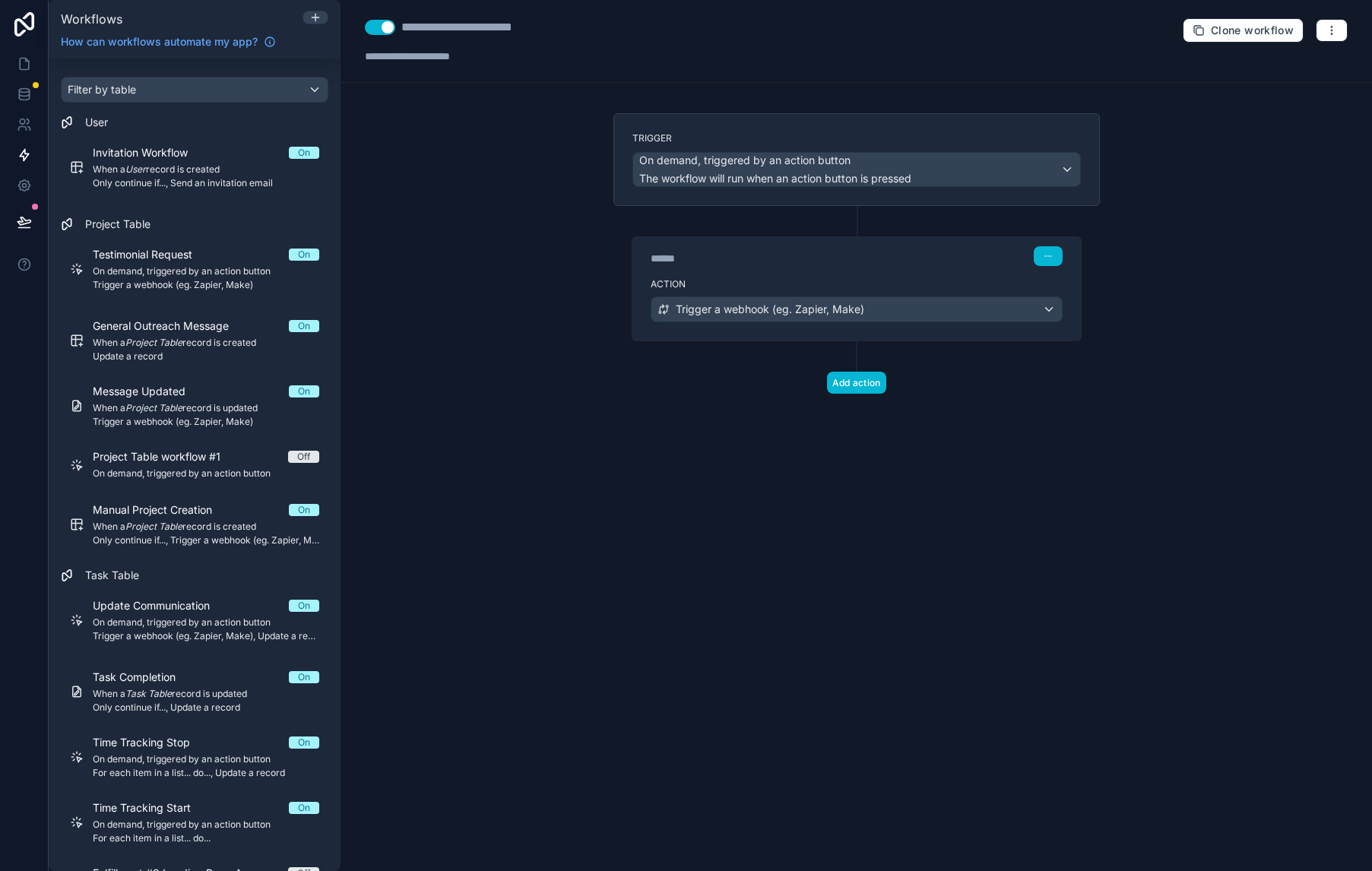
scroll to position [2254, 0]
